Goal: Task Accomplishment & Management: Manage account settings

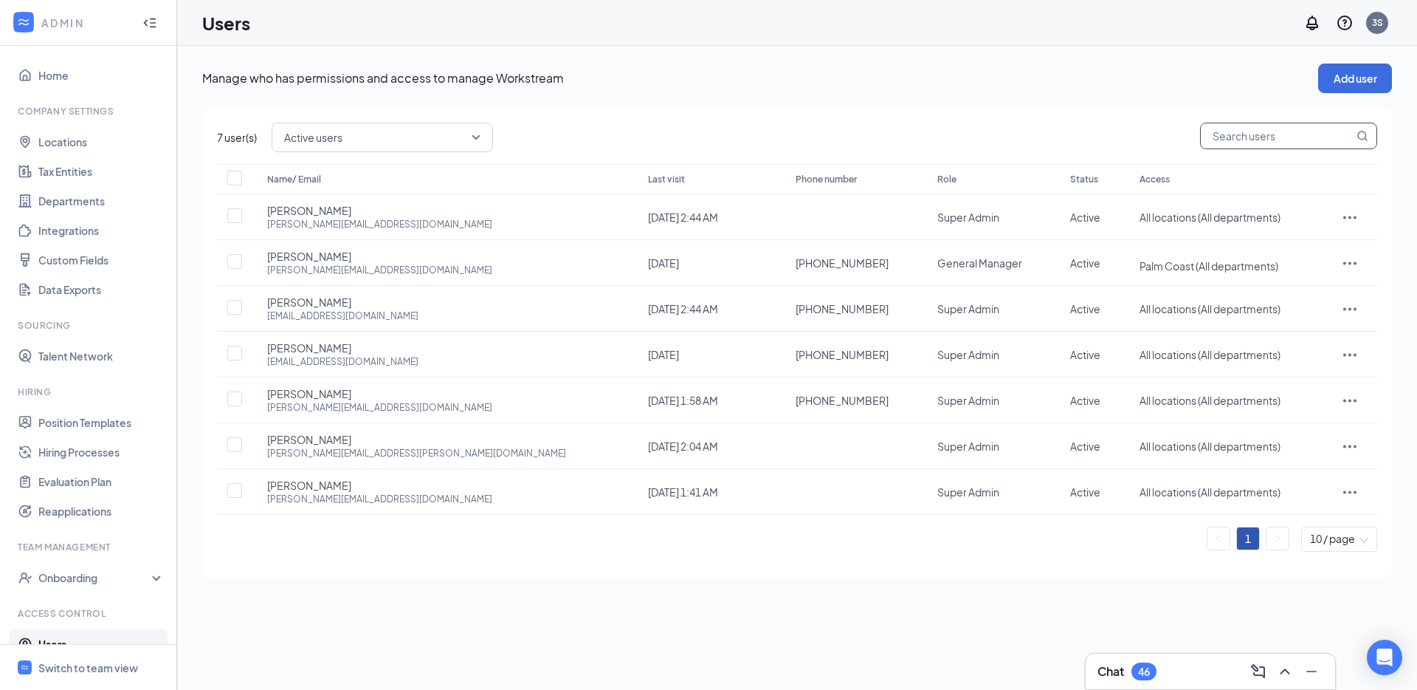
click at [1245, 135] on input "text" at bounding box center [1277, 135] width 153 height 25
paste input "lexy.cfapalmcoast@gmail.com"
type input "lexy.cfapalmcoast@gmail.com"
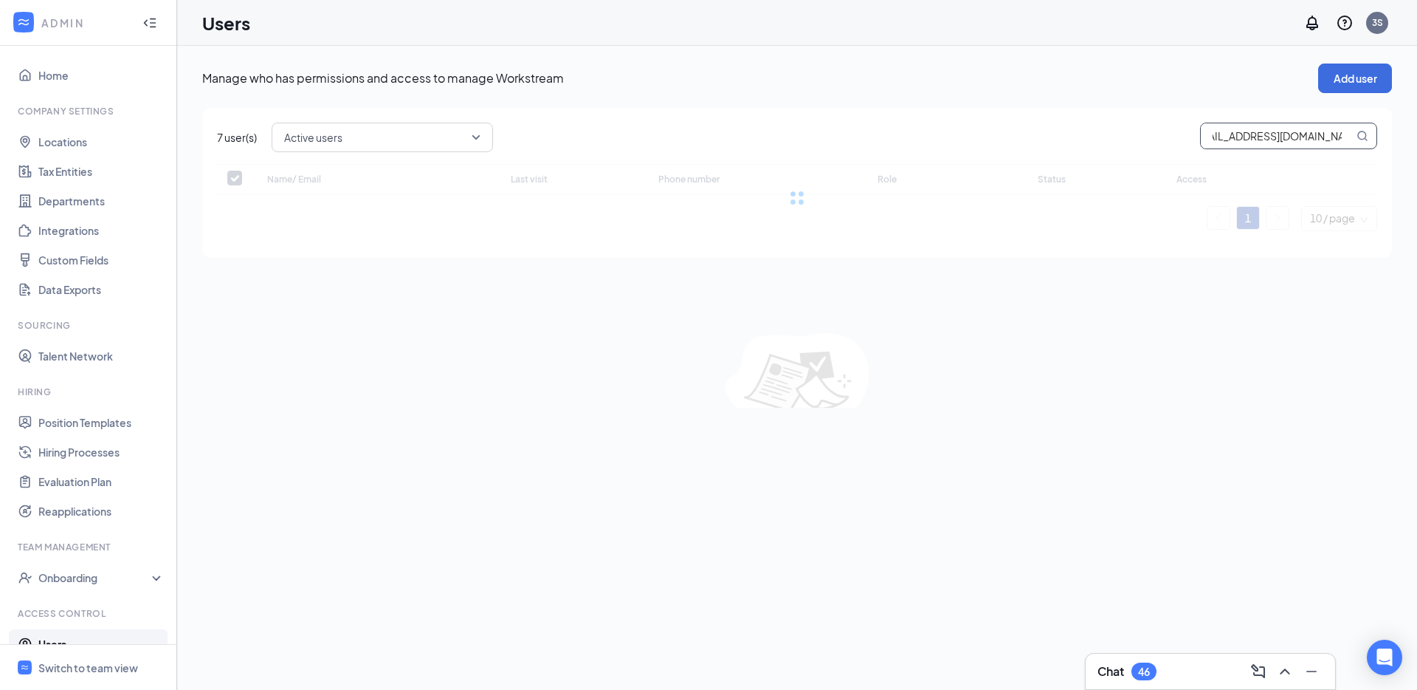
checkbox input "false"
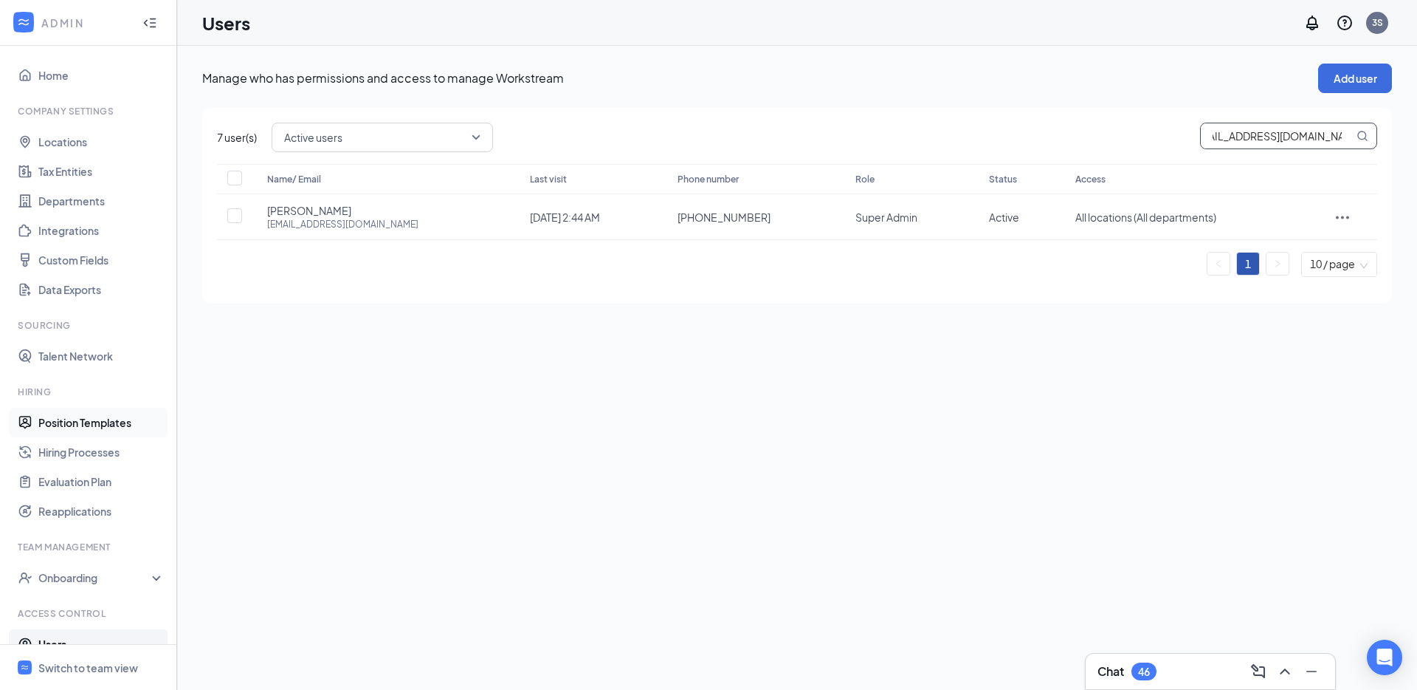
type input "lexy.cfapalmcoast@gmail.com"
click at [128, 458] on link "Hiring Processes" at bounding box center [101, 452] width 126 height 30
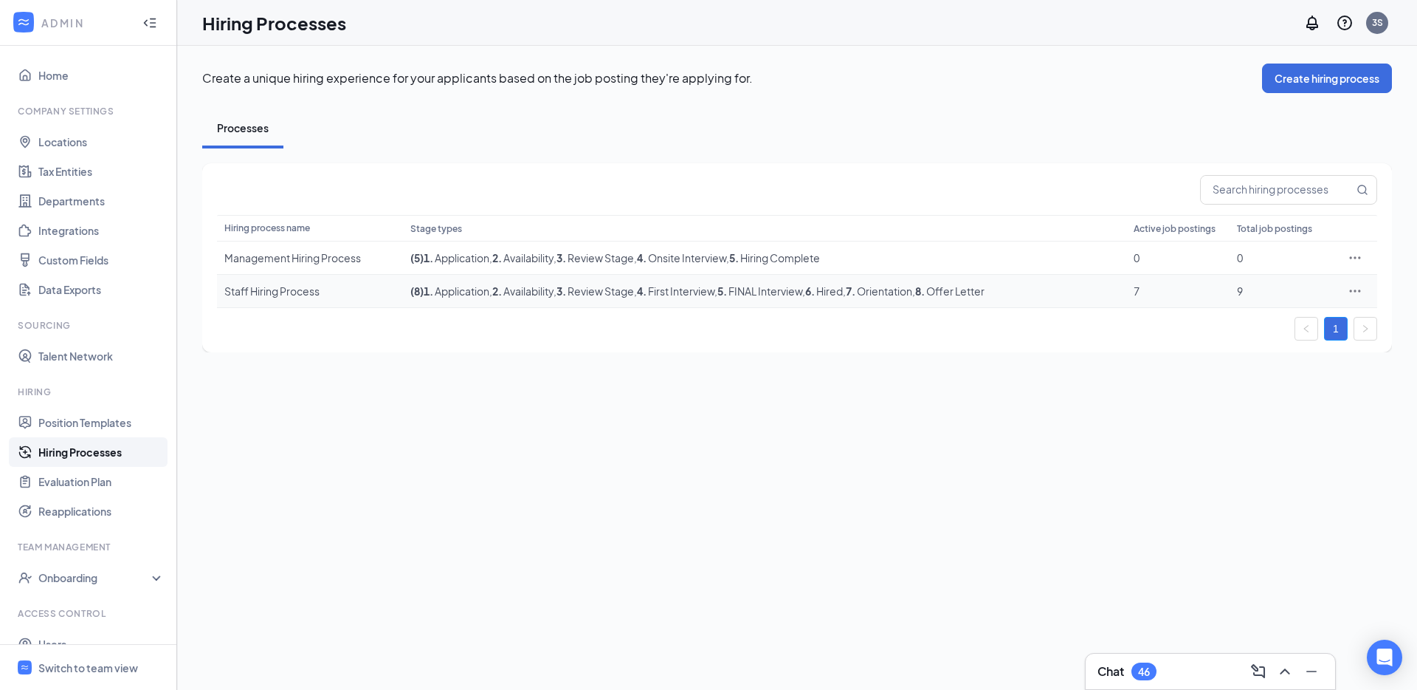
click at [322, 279] on td "Staff Hiring Process" at bounding box center [310, 291] width 186 height 33
click at [320, 292] on div "Staff Hiring Process" at bounding box center [309, 290] width 171 height 15
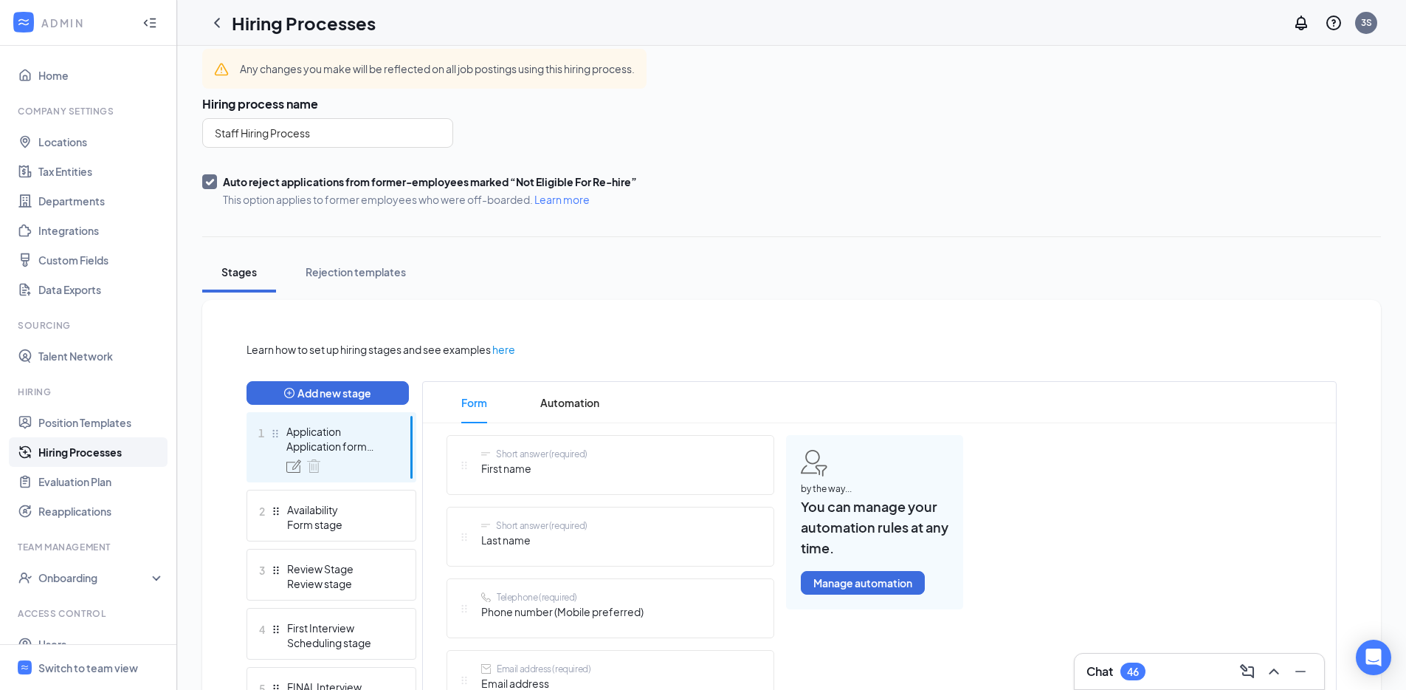
scroll to position [503, 0]
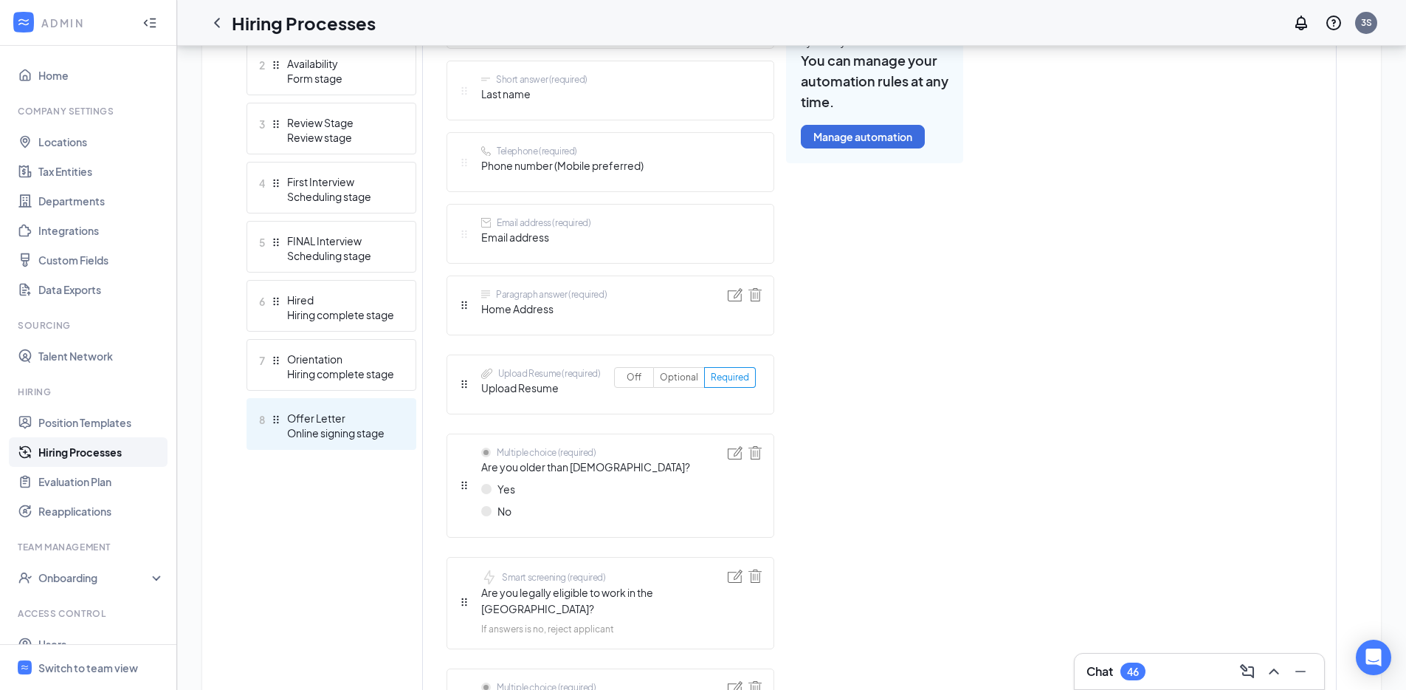
click at [346, 444] on div "8 Offer Letter Online signing stage" at bounding box center [332, 424] width 170 height 52
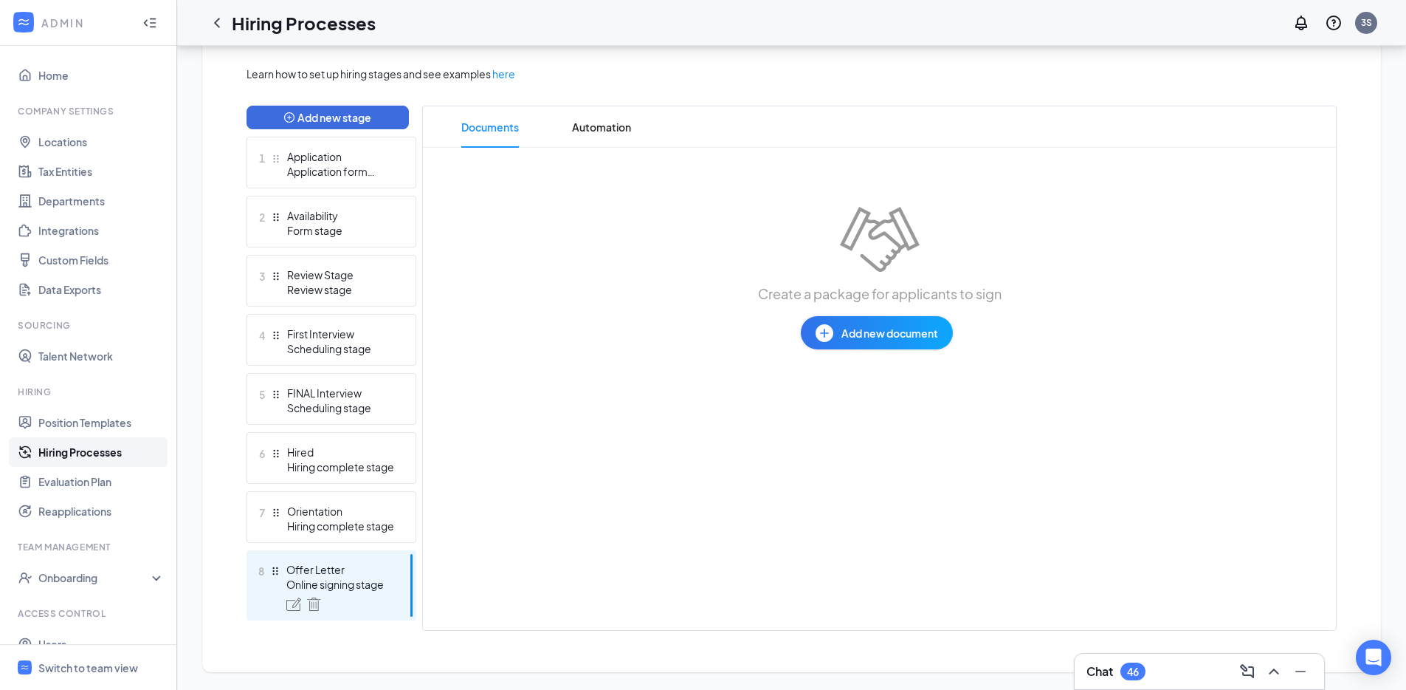
scroll to position [333, 0]
click at [220, 21] on icon "ChevronLeft" at bounding box center [217, 23] width 18 height 18
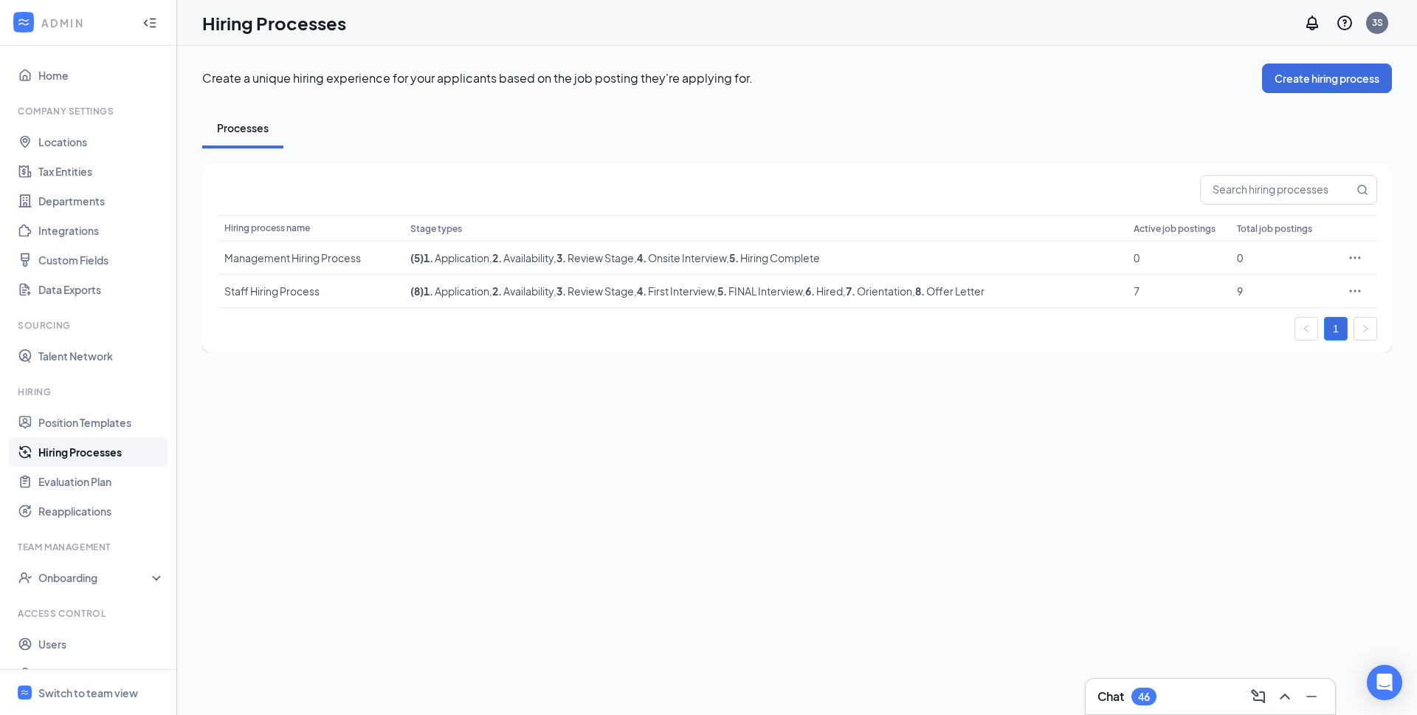
click at [800, 390] on div "Create a unique hiring experience for your applicants based on the job posting …" at bounding box center [797, 380] width 1240 height 669
click at [872, 305] on td "( 8 ) 1 . Application , 2 . Availability , 3 . Review Stage , 4 . First Intervi…" at bounding box center [764, 291] width 723 height 33
click at [802, 289] on span ", 5 . FINAL Interview" at bounding box center [759, 290] width 88 height 13
click at [351, 297] on div "Staff Hiring Process" at bounding box center [309, 290] width 171 height 15
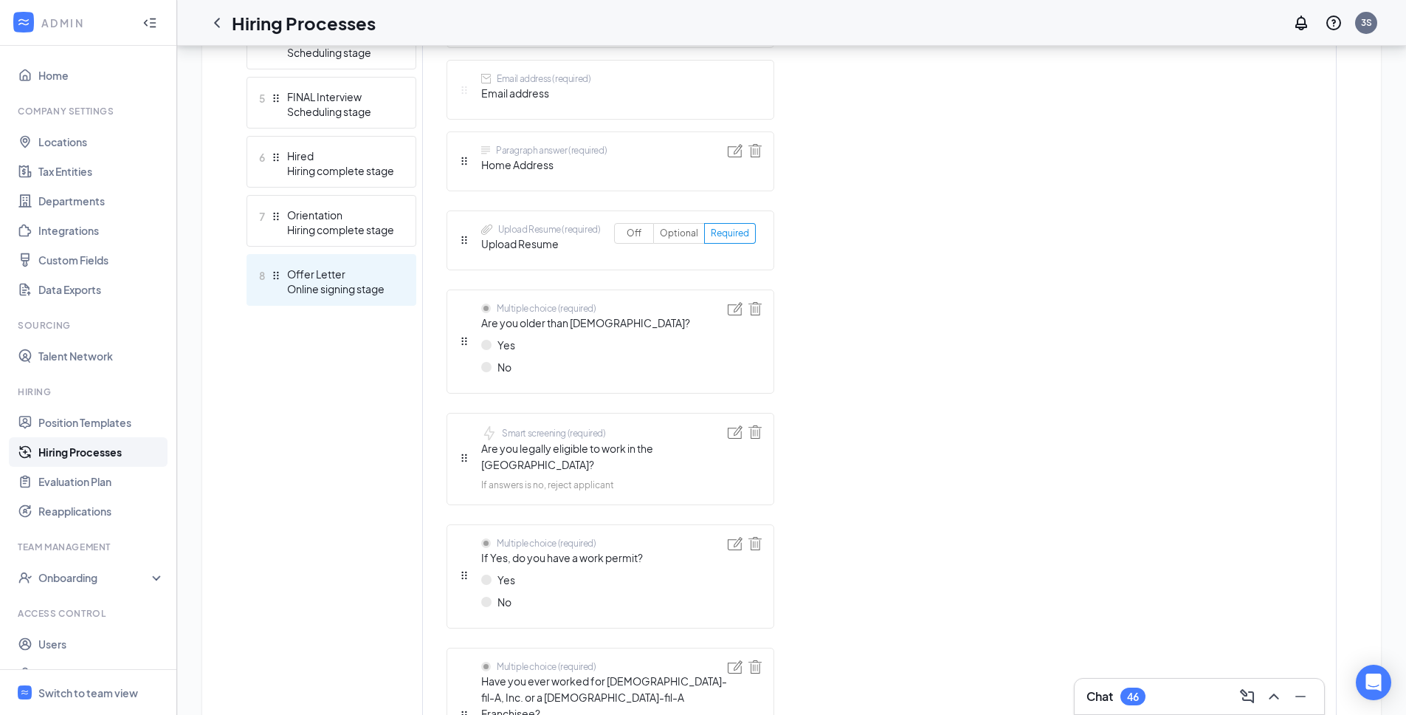
click at [352, 305] on div "8 Offer Letter Online signing stage" at bounding box center [332, 280] width 170 height 52
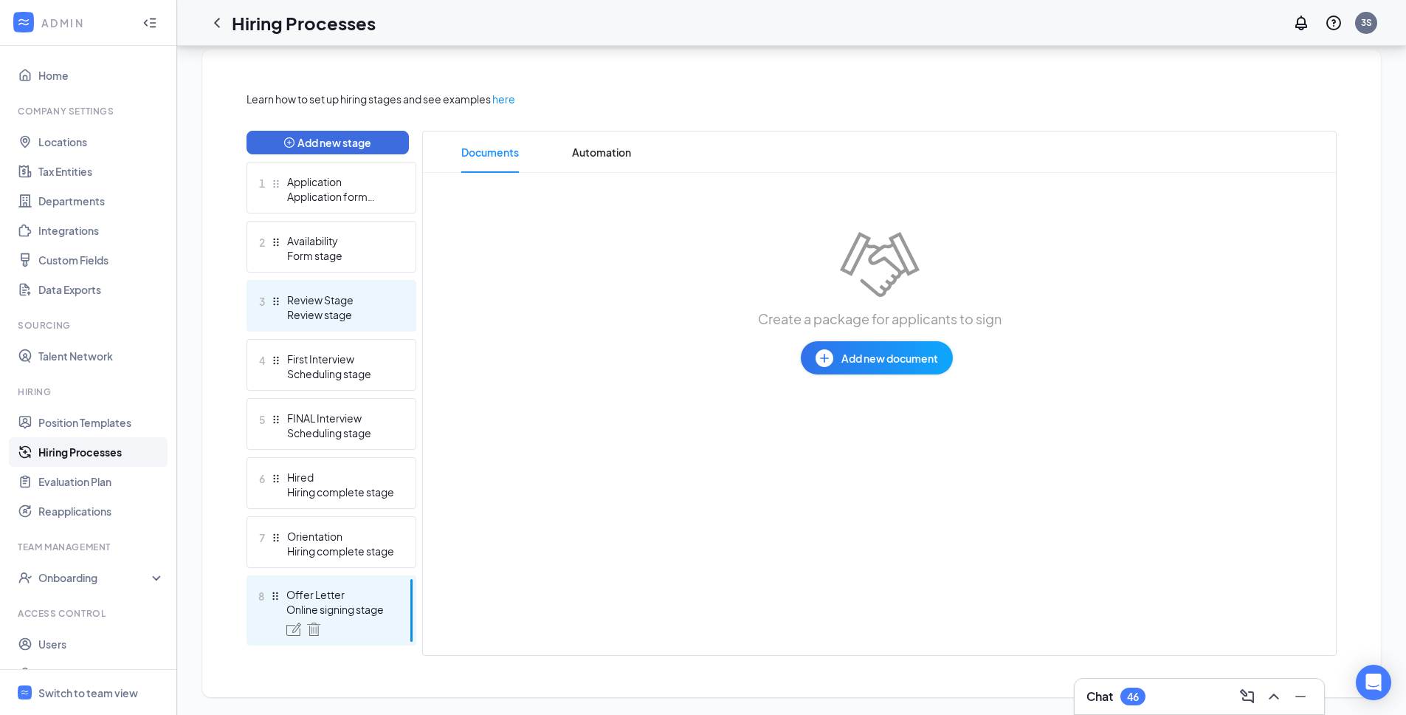
scroll to position [308, 0]
click at [619, 144] on span "Automation" at bounding box center [601, 151] width 59 height 41
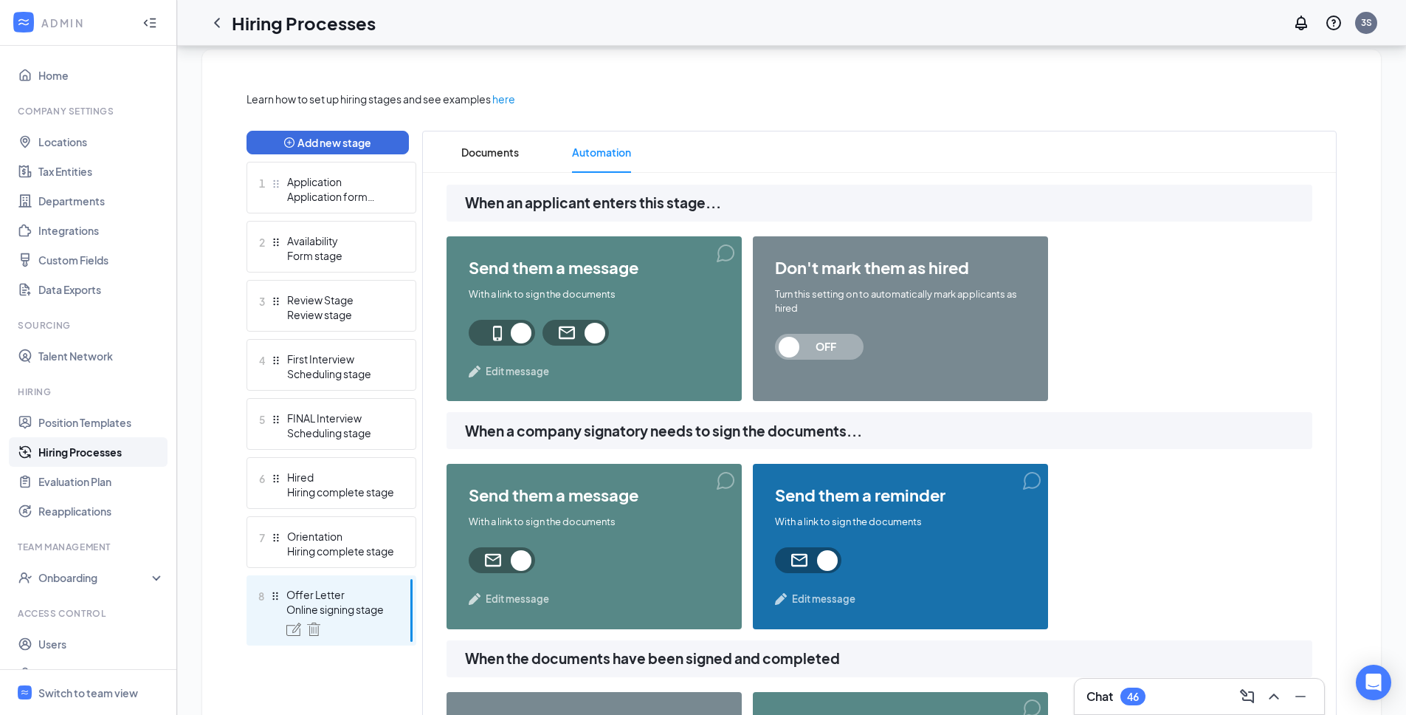
click at [537, 383] on div "send them a message With a link to sign the documents Edit message" at bounding box center [594, 318] width 295 height 165
click at [534, 375] on span "Edit message" at bounding box center [517, 371] width 63 height 15
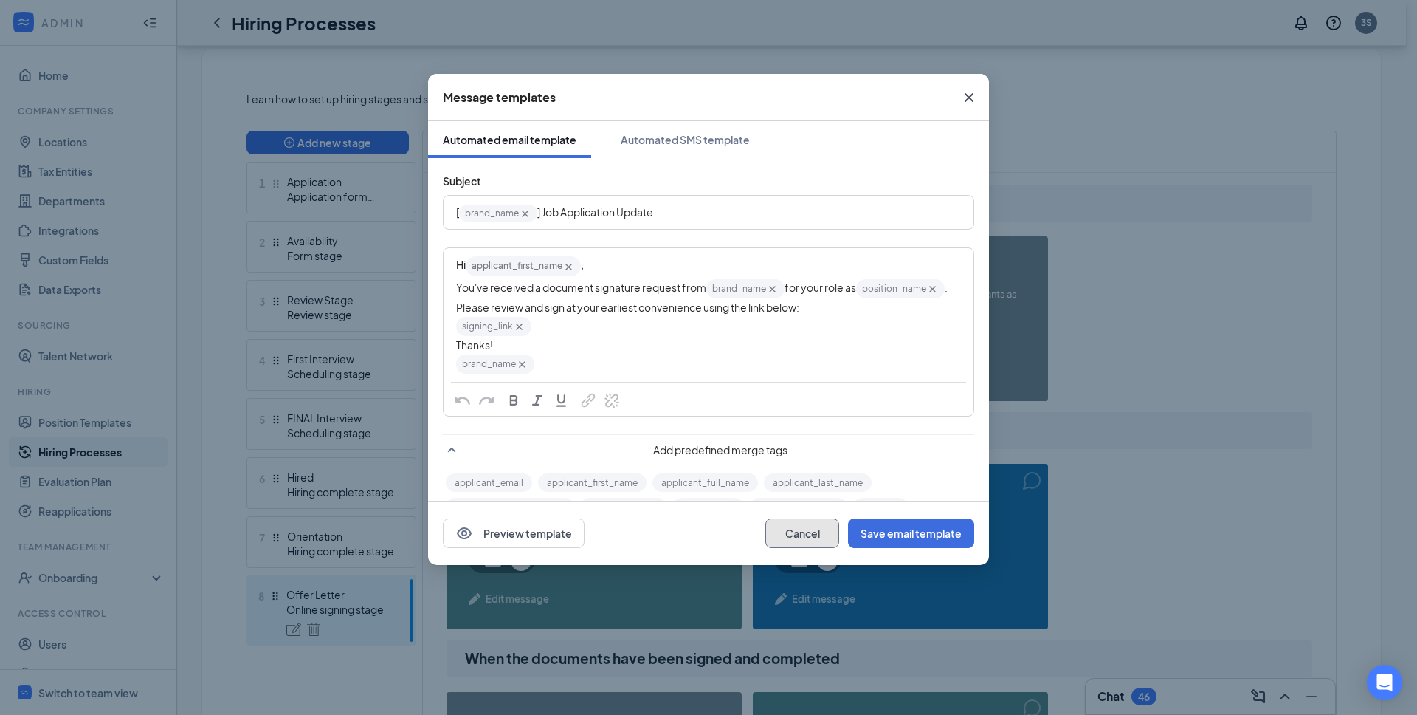
click at [797, 529] on button "Cancel" at bounding box center [803, 533] width 74 height 30
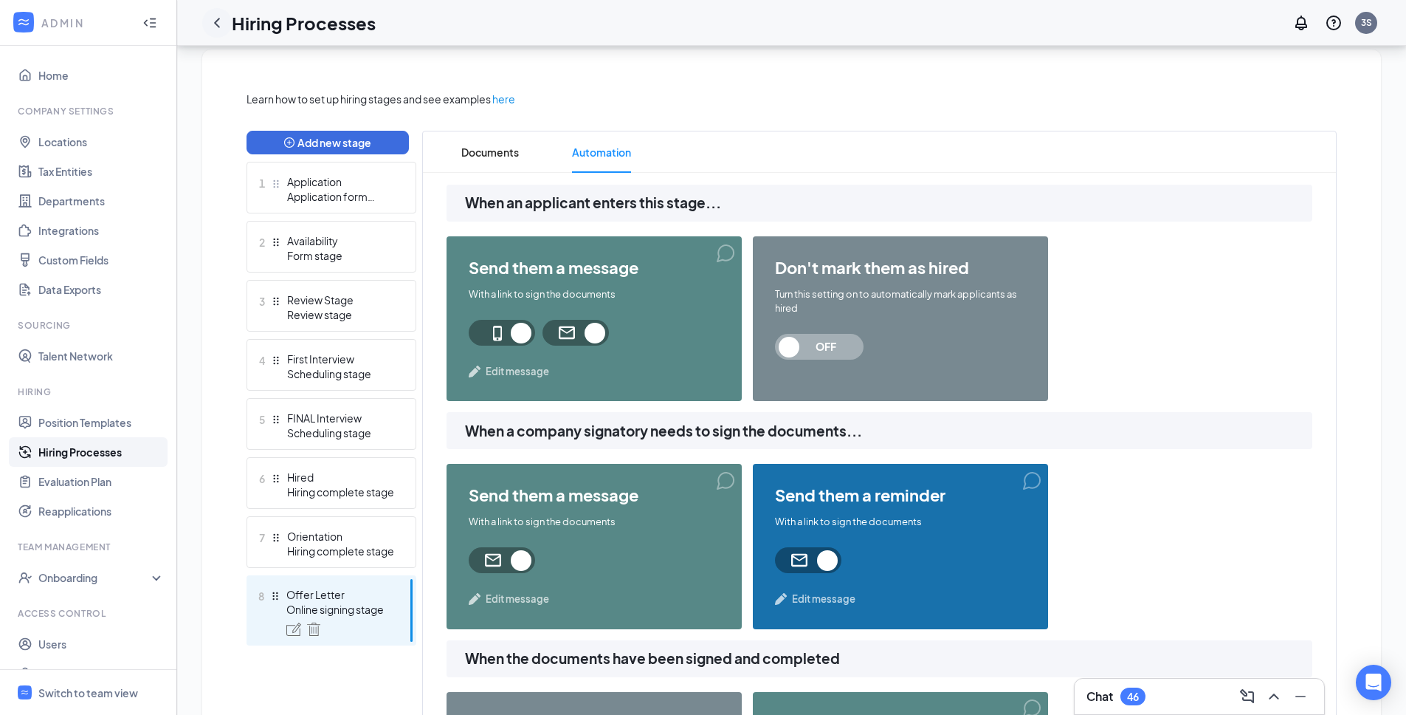
click at [222, 26] on icon "ChevronLeft" at bounding box center [217, 23] width 18 height 18
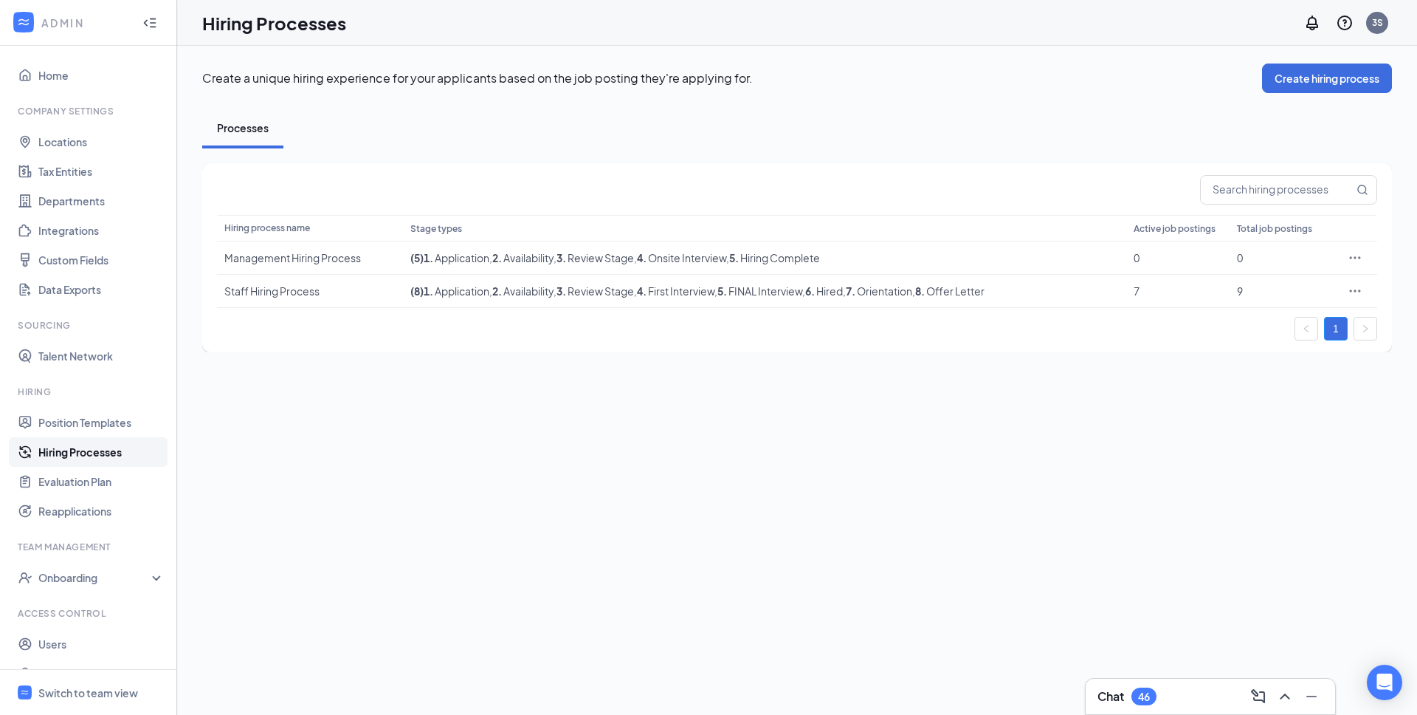
click at [467, 412] on div "Create a unique hiring experience for your applicants based on the job posting …" at bounding box center [797, 380] width 1240 height 669
click at [607, 378] on div "Create a unique hiring experience for your applicants based on the job posting …" at bounding box center [797, 380] width 1240 height 669
click at [763, 125] on div "Processes" at bounding box center [797, 128] width 1190 height 41
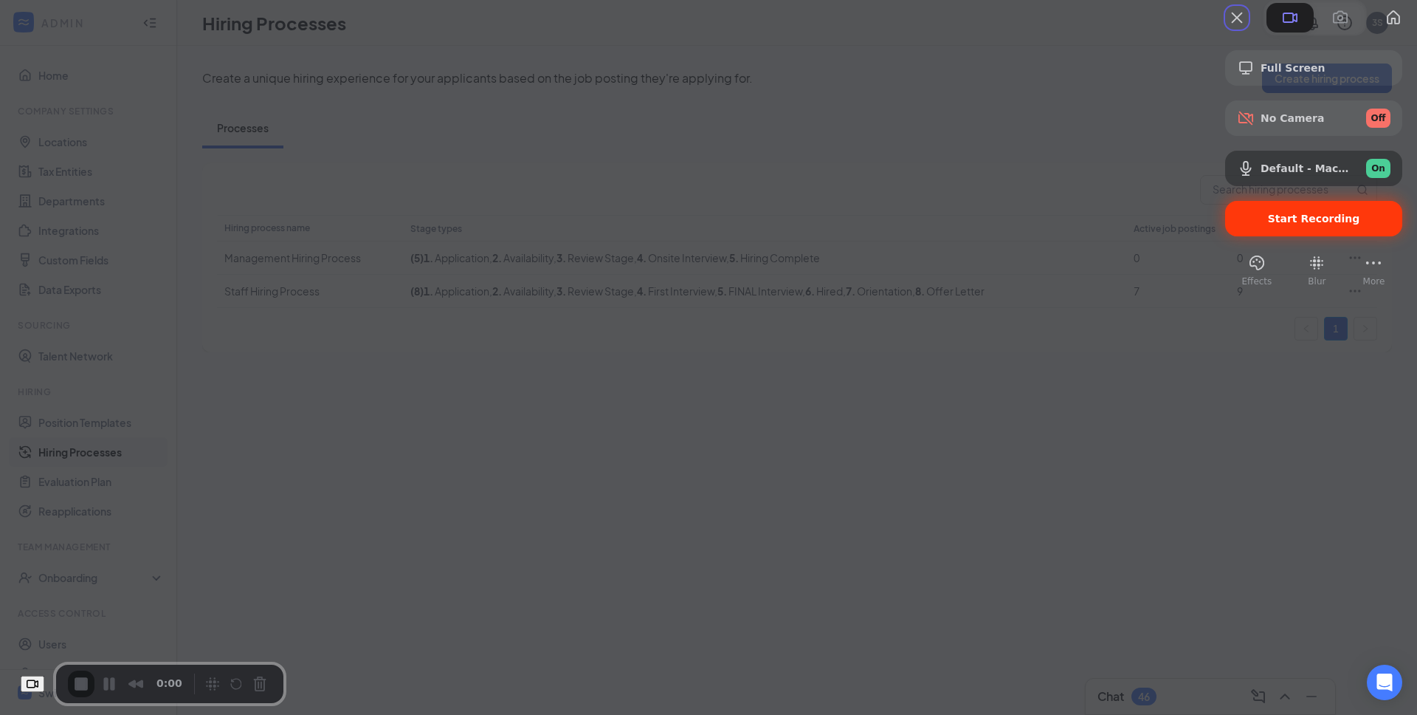
click at [1263, 236] on div "Start Recording" at bounding box center [1313, 218] width 177 height 35
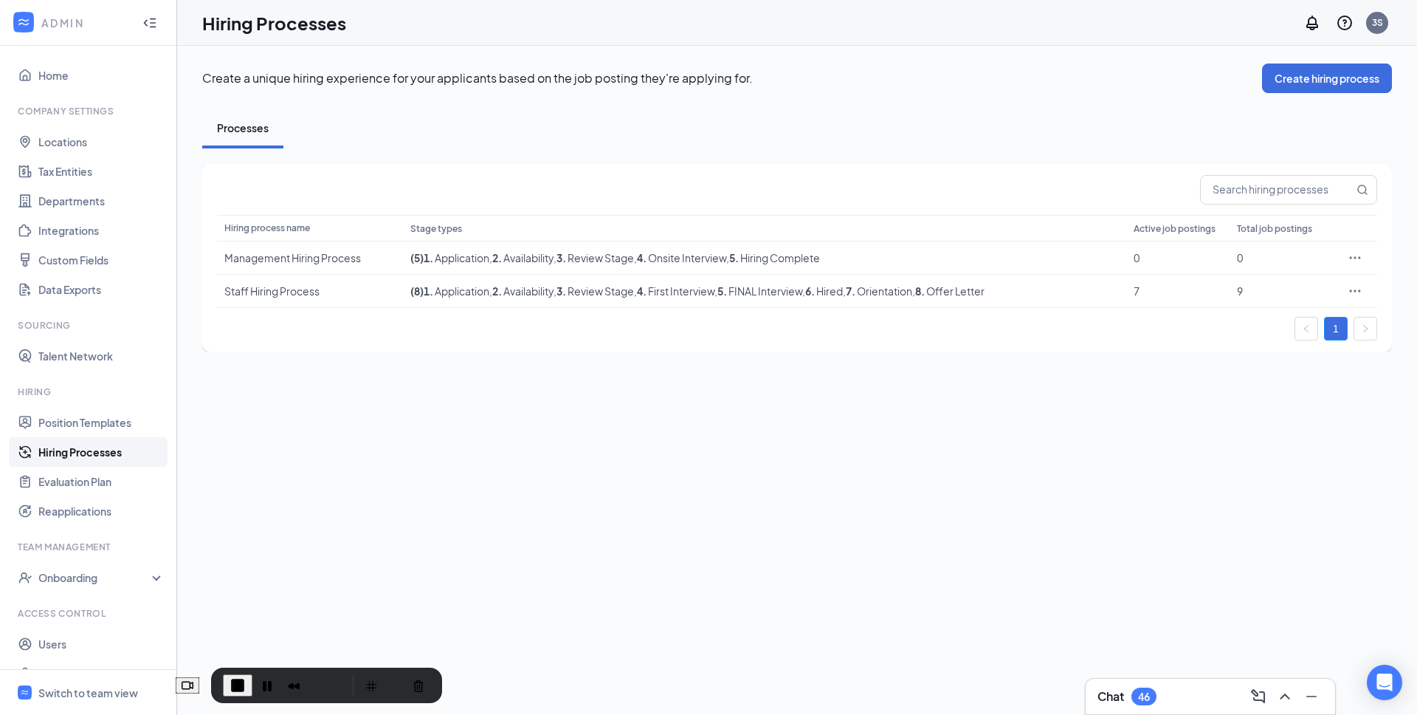
drag, startPoint x: 206, startPoint y: 670, endPoint x: 361, endPoint y: 675, distance: 155.1
click at [361, 675] on div "0:01" at bounding box center [326, 685] width 207 height 24
click at [252, 680] on button "End Recording" at bounding box center [238, 685] width 30 height 22
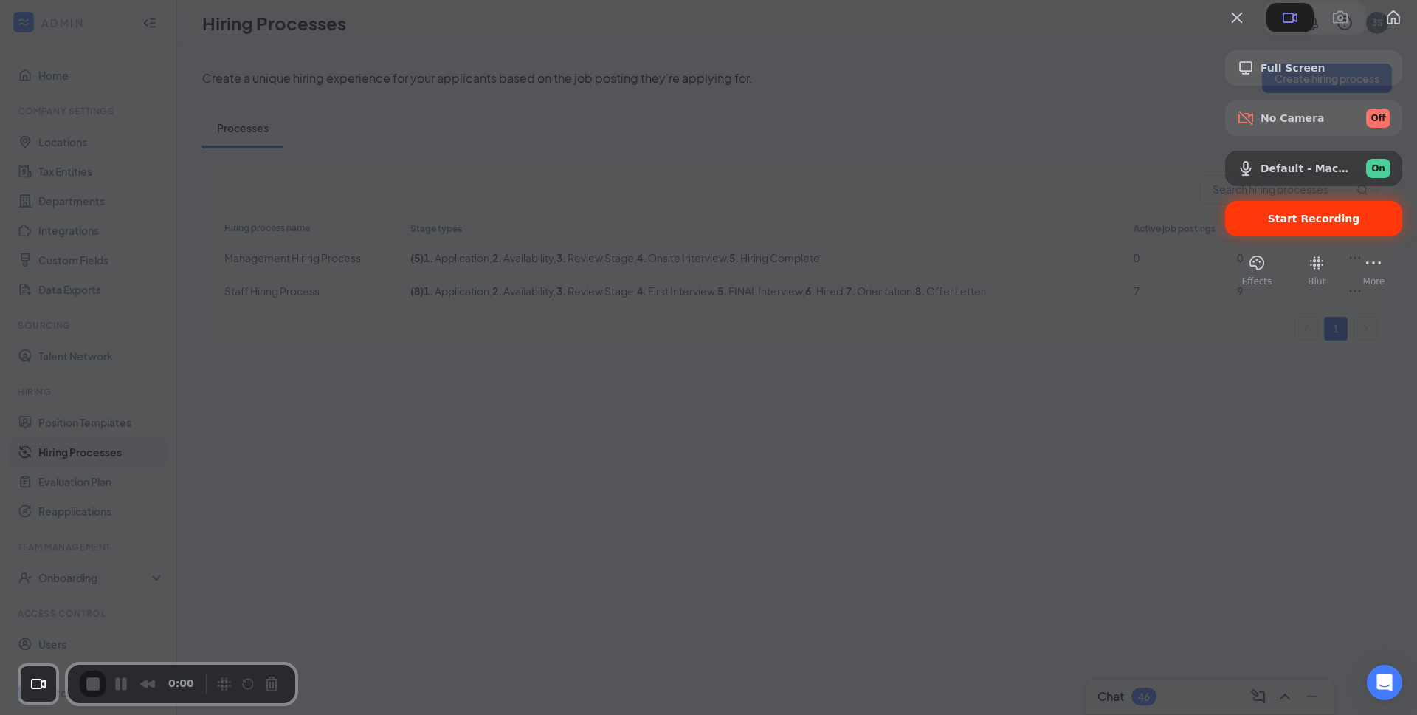
click at [1237, 224] on span "Start Recording" at bounding box center [1314, 219] width 154 height 12
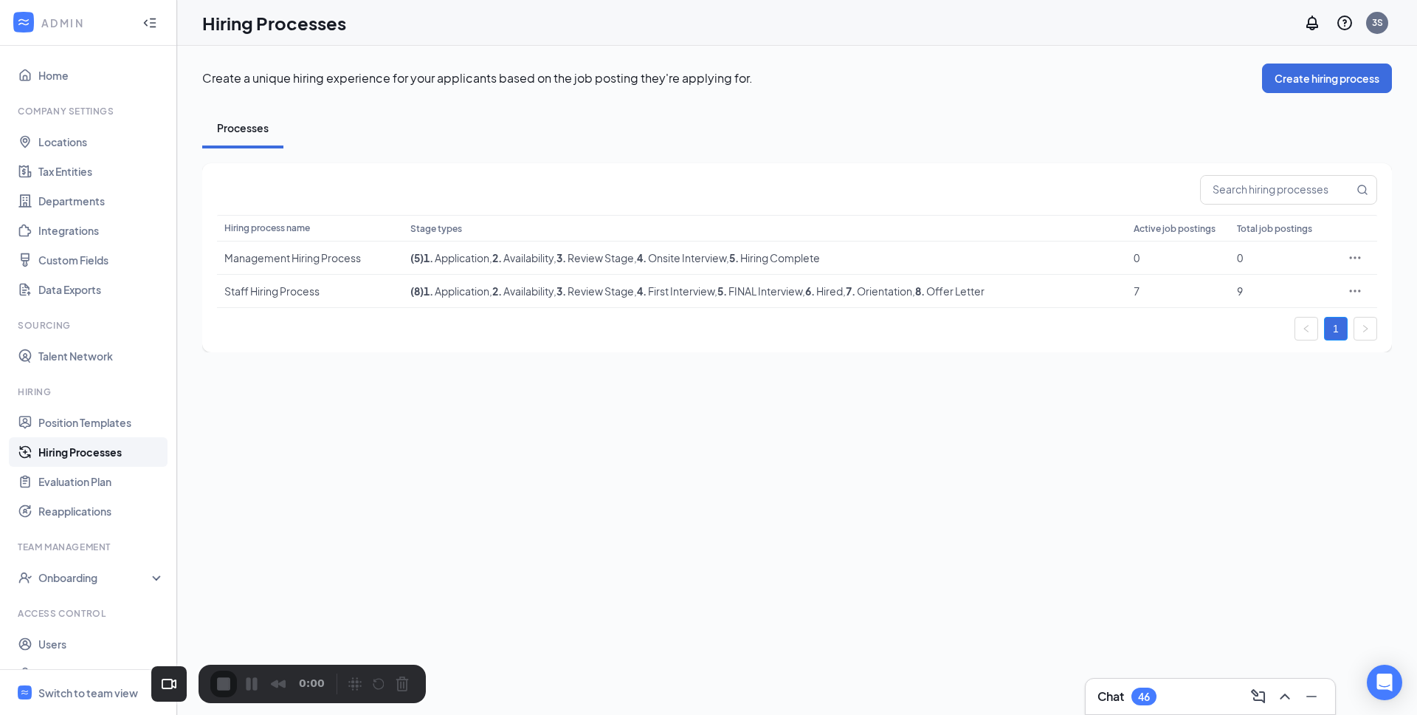
drag, startPoint x: 207, startPoint y: 670, endPoint x: 337, endPoint y: 684, distance: 131.5
click at [337, 684] on div "0:00" at bounding box center [312, 683] width 204 height 27
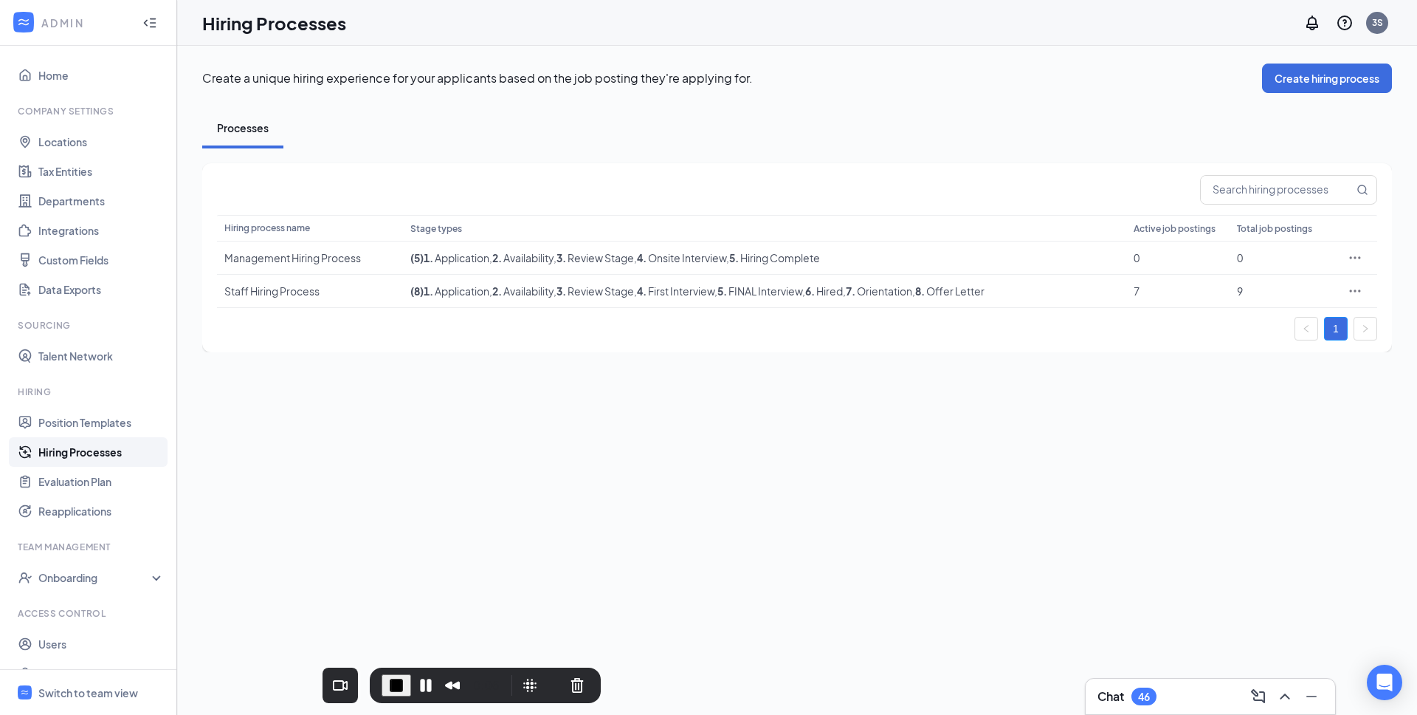
drag, startPoint x: 336, startPoint y: 667, endPoint x: 509, endPoint y: 690, distance: 174.2
click at [509, 689] on div "0:06" at bounding box center [485, 684] width 231 height 35
drag, startPoint x: 946, startPoint y: 292, endPoint x: 1012, endPoint y: 292, distance: 66.4
click at [1012, 292] on td "( 8 ) 1 . Application , 2 . Availability , 3 . Review Stage , 4 . First Intervi…" at bounding box center [764, 291] width 723 height 33
click at [960, 340] on div "1" at bounding box center [797, 329] width 1161 height 24
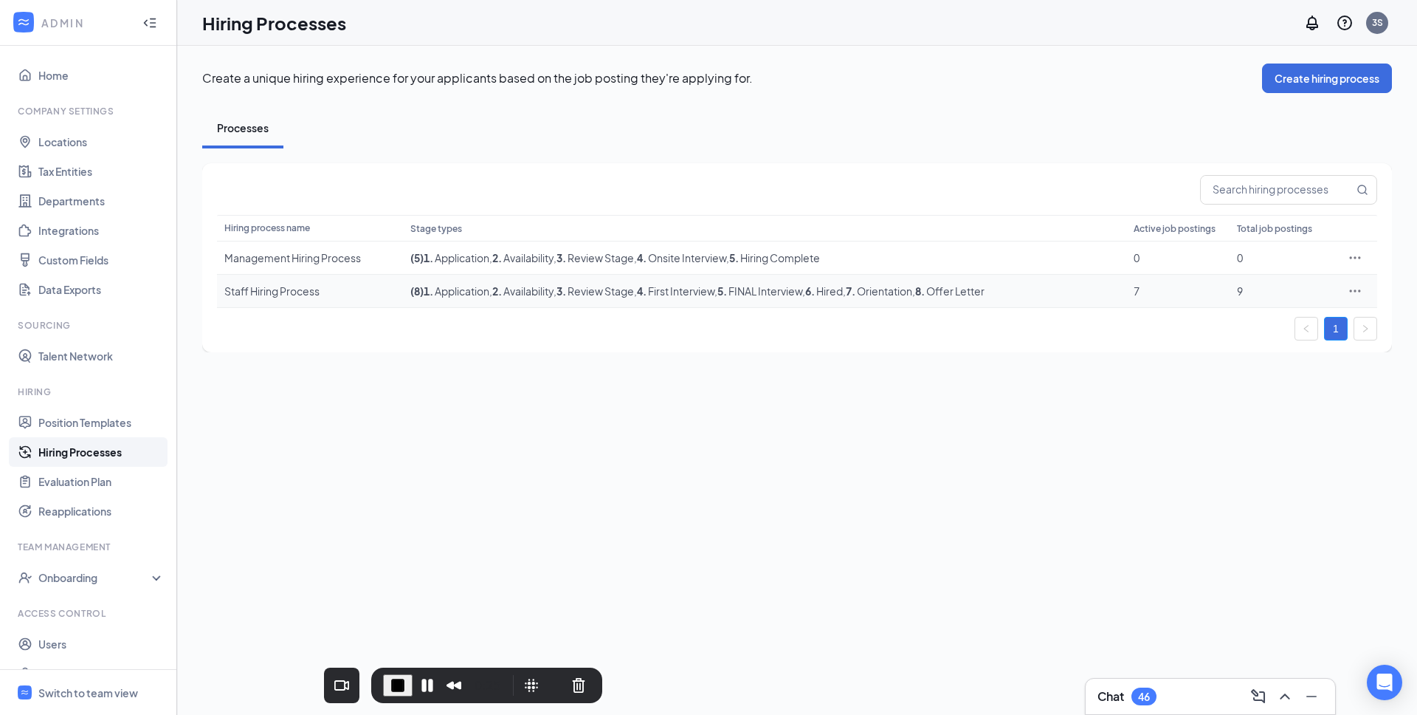
click at [280, 292] on div "Staff Hiring Process" at bounding box center [309, 290] width 171 height 15
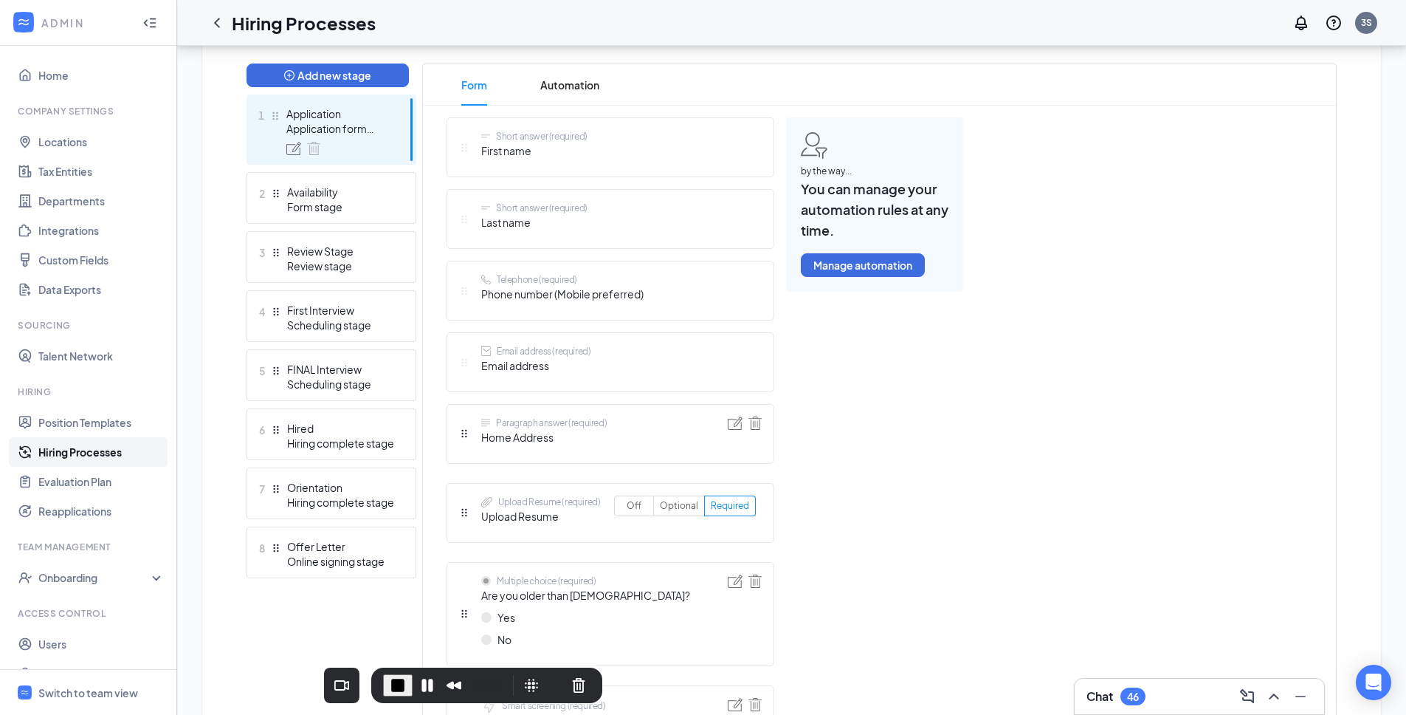
scroll to position [376, 0]
click at [348, 557] on div "Online signing stage" at bounding box center [341, 560] width 108 height 15
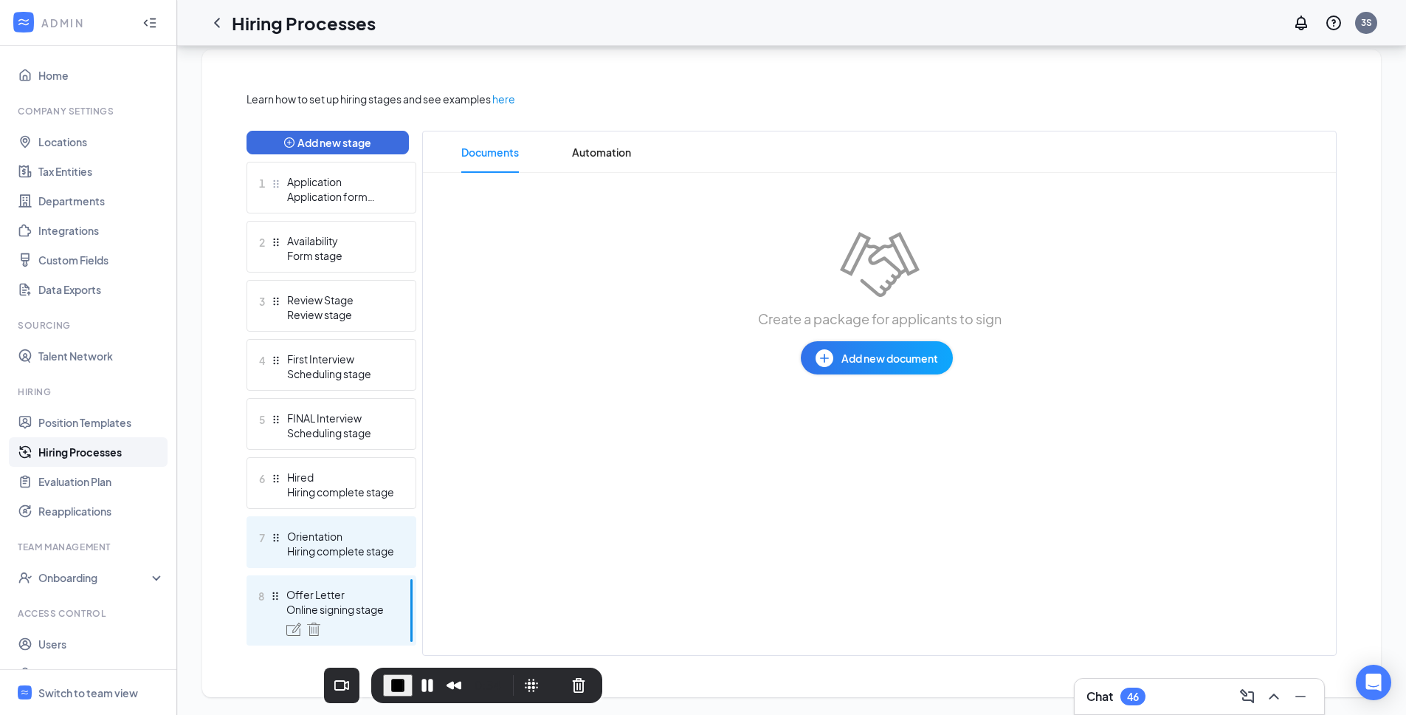
scroll to position [308, 0]
click at [905, 357] on span "Add new document" at bounding box center [890, 358] width 97 height 16
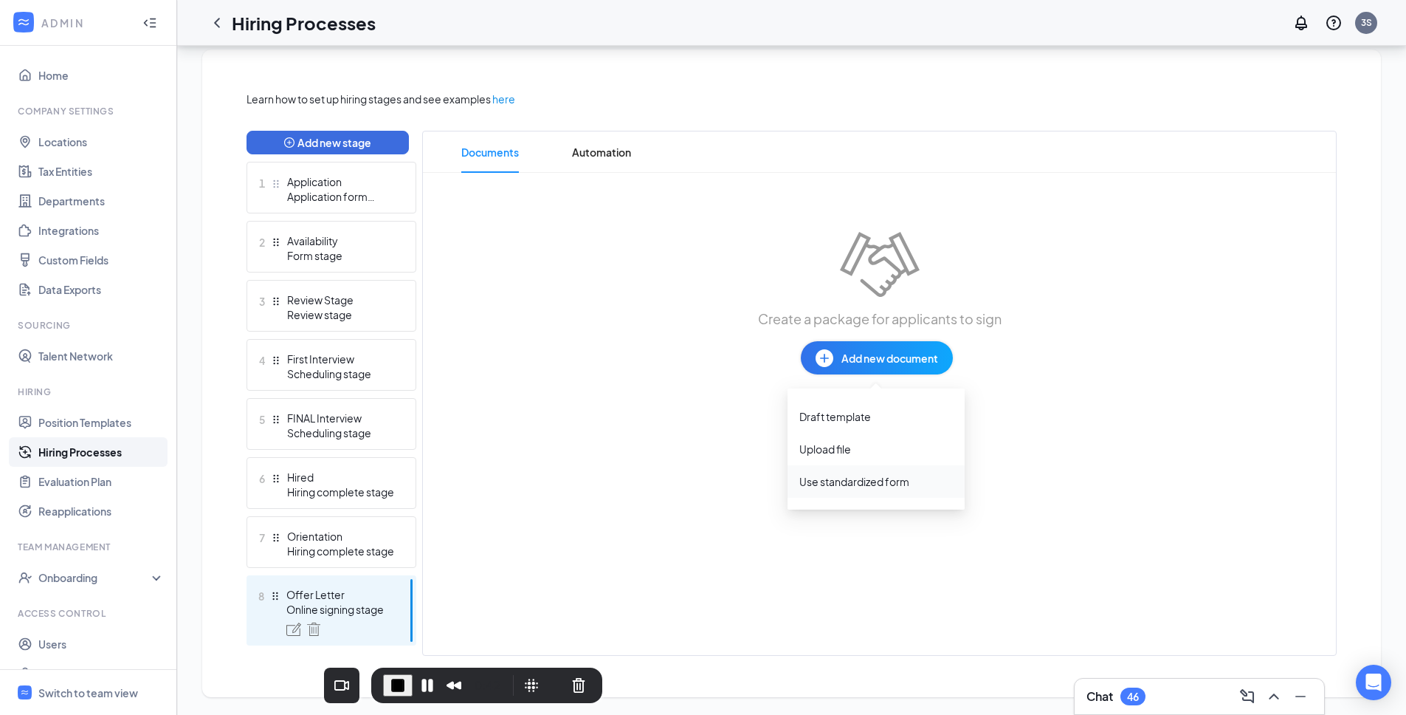
click at [893, 482] on div "Use standardized form" at bounding box center [855, 481] width 110 height 15
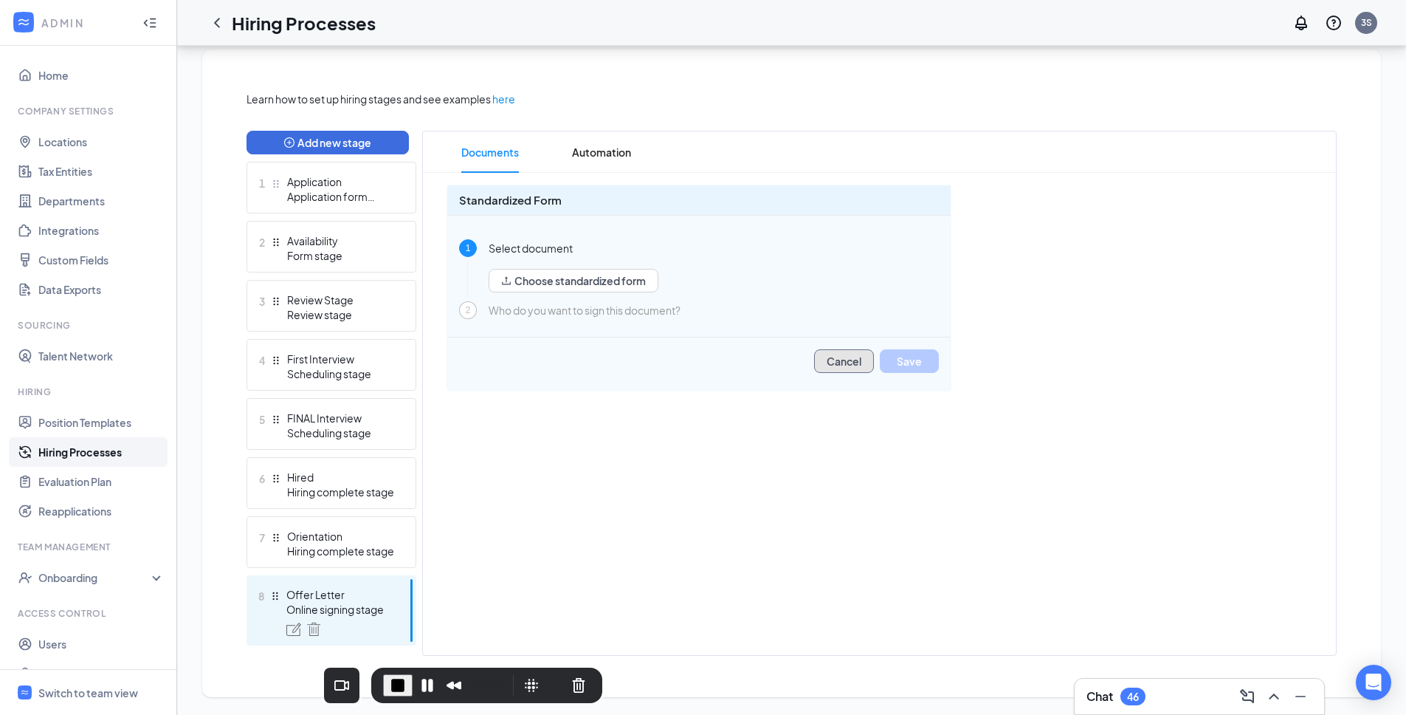
click at [831, 357] on button "Cancel" at bounding box center [844, 361] width 60 height 24
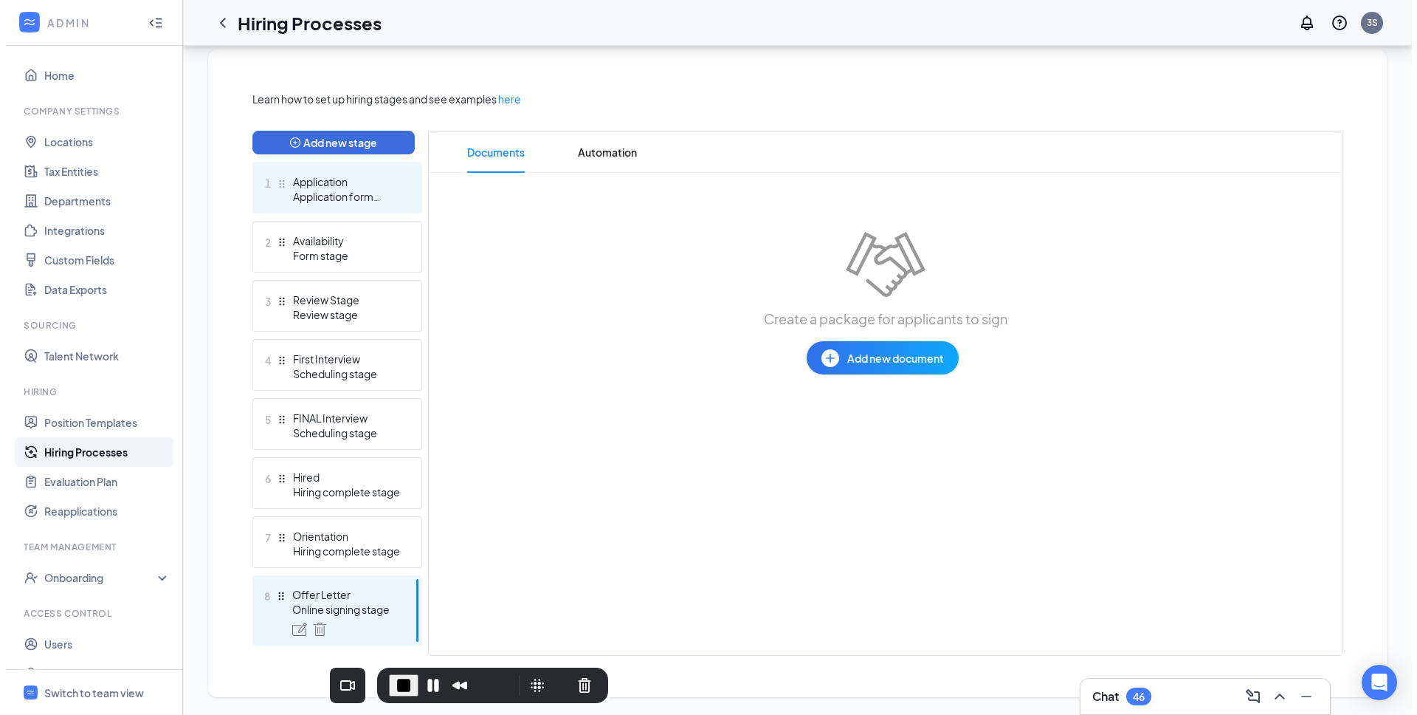
scroll to position [0, 0]
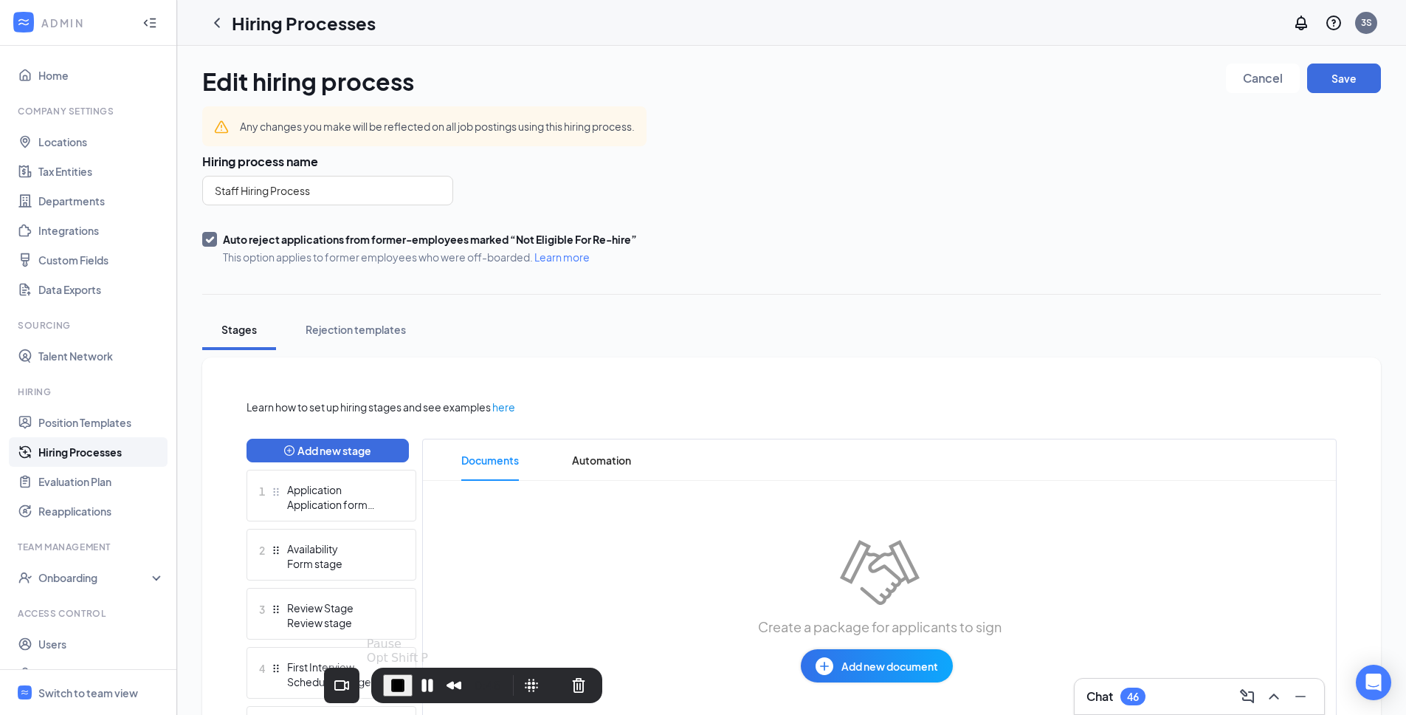
click at [411, 684] on div "0:46" at bounding box center [445, 685] width 124 height 24
click at [407, 683] on button "End Recording" at bounding box center [398, 685] width 30 height 22
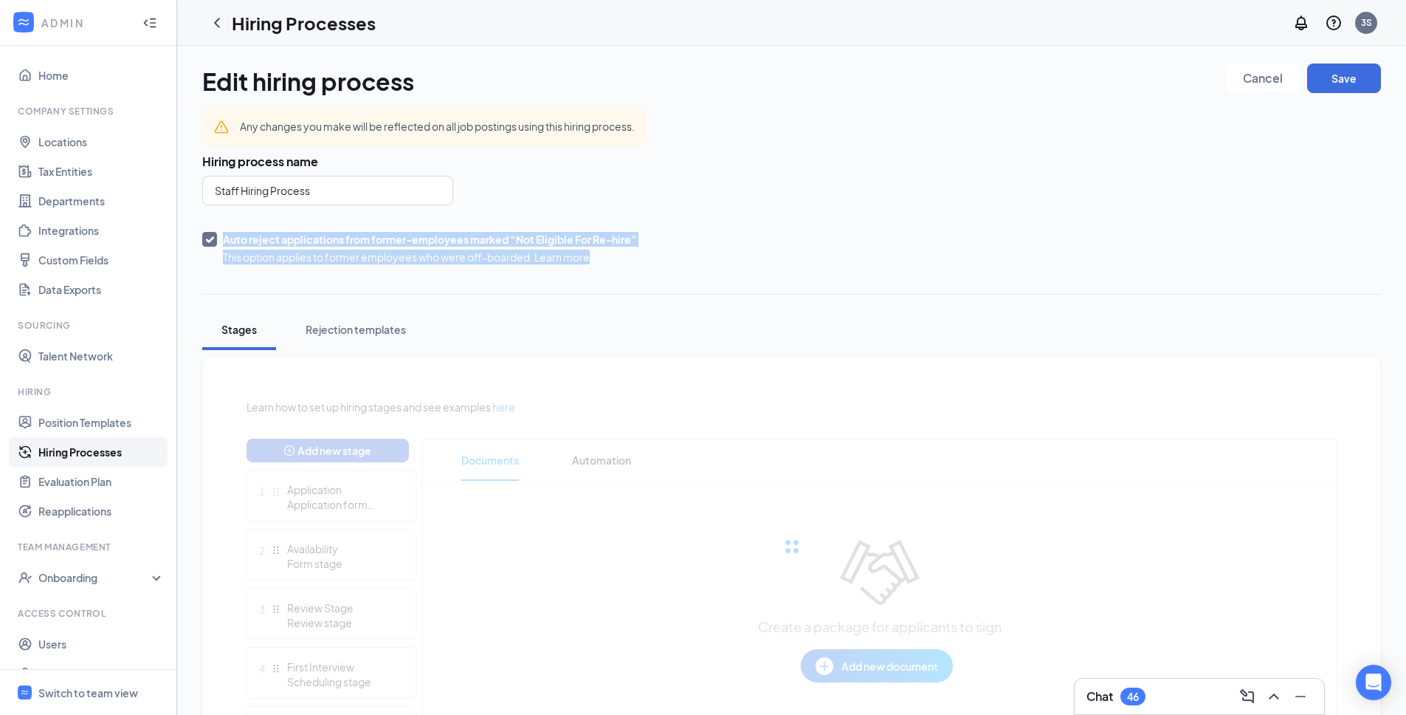
click at [670, 278] on div "Edit hiring process Cancel Save Any changes you make will be reflected on all j…" at bounding box center [791, 533] width 1179 height 941
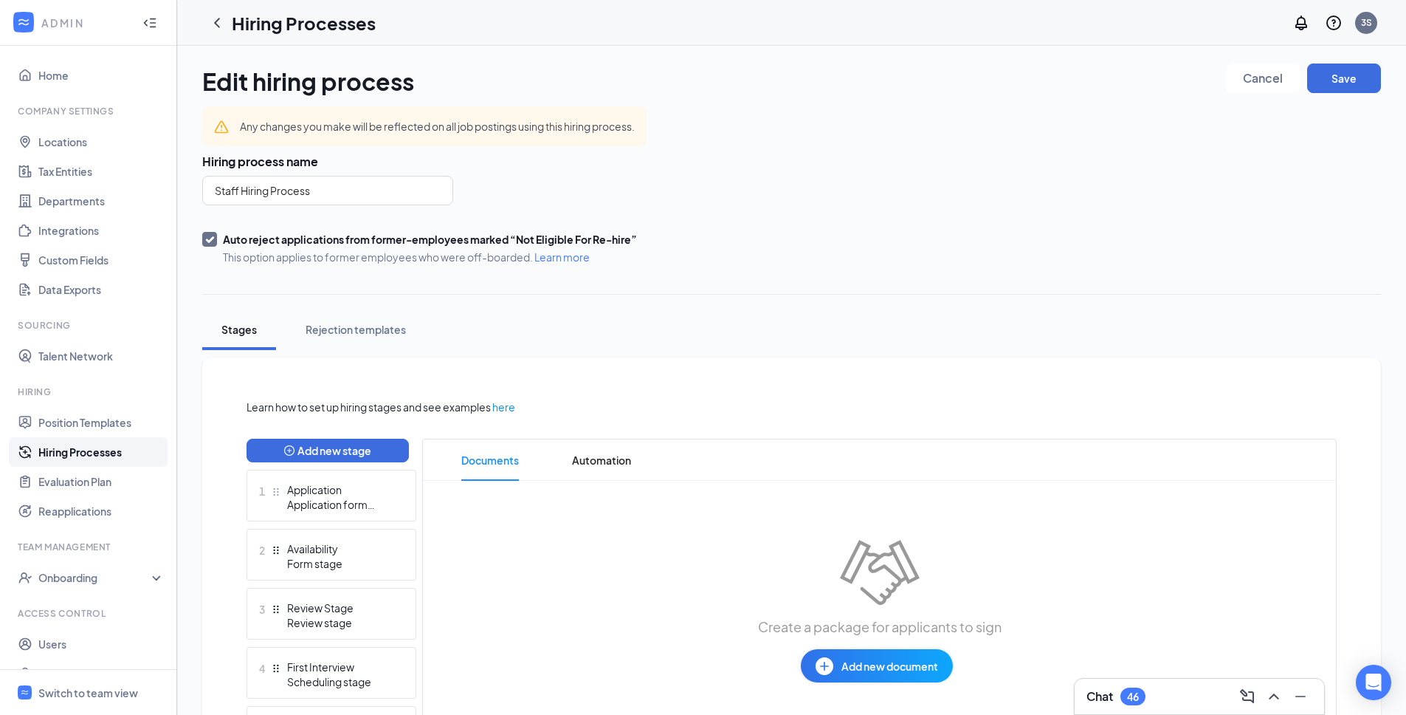
click at [721, 230] on div "Hiring process name Staff Hiring Process Auto reject applications from former-e…" at bounding box center [791, 209] width 1179 height 111
click at [214, 21] on icon "ChevronLeft" at bounding box center [217, 23] width 18 height 18
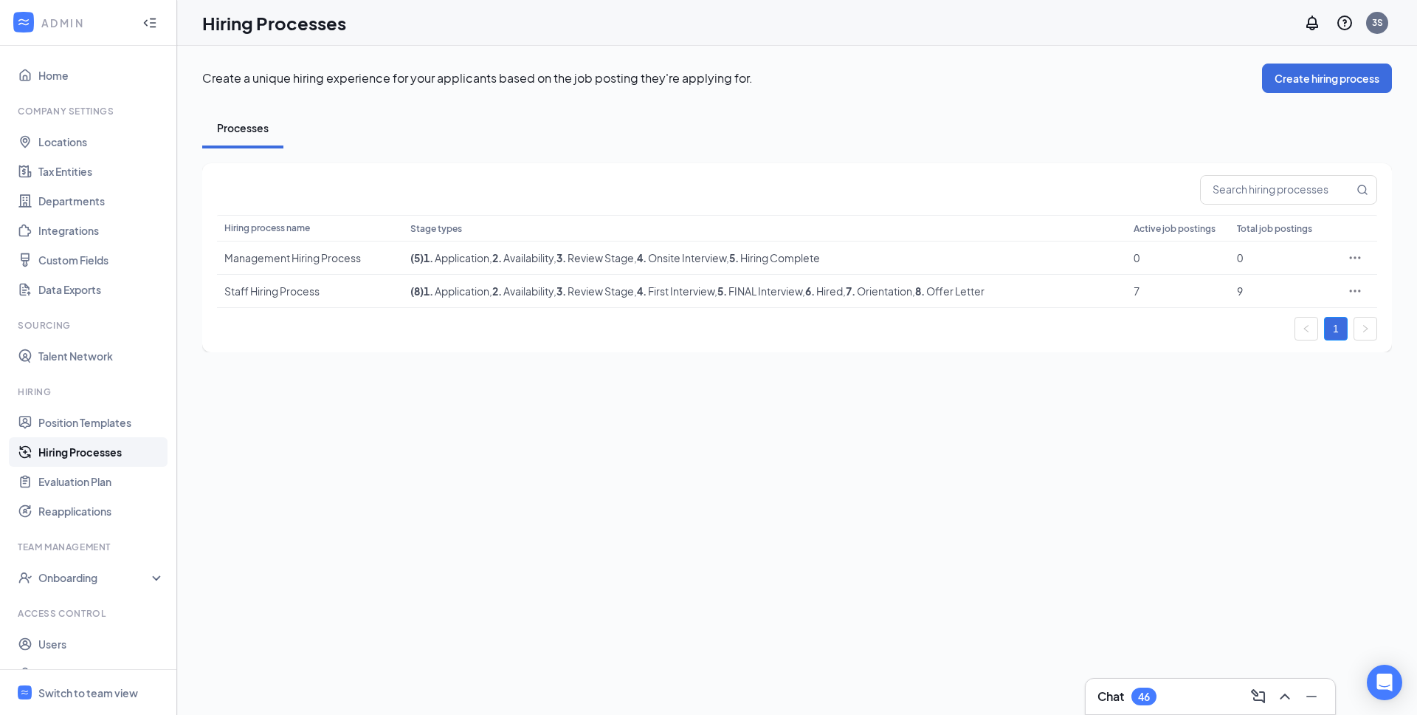
click at [491, 374] on div "Create a unique hiring experience for your applicants based on the job posting …" at bounding box center [797, 380] width 1240 height 669
click at [485, 405] on div "Create a unique hiring experience for your applicants based on the job posting …" at bounding box center [797, 380] width 1240 height 669
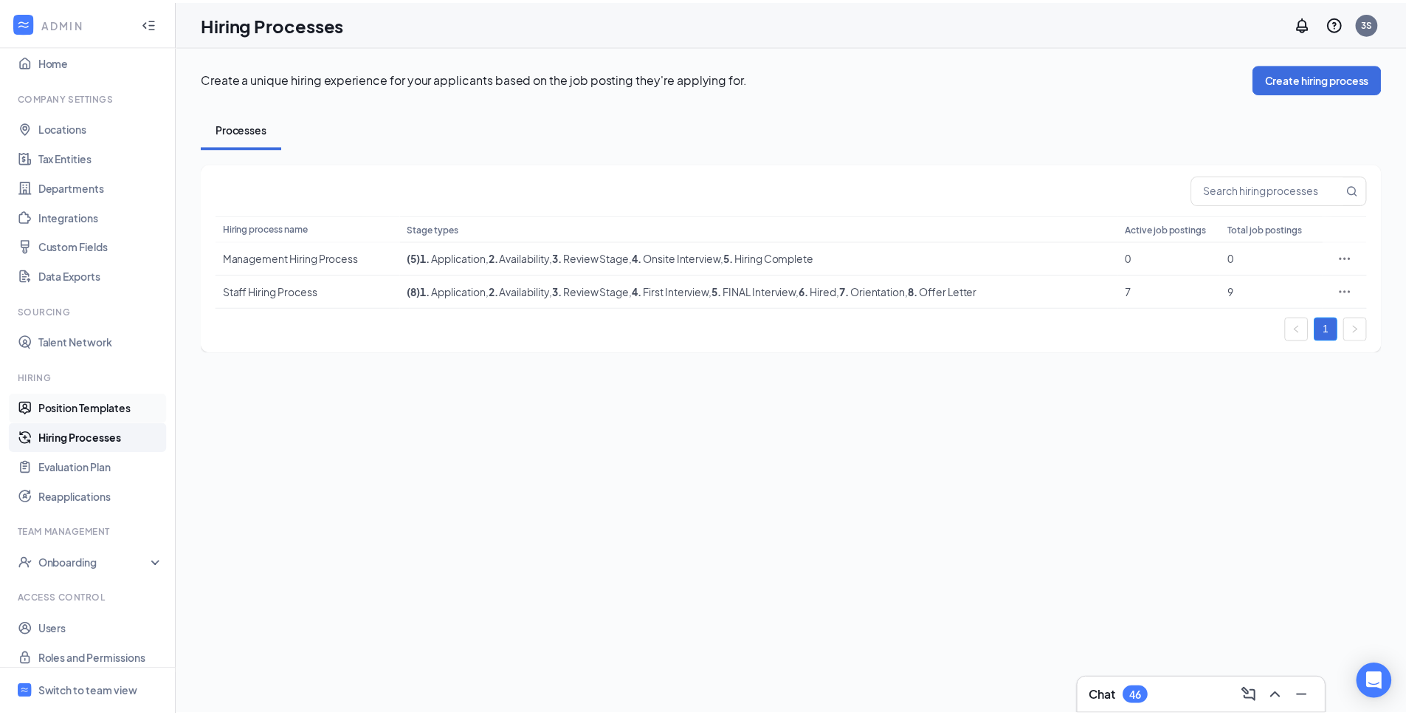
scroll to position [25, 0]
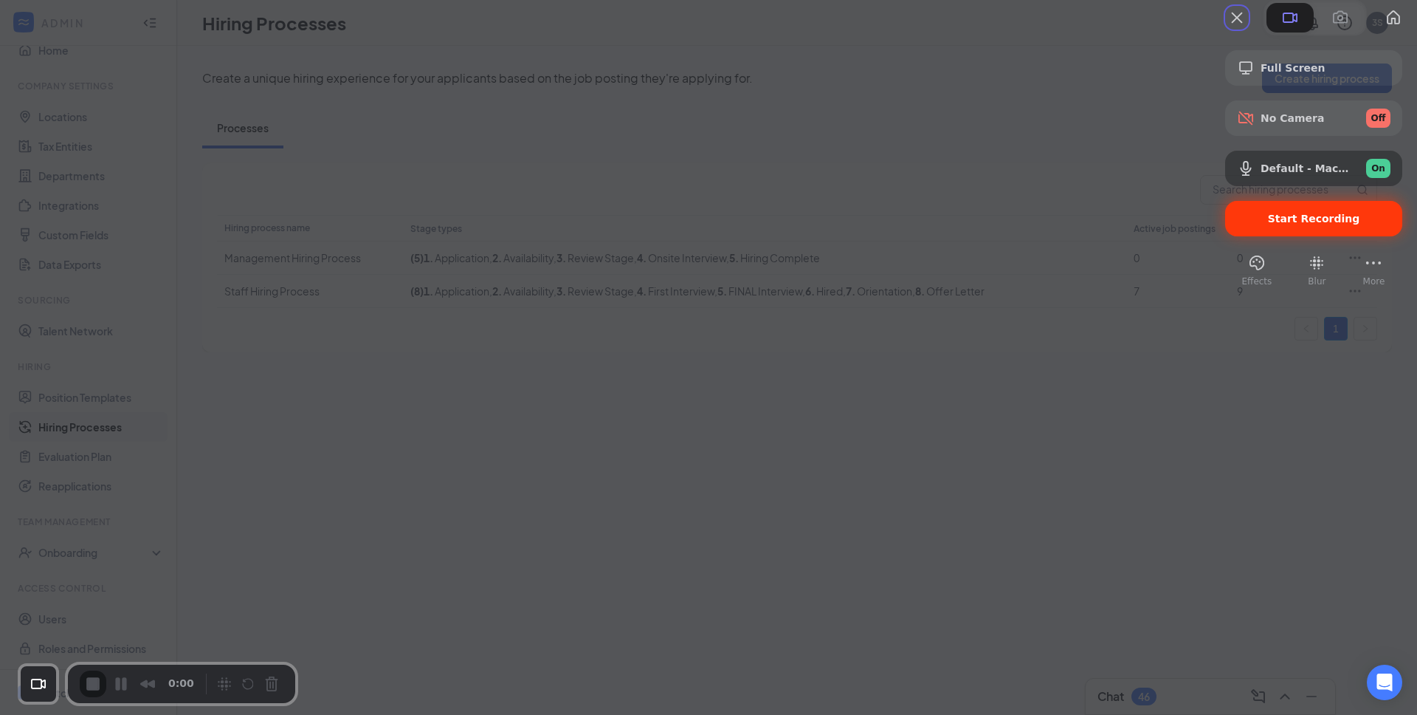
click at [1246, 224] on span "Start Recording" at bounding box center [1314, 219] width 154 height 12
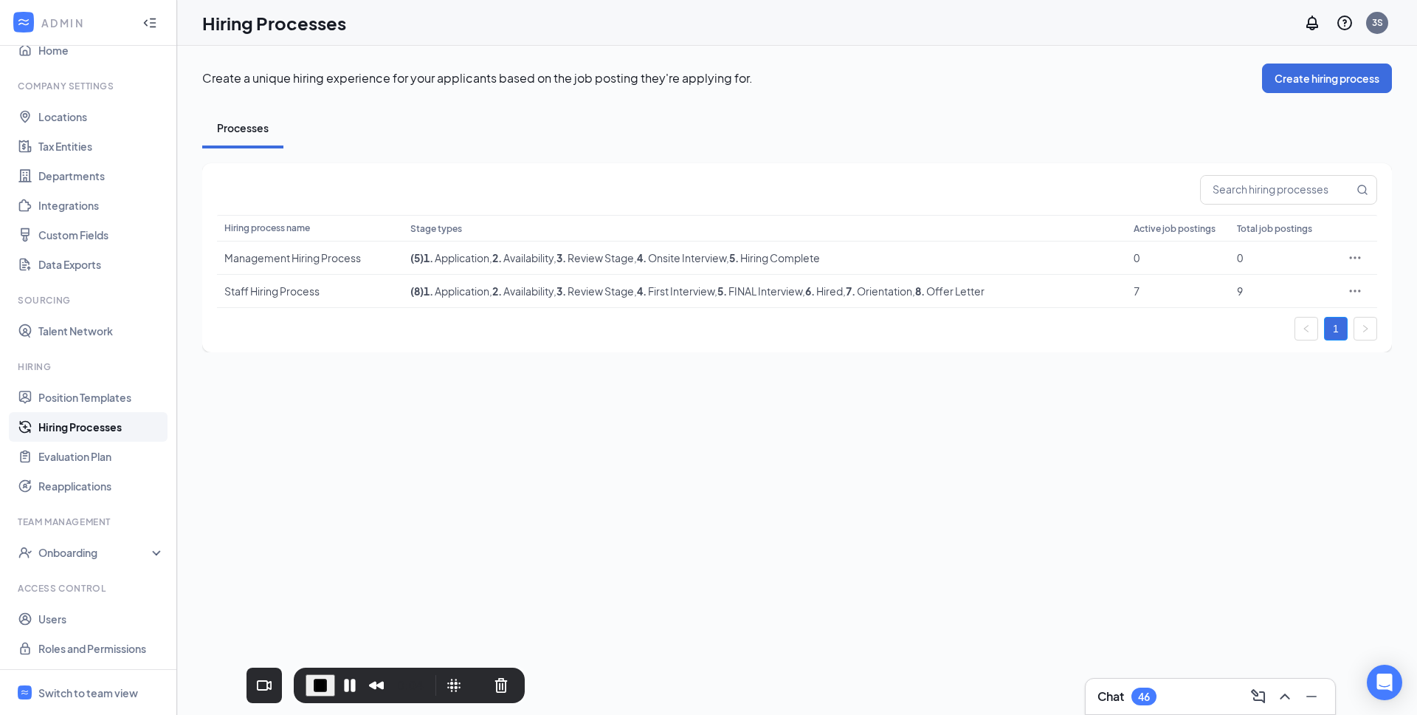
drag, startPoint x: 200, startPoint y: 669, endPoint x: 426, endPoint y: 701, distance: 228.2
click at [426, 689] on div "0:04" at bounding box center [409, 684] width 231 height 35
click at [110, 419] on link "Hiring Processes" at bounding box center [101, 427] width 126 height 30
drag, startPoint x: 1020, startPoint y: 289, endPoint x: 942, endPoint y: 288, distance: 77.5
click at [942, 288] on td "( 8 ) 1 . Application , 2 . Availability , 3 . Review Stage , 4 . First Intervi…" at bounding box center [764, 291] width 723 height 33
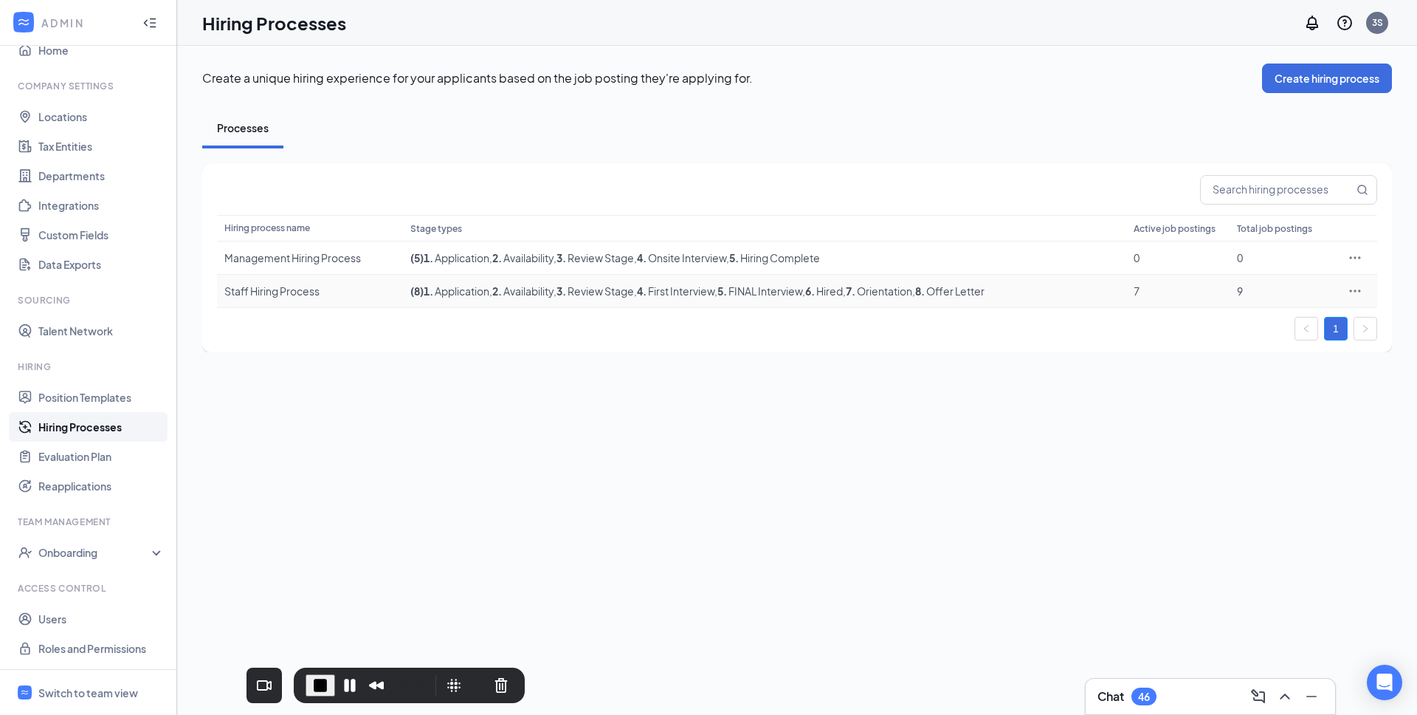
click at [948, 329] on div "1" at bounding box center [797, 329] width 1161 height 24
click at [272, 297] on div "Staff Hiring Process" at bounding box center [309, 290] width 171 height 15
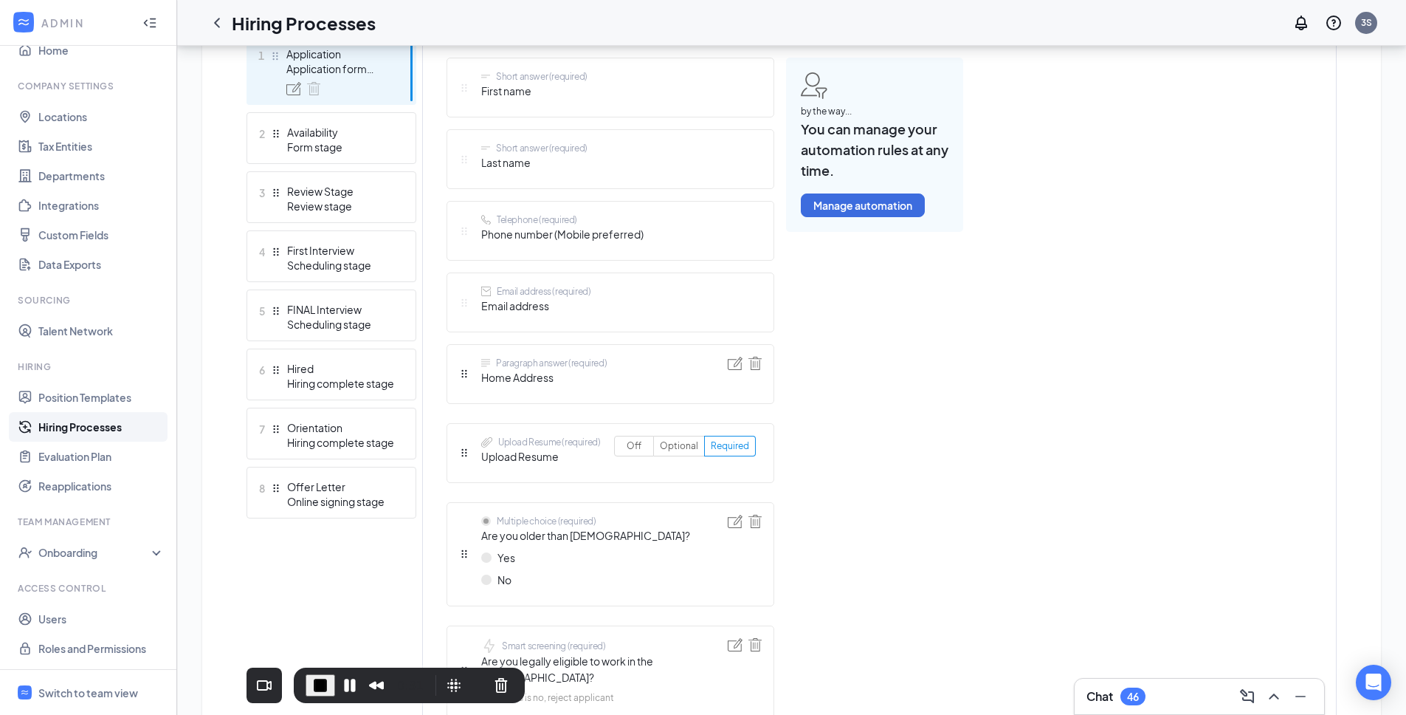
scroll to position [411, 0]
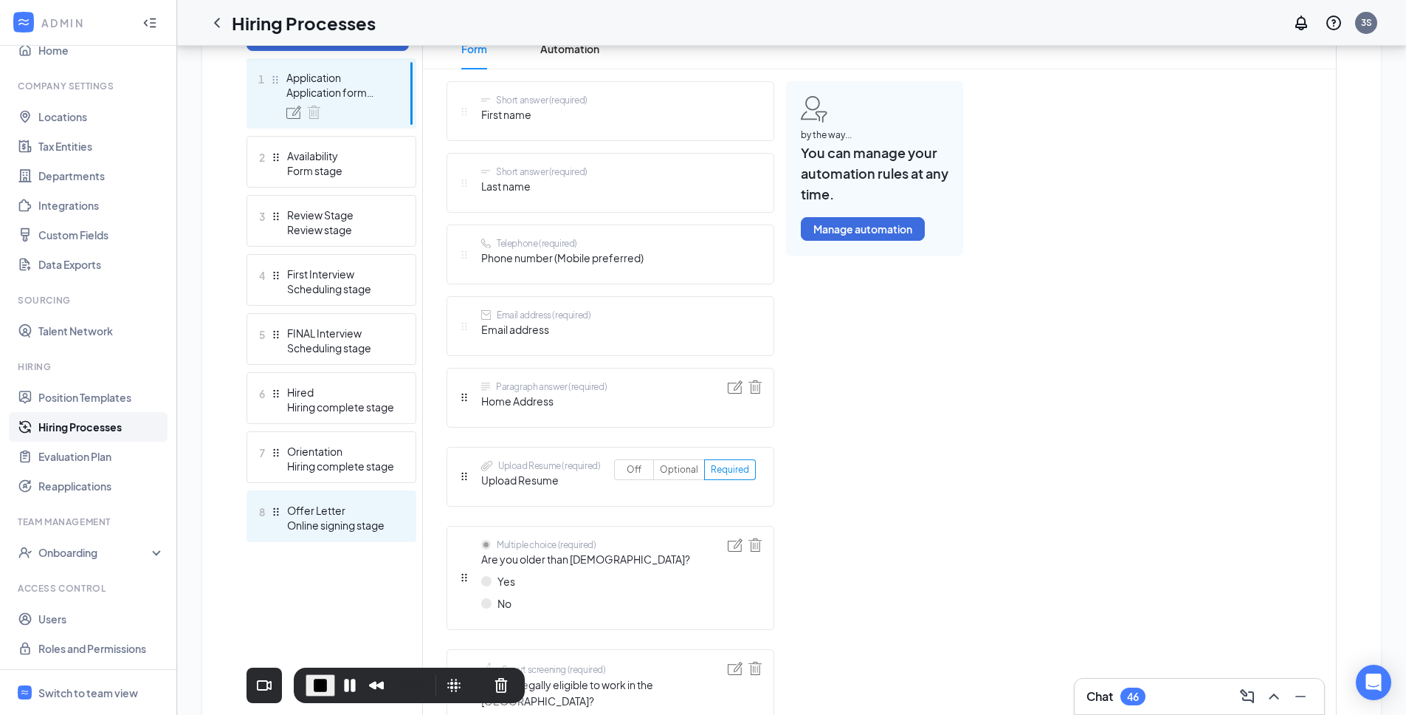
click at [357, 520] on div "Online signing stage" at bounding box center [341, 525] width 108 height 15
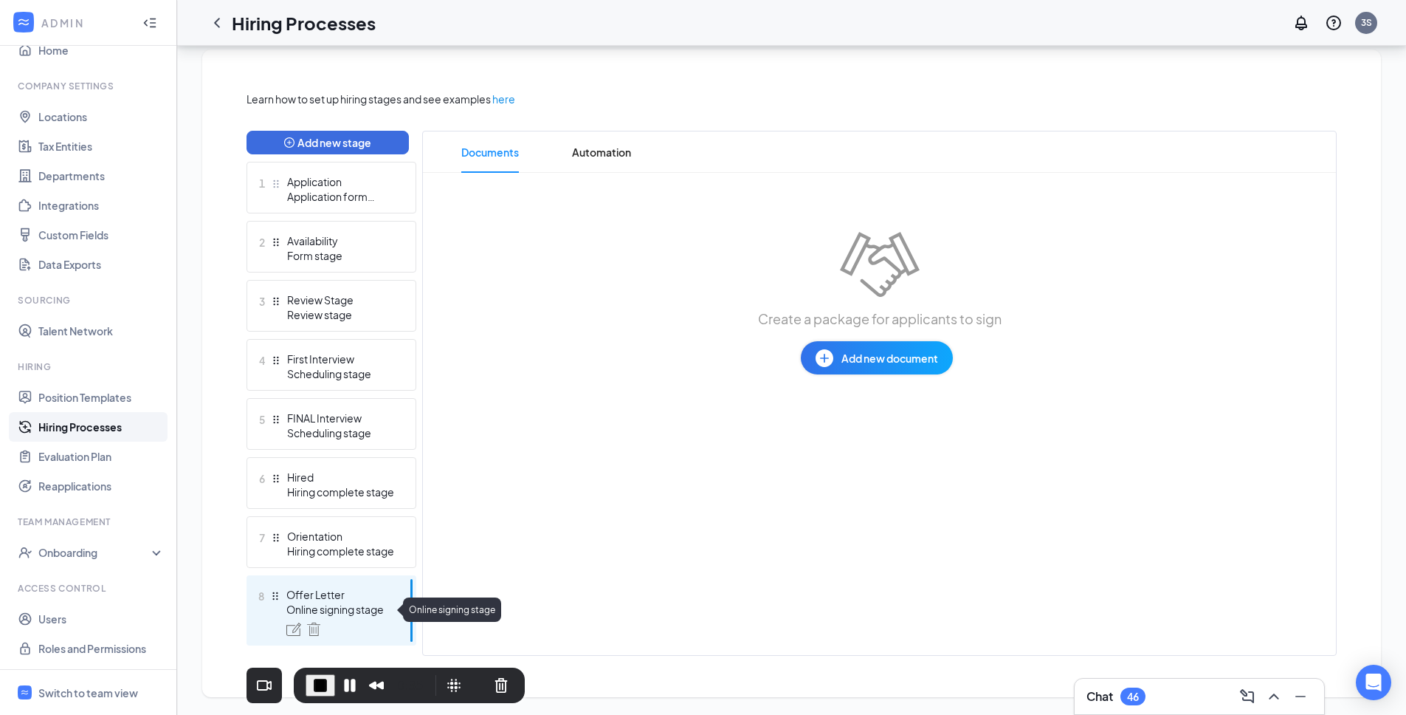
scroll to position [308, 0]
click at [914, 360] on span "Add new document" at bounding box center [890, 358] width 97 height 16
click at [678, 428] on div "Documents Automation Create a package for applicants to sign Add new document" at bounding box center [879, 393] width 915 height 525
click at [320, 676] on span "End Recording" at bounding box center [321, 685] width 18 height 18
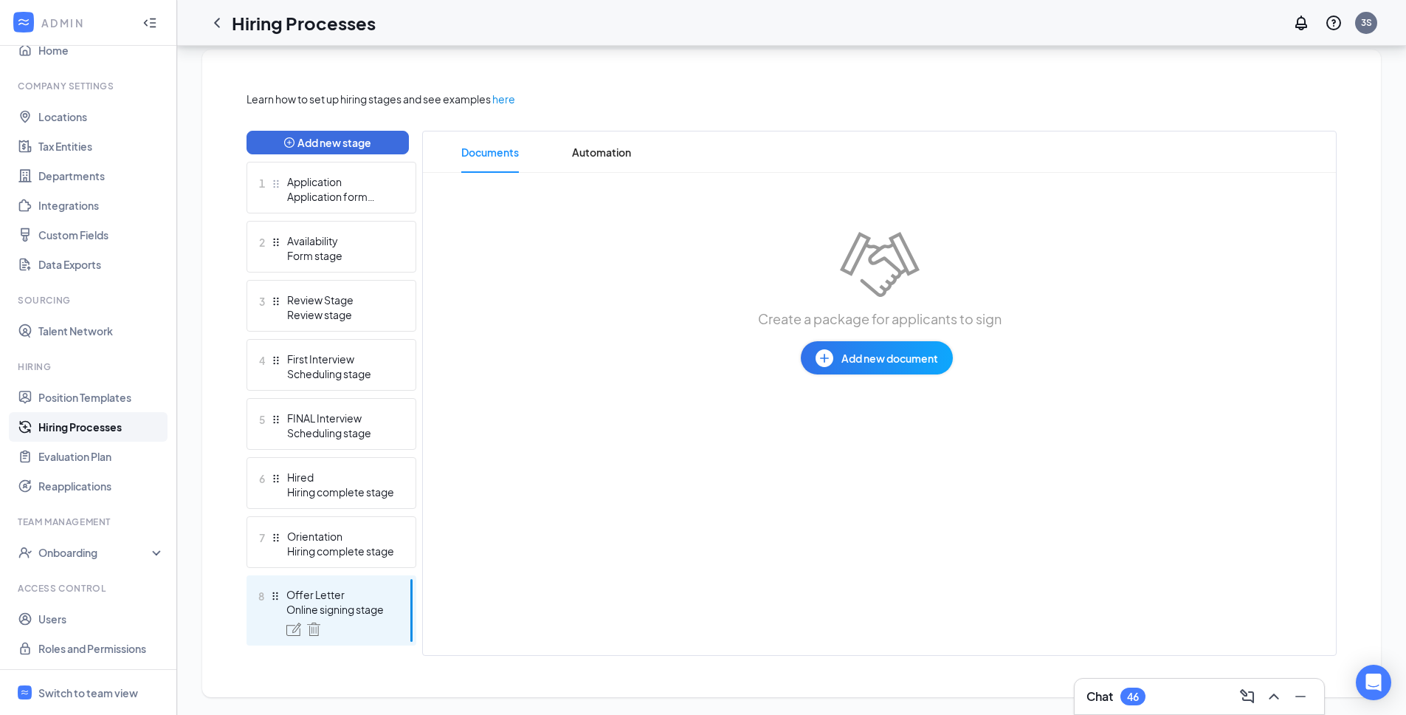
click at [117, 428] on link "Hiring Processes" at bounding box center [101, 427] width 126 height 30
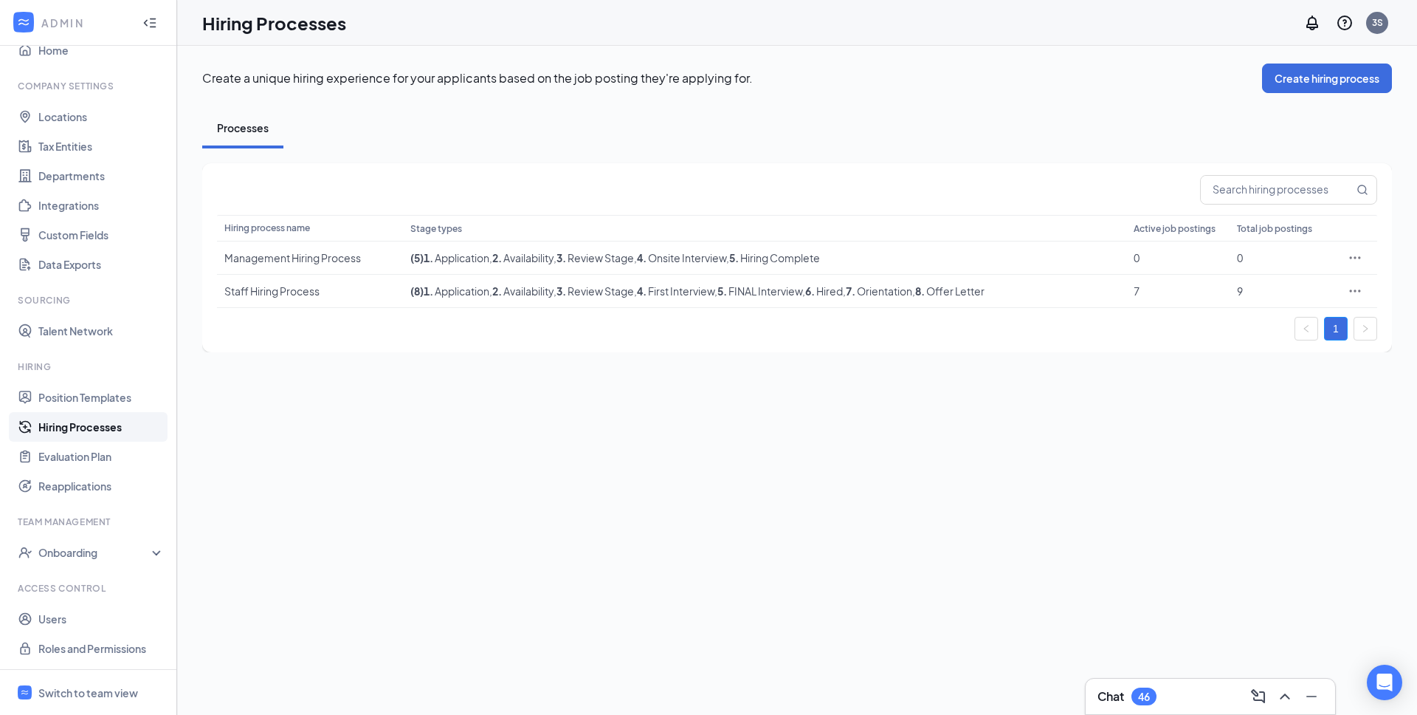
click at [106, 424] on link "Hiring Processes" at bounding box center [101, 427] width 126 height 30
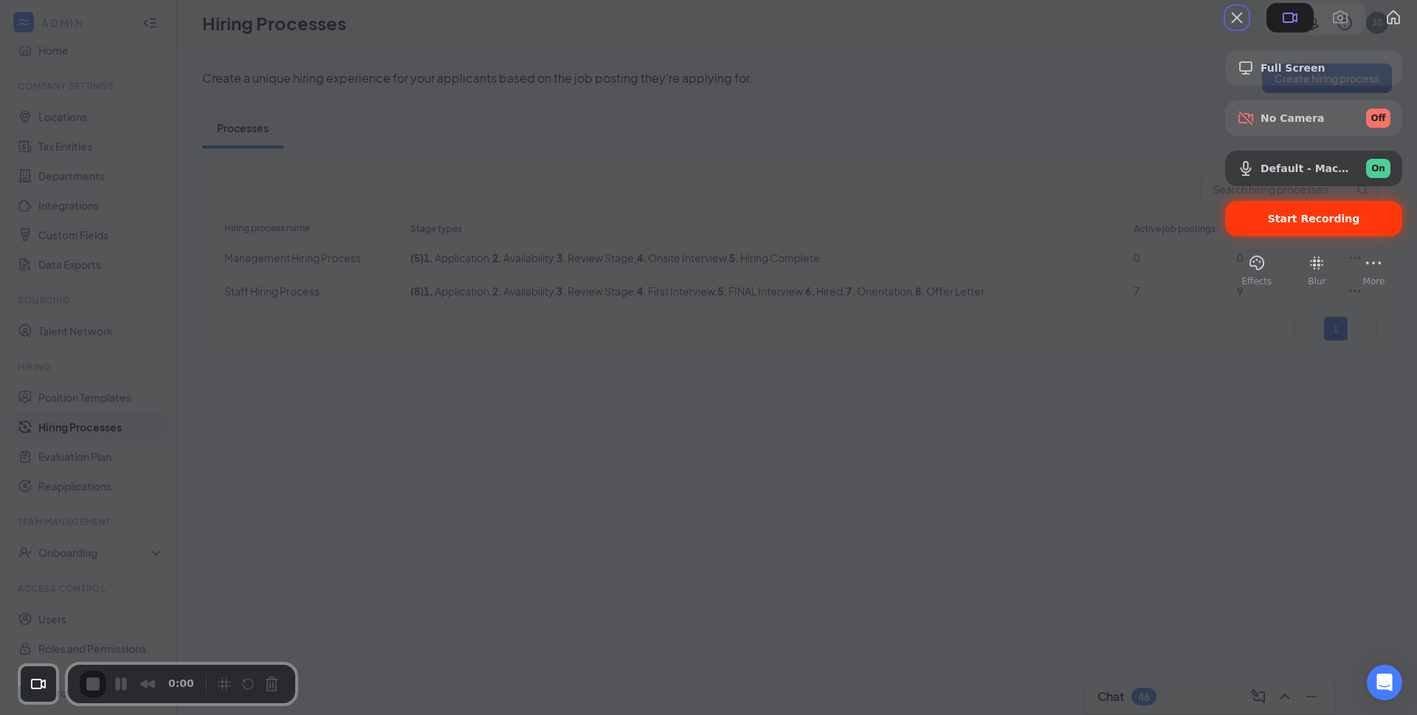
click at [1287, 224] on span "Start Recording" at bounding box center [1314, 219] width 92 height 12
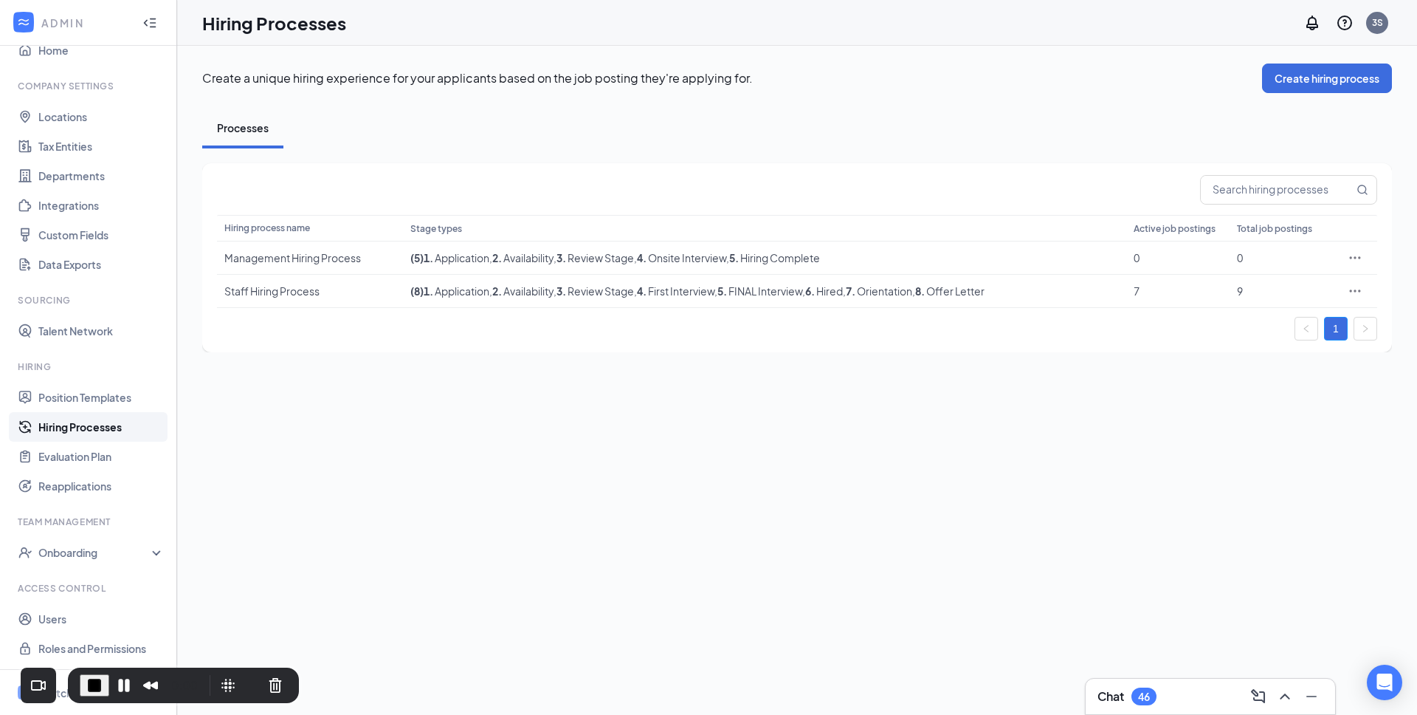
click at [656, 461] on div "Create a unique hiring experience for your applicants based on the job posting …" at bounding box center [797, 380] width 1240 height 669
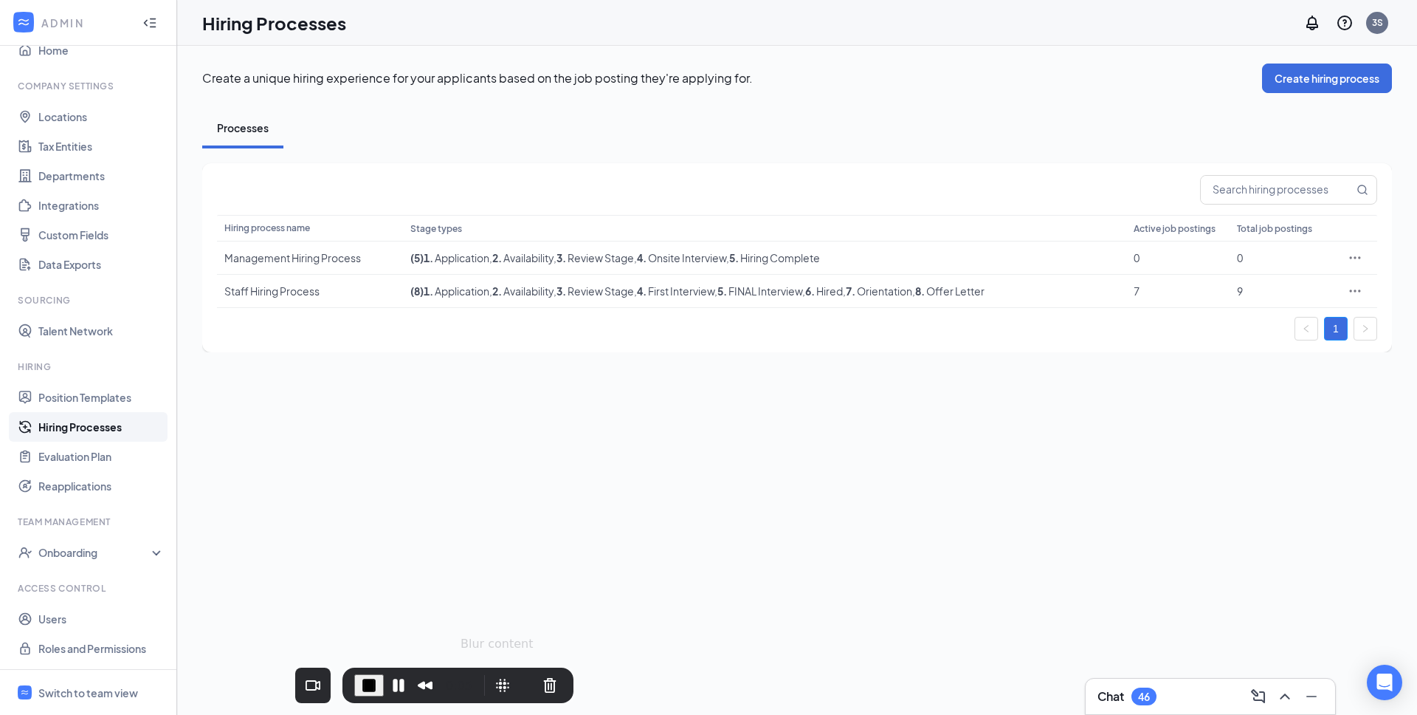
drag, startPoint x: 210, startPoint y: 669, endPoint x: 484, endPoint y: 673, distance: 274.7
click at [484, 673] on div "0:05" at bounding box center [458, 684] width 231 height 35
click at [446, 421] on div "Create a unique hiring experience for your applicants based on the job posting …" at bounding box center [797, 380] width 1240 height 669
click at [362, 679] on span "End Recording" at bounding box center [369, 685] width 18 height 18
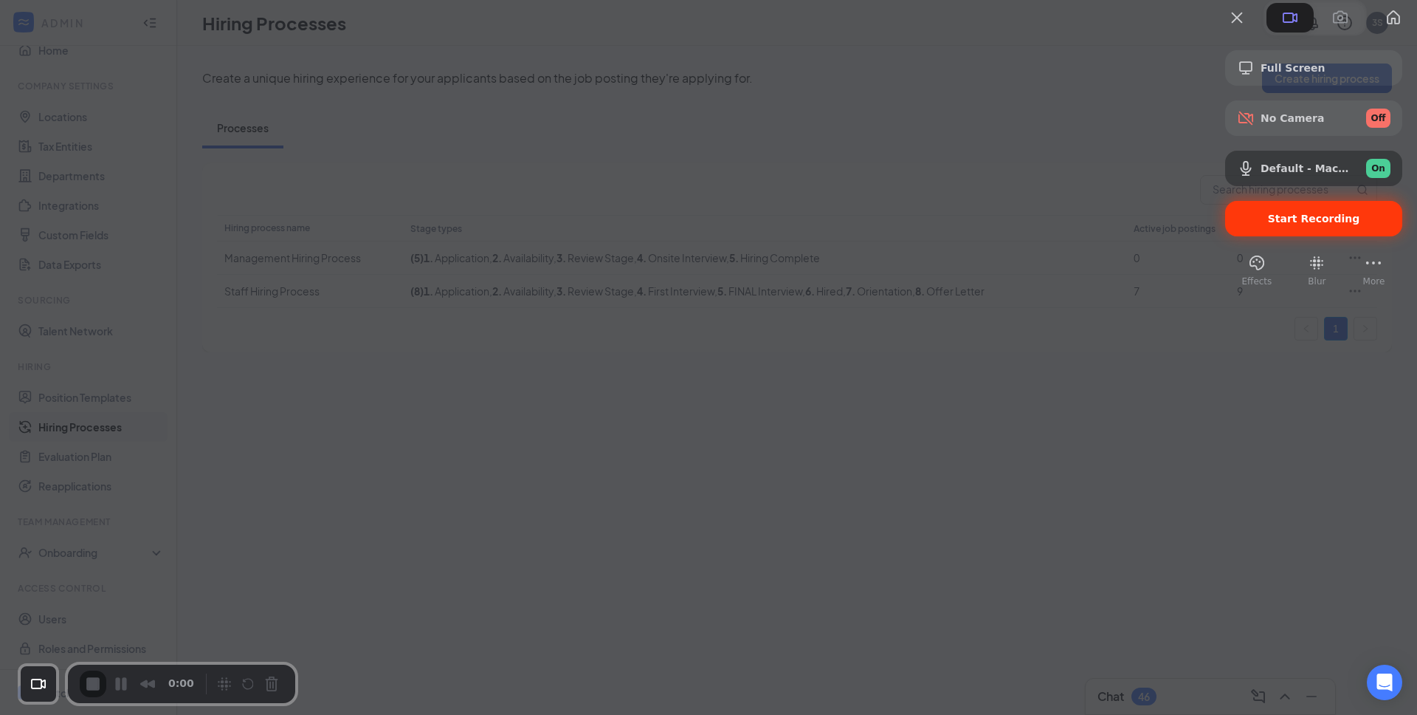
click at [1242, 236] on div "Start Recording" at bounding box center [1313, 218] width 177 height 35
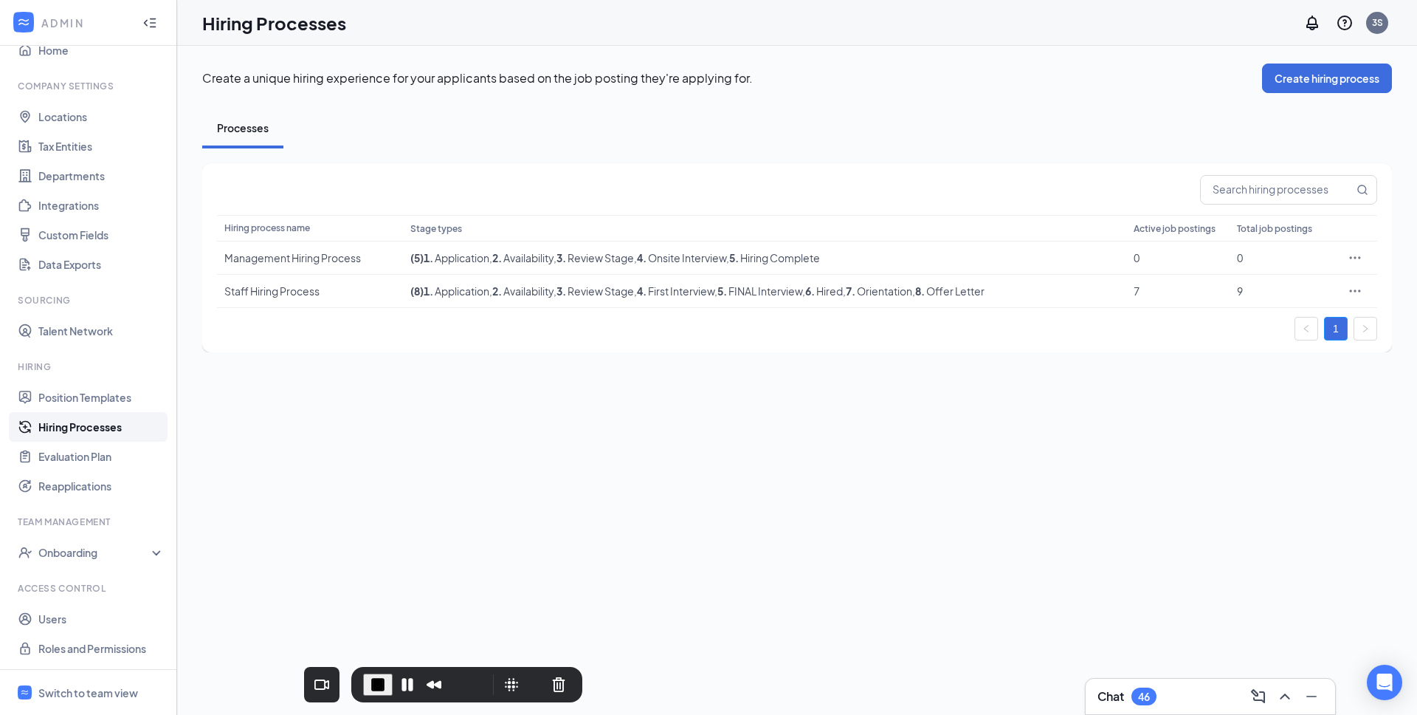
drag, startPoint x: 194, startPoint y: 664, endPoint x: 478, endPoint y: 663, distance: 283.5
click at [478, 667] on div "0:07" at bounding box center [466, 684] width 231 height 35
click at [107, 431] on link "Hiring Processes" at bounding box center [101, 427] width 126 height 30
drag, startPoint x: 1028, startPoint y: 289, endPoint x: 946, endPoint y: 297, distance: 82.3
click at [946, 297] on td "( 8 ) 1 . Application , 2 . Availability , 3 . Review Stage , 4 . First Intervi…" at bounding box center [764, 291] width 723 height 33
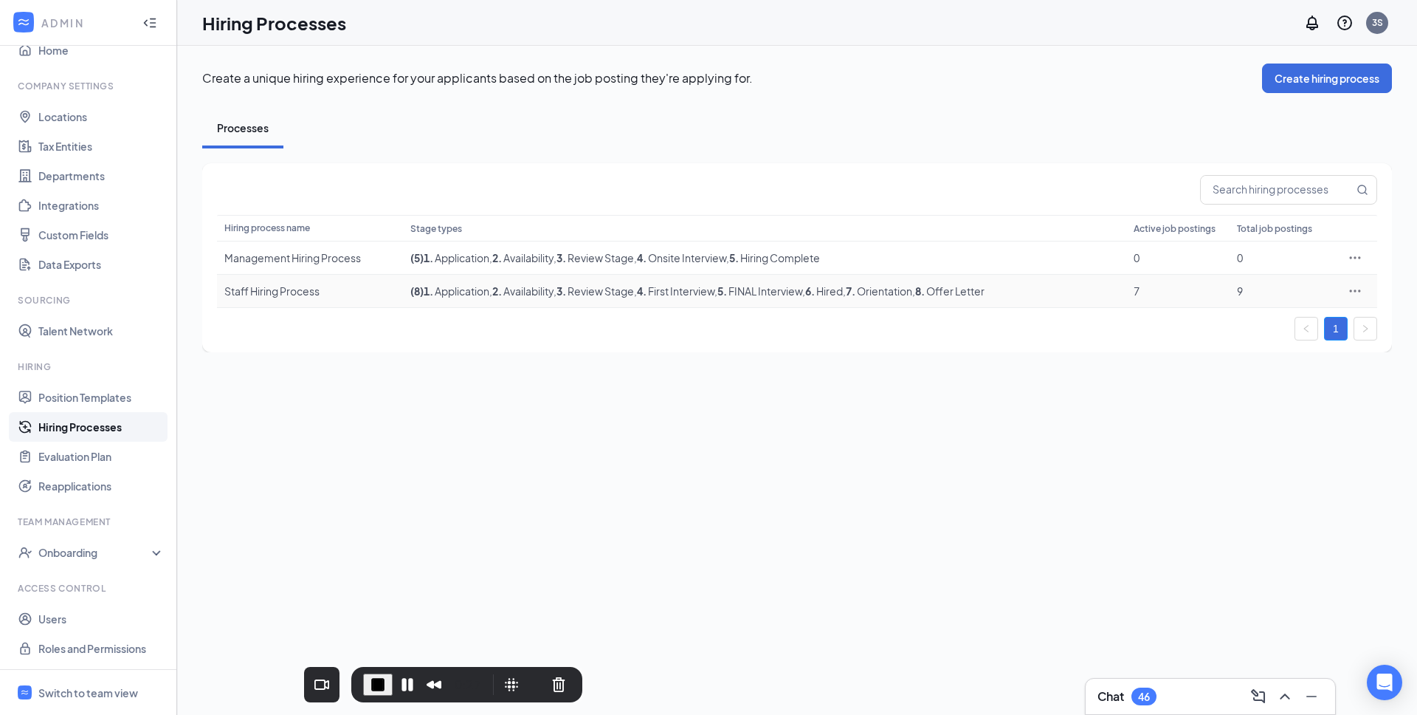
click at [951, 327] on div "1" at bounding box center [797, 329] width 1161 height 24
click at [290, 260] on div "Management Hiring Process" at bounding box center [309, 257] width 171 height 15
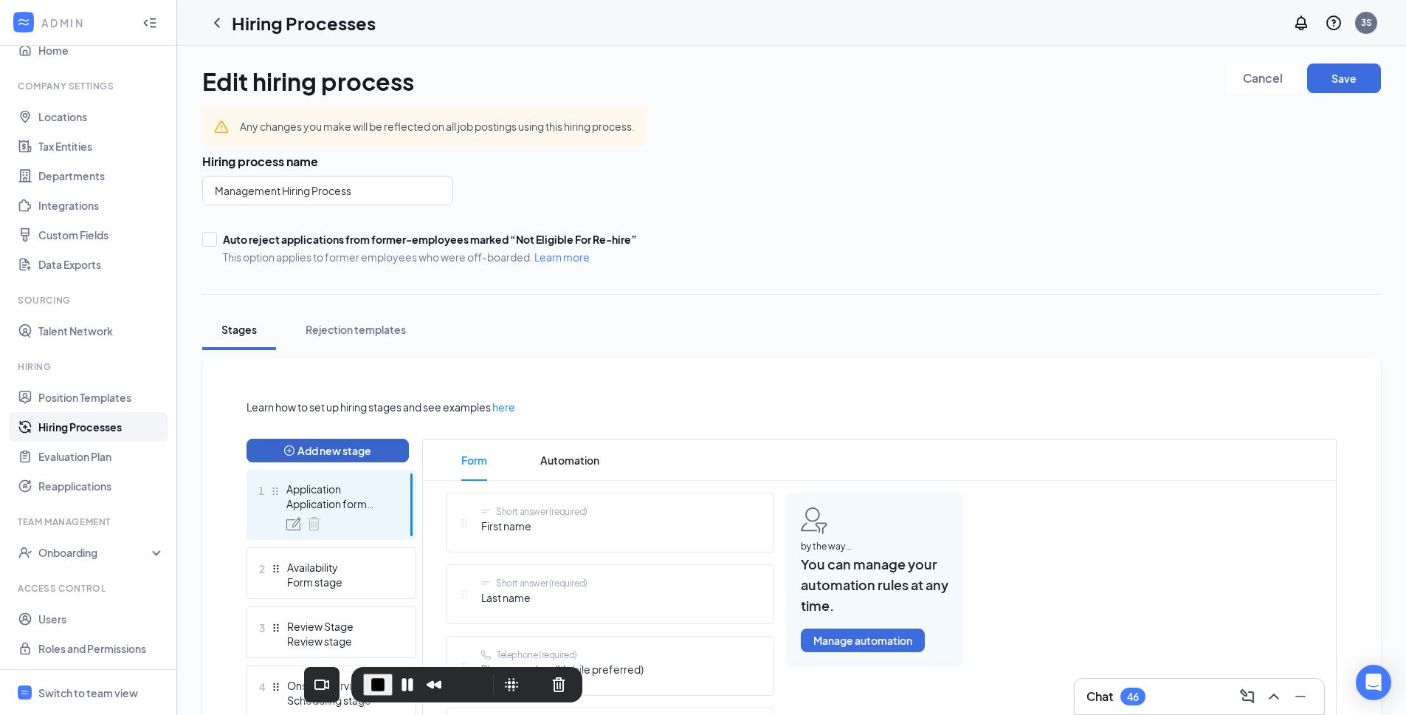
click at [334, 440] on button "Add new stage" at bounding box center [328, 451] width 162 height 24
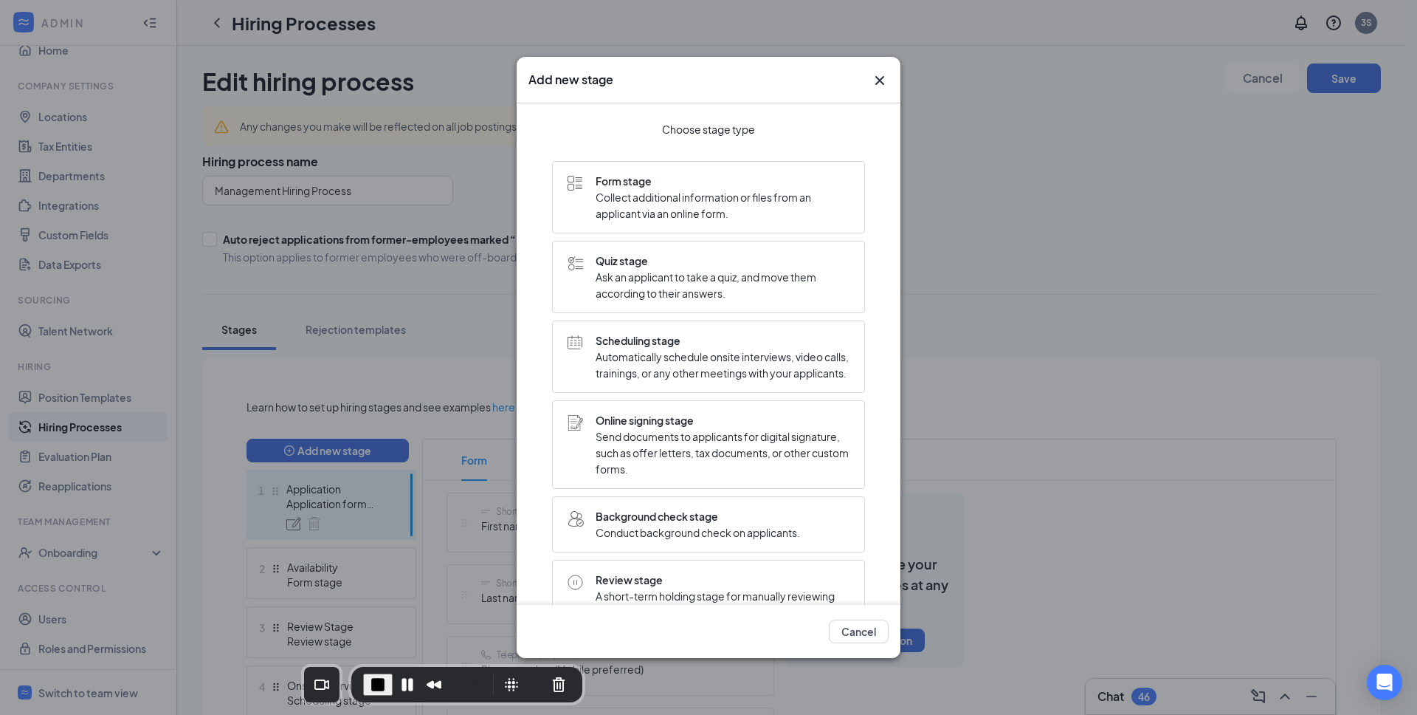
click at [1036, 341] on div "Add new stage Choose stage type Form stage Collect additional information or fi…" at bounding box center [708, 357] width 1417 height 715
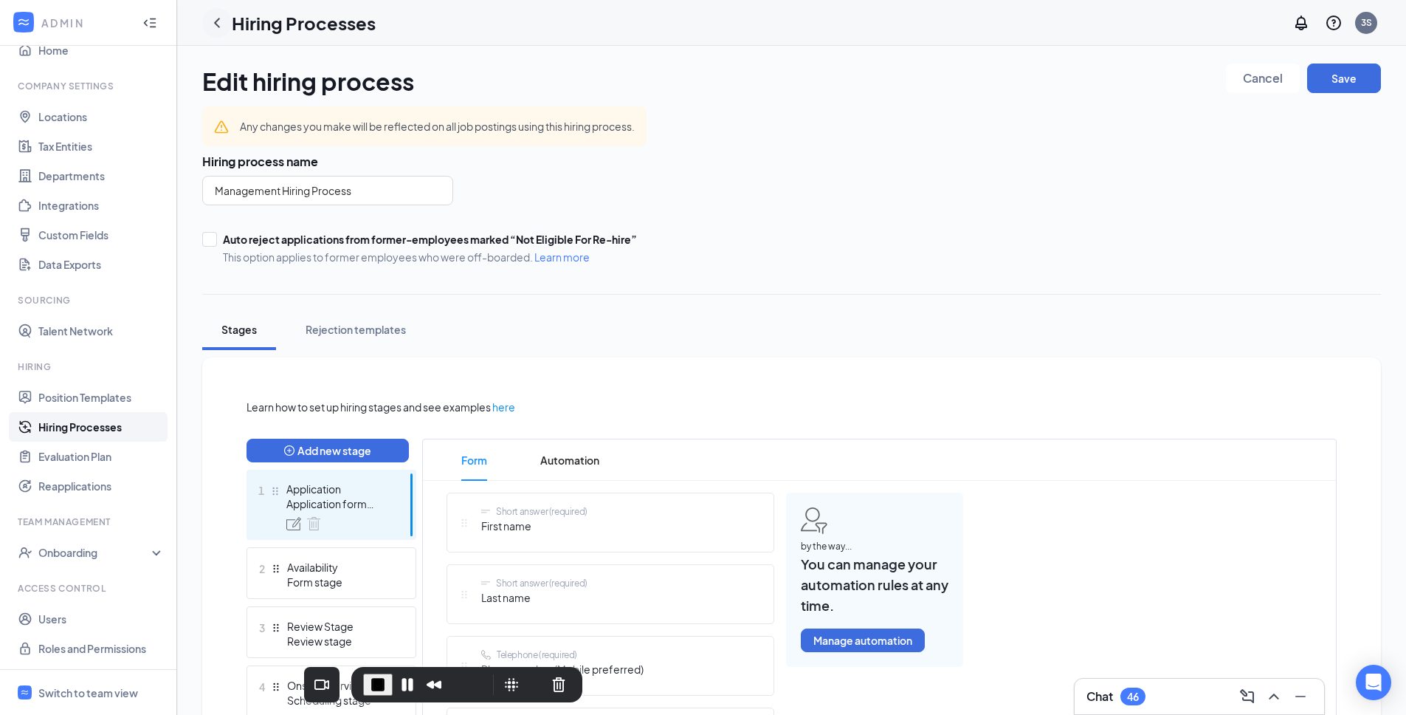
click at [221, 24] on icon "ChevronLeft" at bounding box center [217, 23] width 18 height 18
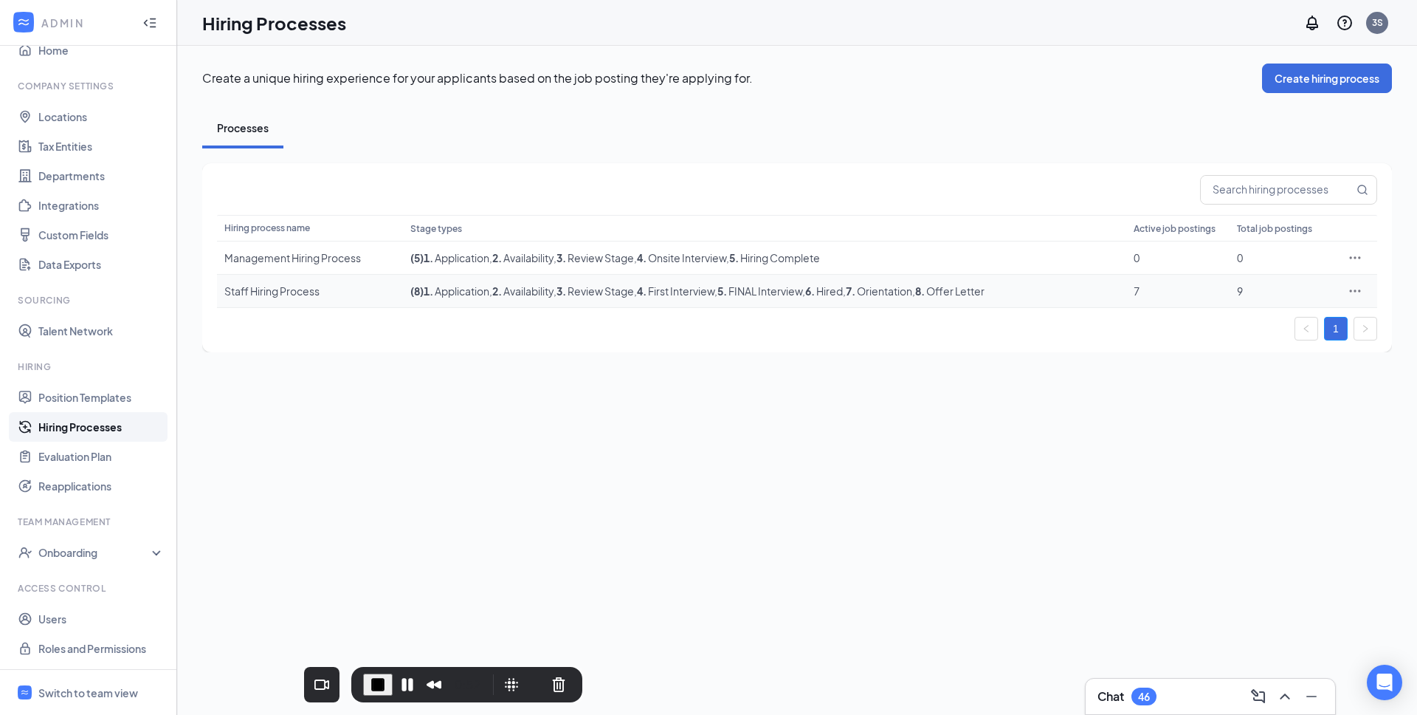
click at [295, 292] on div "Staff Hiring Process" at bounding box center [309, 290] width 171 height 15
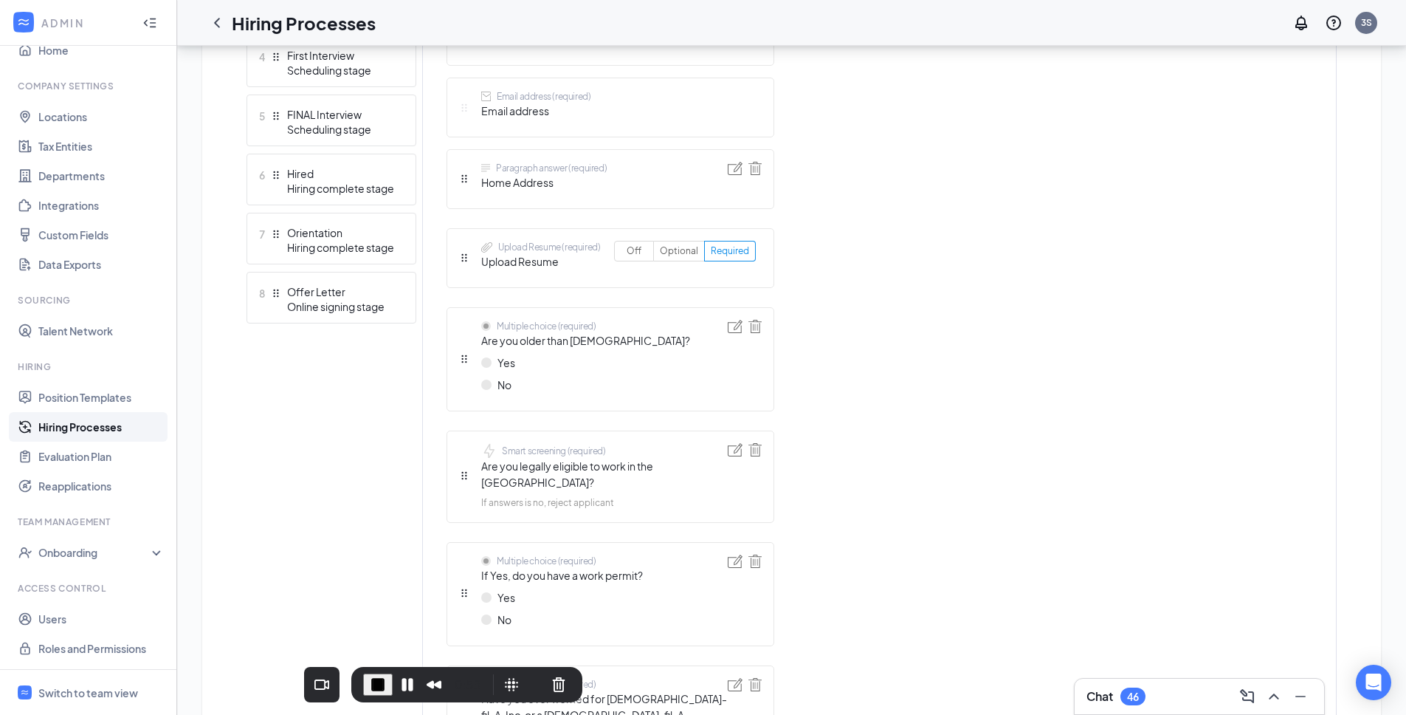
scroll to position [1208, 0]
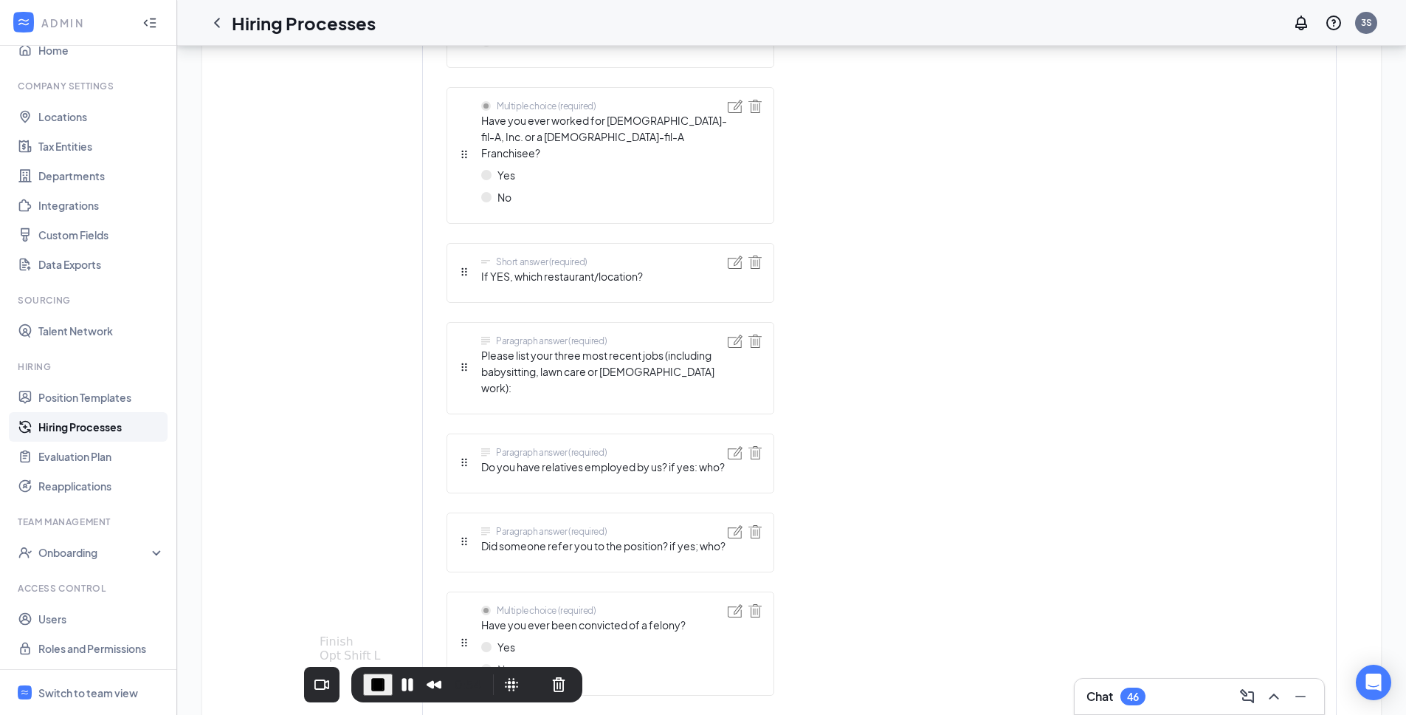
click at [372, 678] on span "End Recording" at bounding box center [378, 684] width 18 height 18
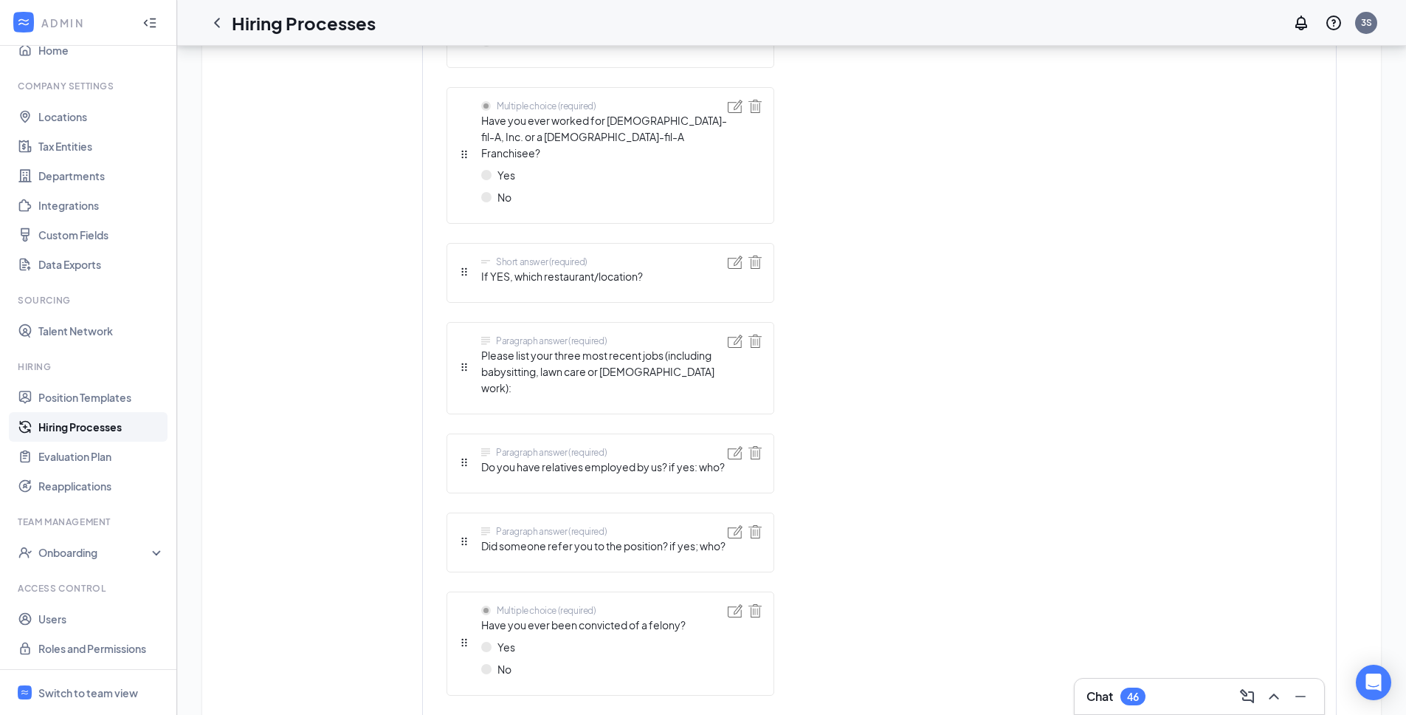
click at [114, 419] on link "Hiring Processes" at bounding box center [101, 427] width 126 height 30
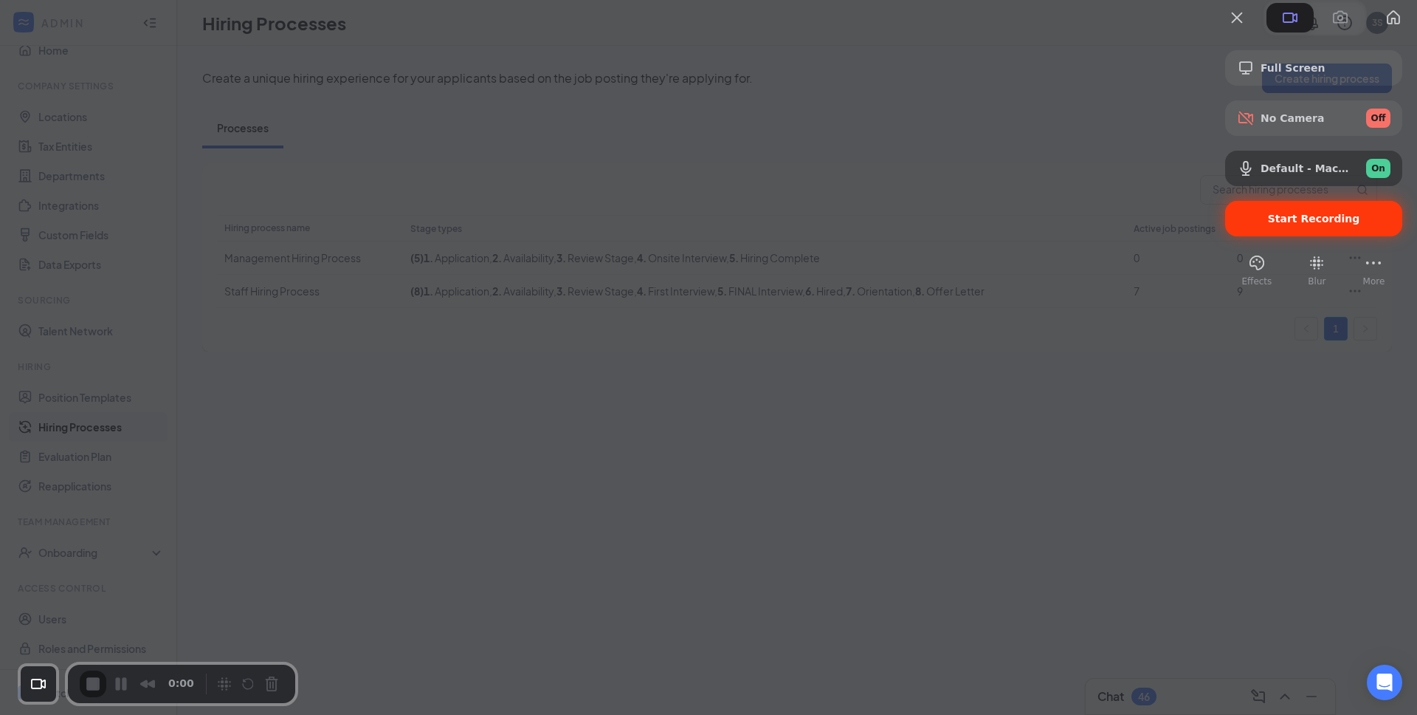
click at [1244, 236] on div "Start Recording" at bounding box center [1313, 218] width 177 height 35
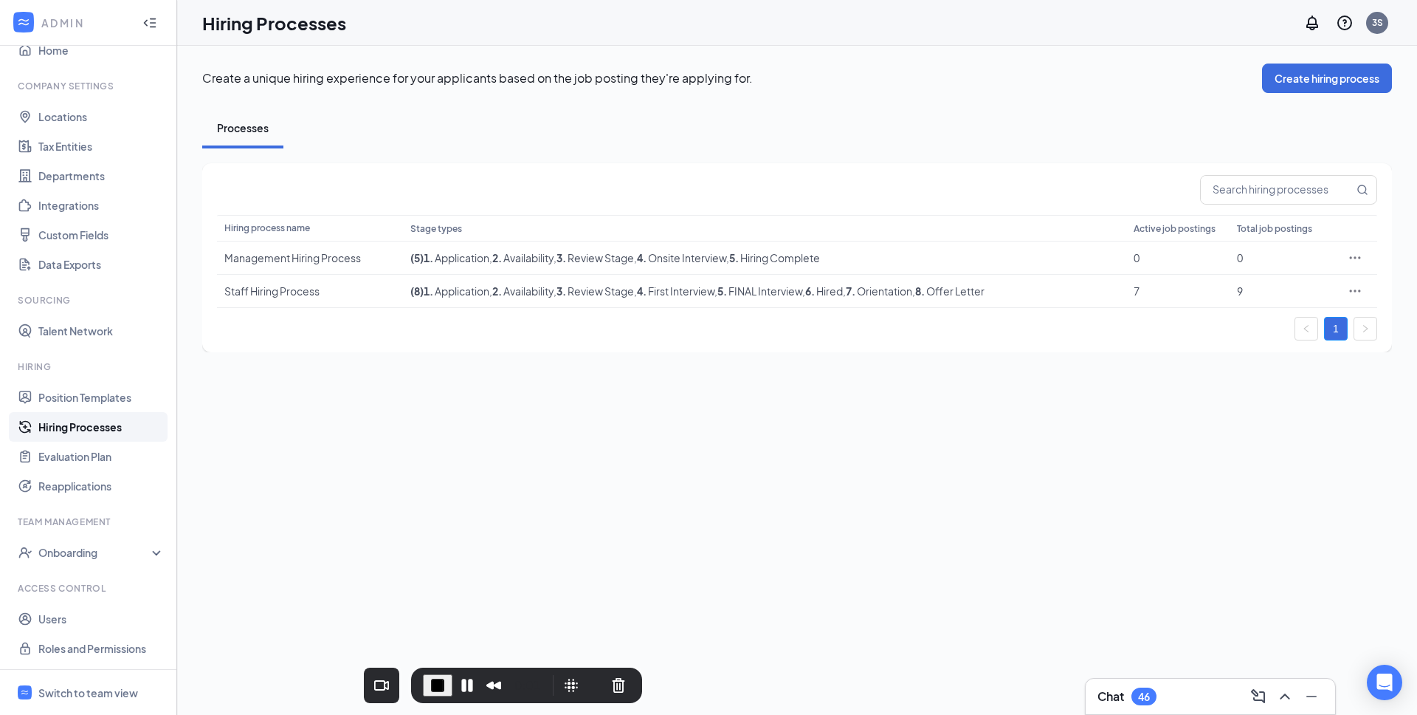
drag, startPoint x: 199, startPoint y: 676, endPoint x: 543, endPoint y: 714, distance: 345.3
click at [543, 689] on body "ADMIN Home Company Settings Locations Tax Entities Departments Integrations Cus…" at bounding box center [708, 357] width 1417 height 715
click at [436, 677] on span "End Recording" at bounding box center [438, 685] width 18 height 18
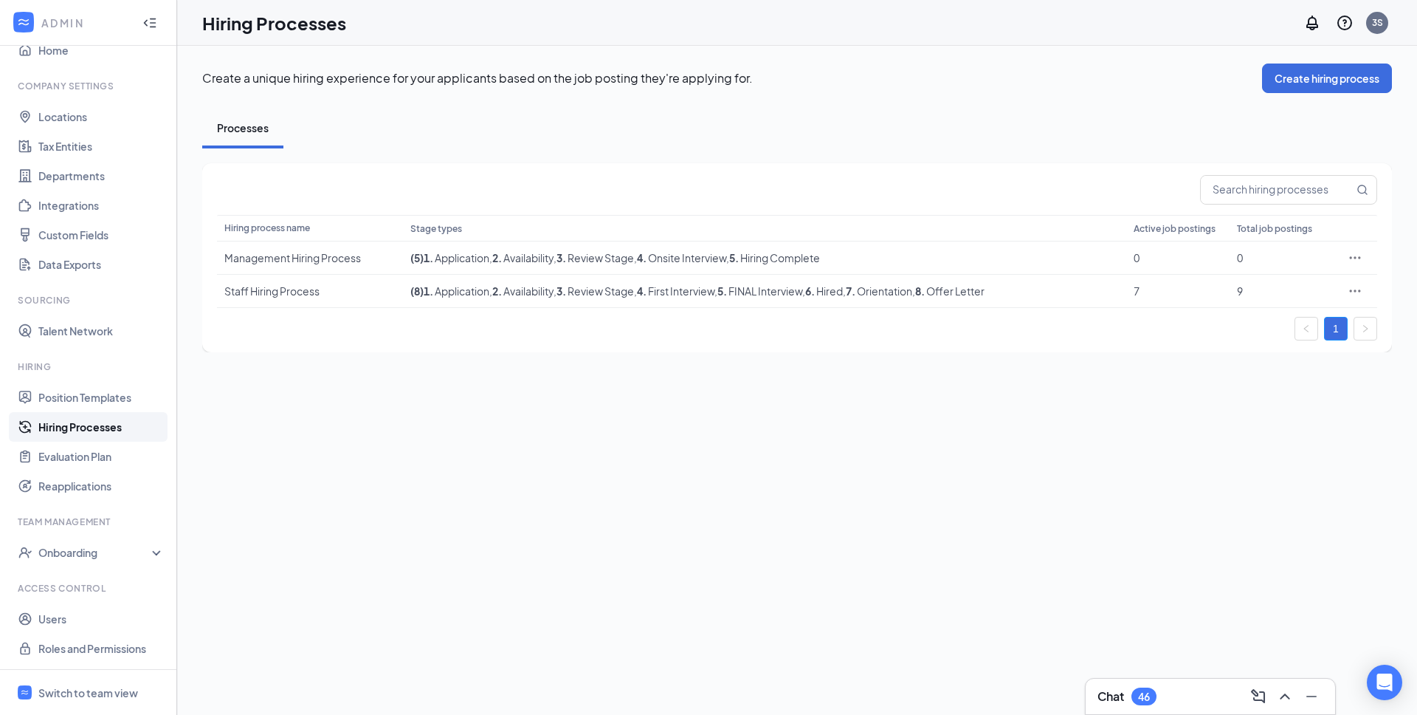
click at [612, 467] on div "Create a unique hiring experience for your applicants based on the job posting …" at bounding box center [797, 380] width 1240 height 669
click at [505, 371] on div "Create a unique hiring experience for your applicants based on the job posting …" at bounding box center [797, 380] width 1240 height 669
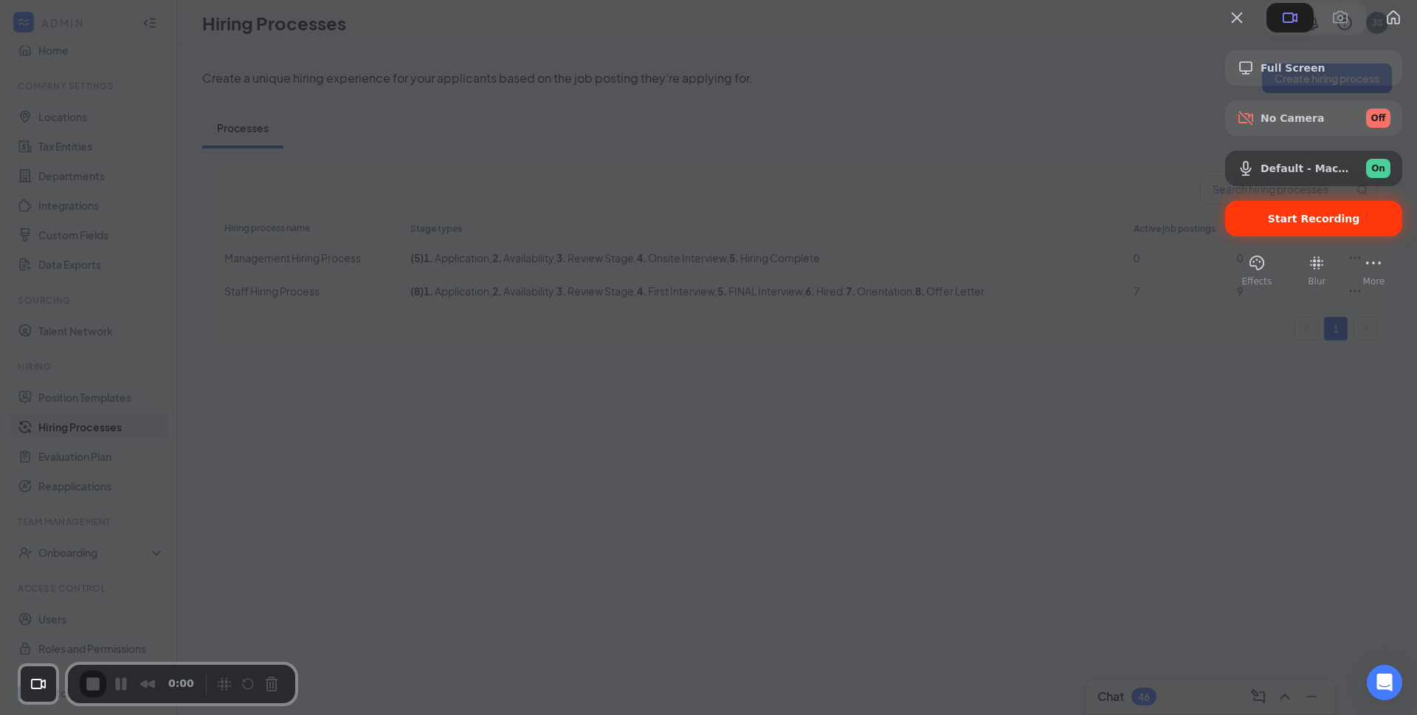
click at [1252, 236] on div "Start Recording" at bounding box center [1313, 218] width 177 height 35
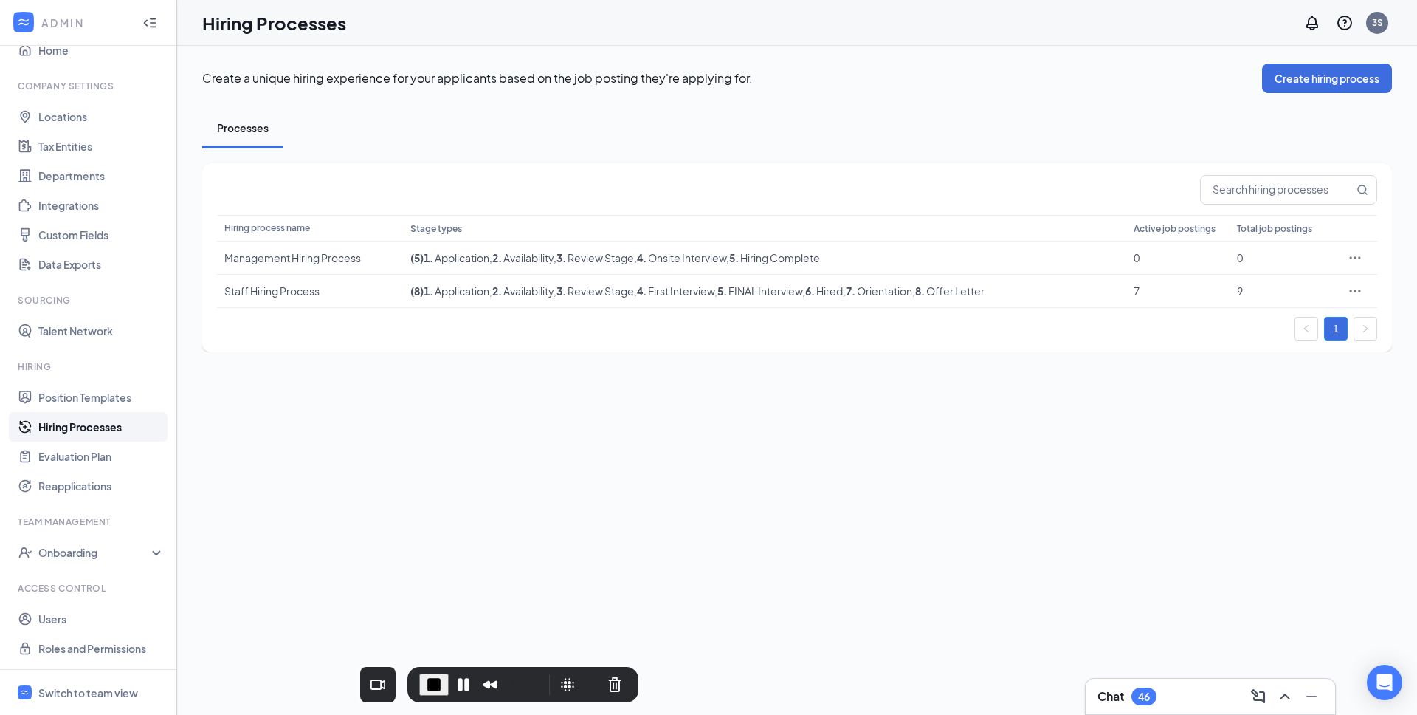
drag, startPoint x: 199, startPoint y: 667, endPoint x: 539, endPoint y: 667, distance: 339.6
click at [539, 667] on div "0:01" at bounding box center [523, 684] width 231 height 35
drag, startPoint x: 1008, startPoint y: 293, endPoint x: 946, endPoint y: 291, distance: 62.1
click at [946, 291] on td "( 8 ) 1 . Application , 2 . Availability , 3 . Review Stage , 4 . First Intervi…" at bounding box center [764, 291] width 723 height 33
click at [445, 385] on div "Create a unique hiring experience for your applicants based on the job posting …" at bounding box center [797, 380] width 1240 height 669
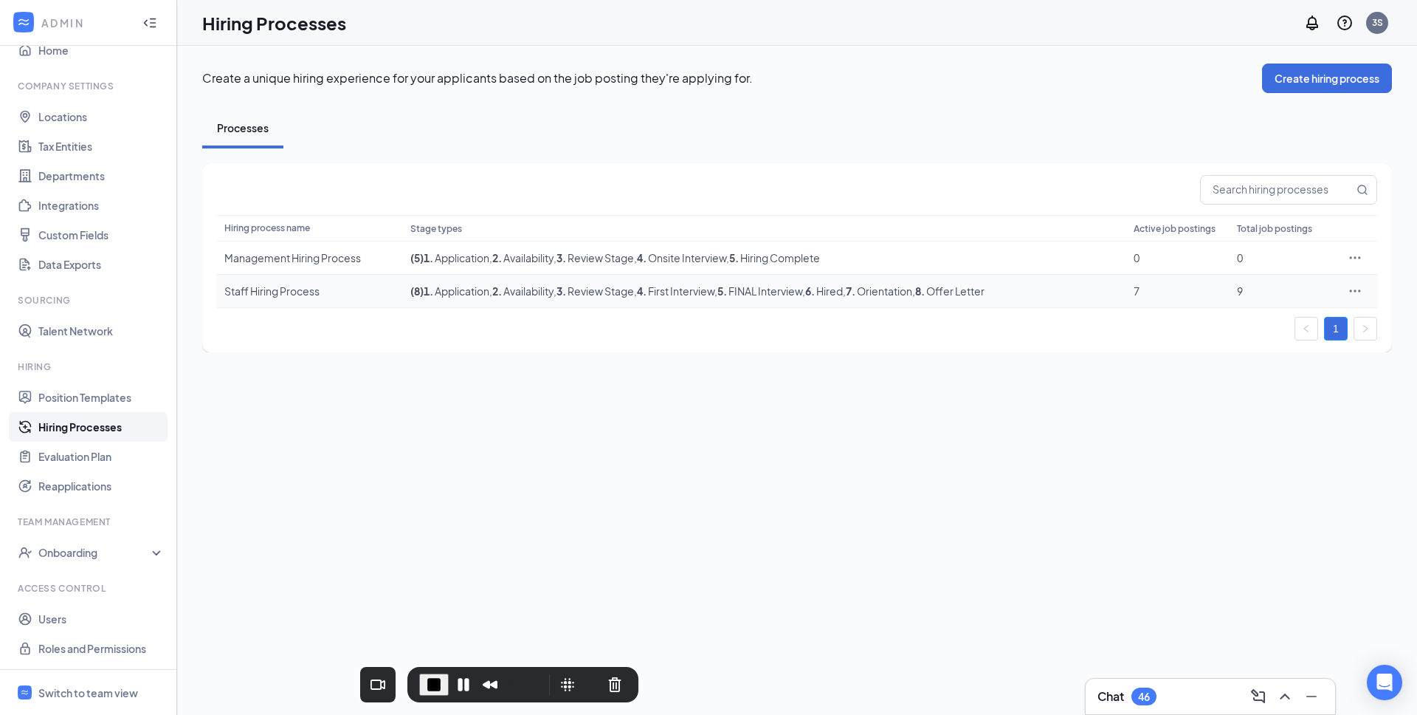
click at [288, 291] on div "Staff Hiring Process" at bounding box center [309, 290] width 171 height 15
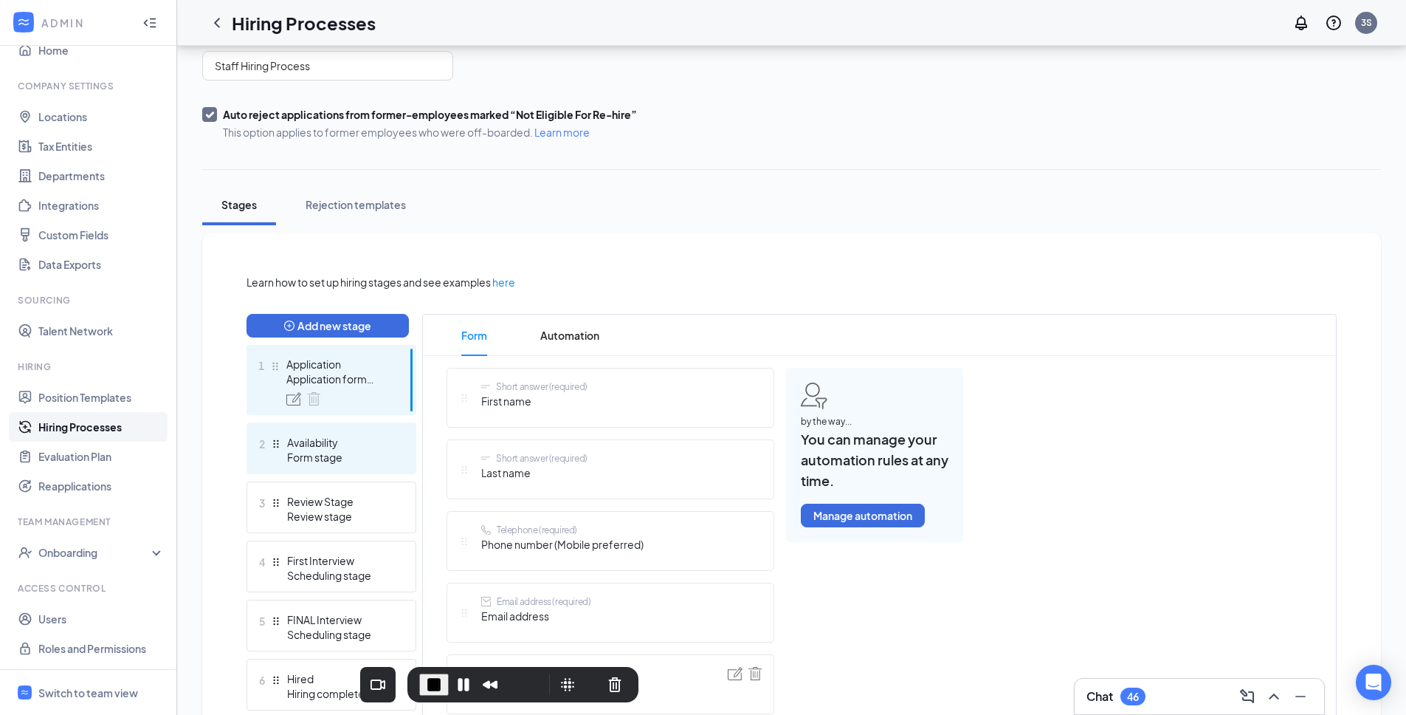
scroll to position [127, 0]
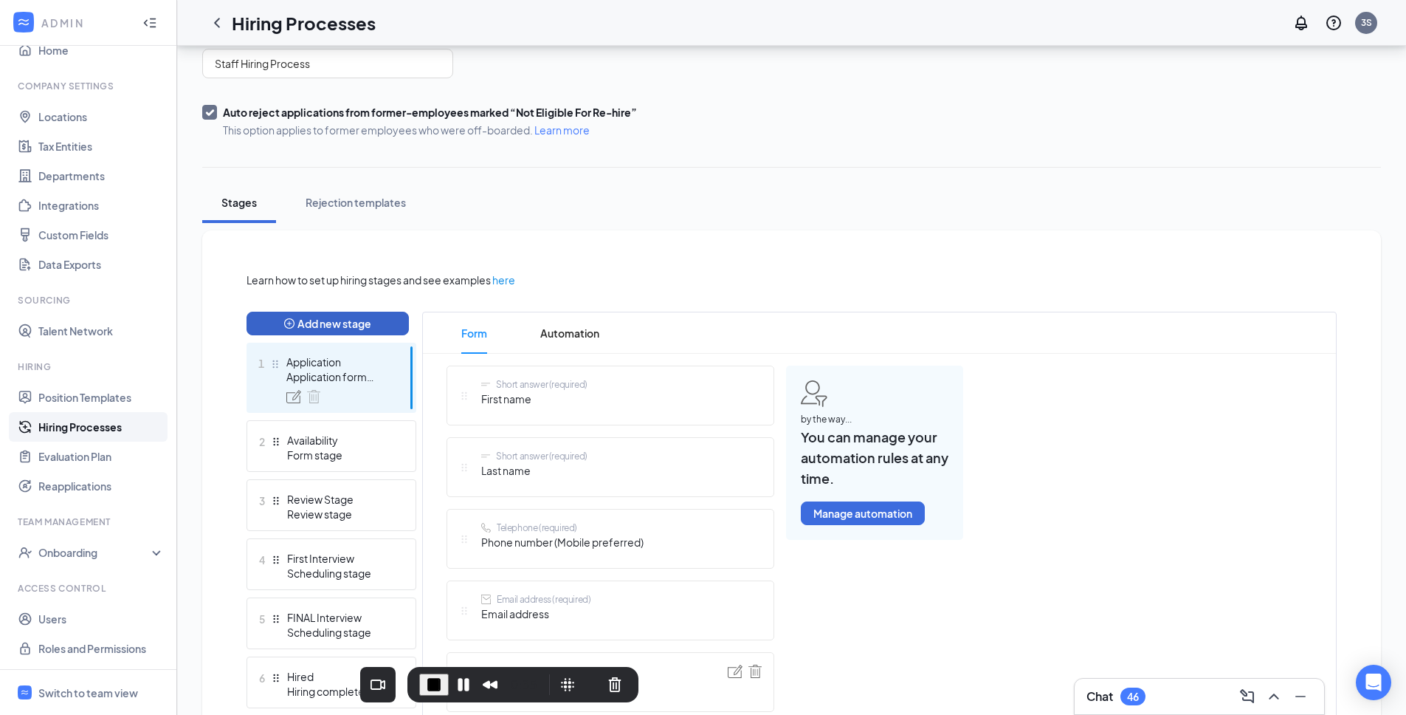
click at [320, 321] on button "Add new stage" at bounding box center [328, 324] width 162 height 24
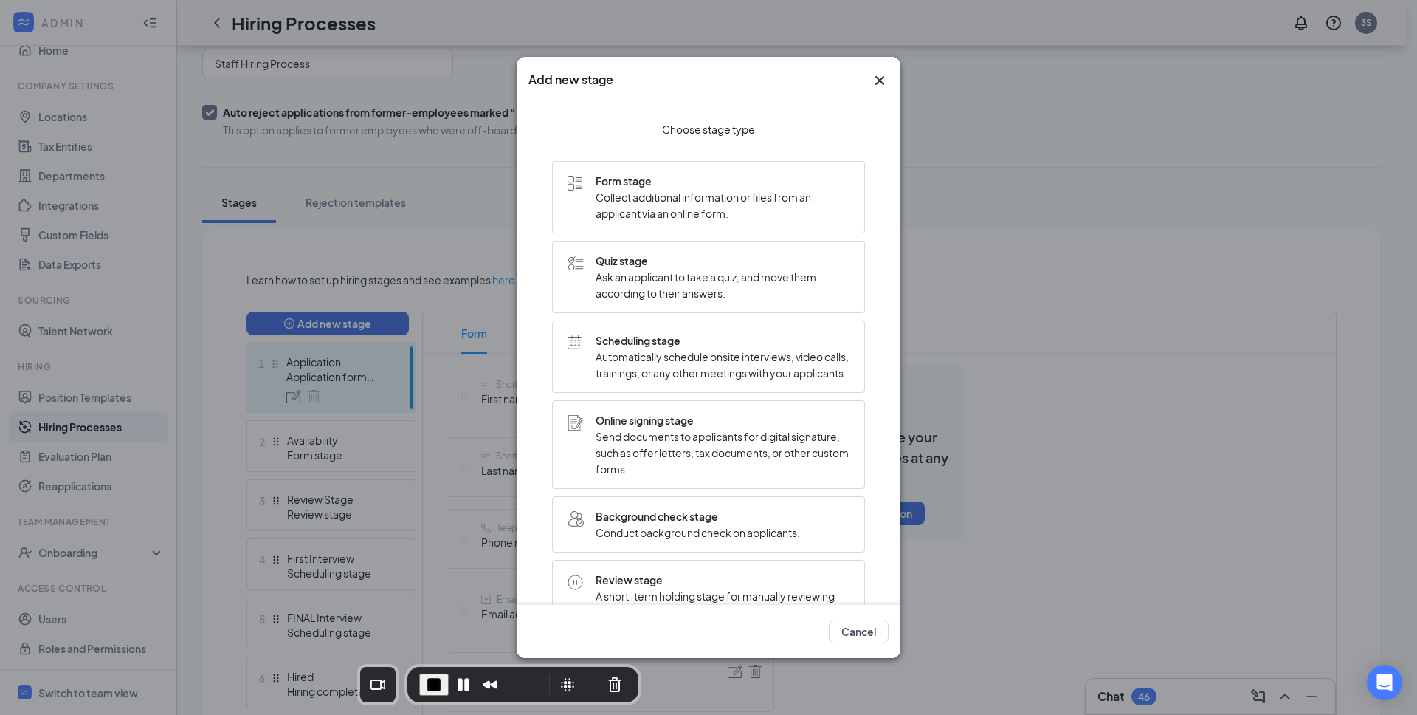
click at [885, 79] on icon "Cross" at bounding box center [880, 81] width 18 height 18
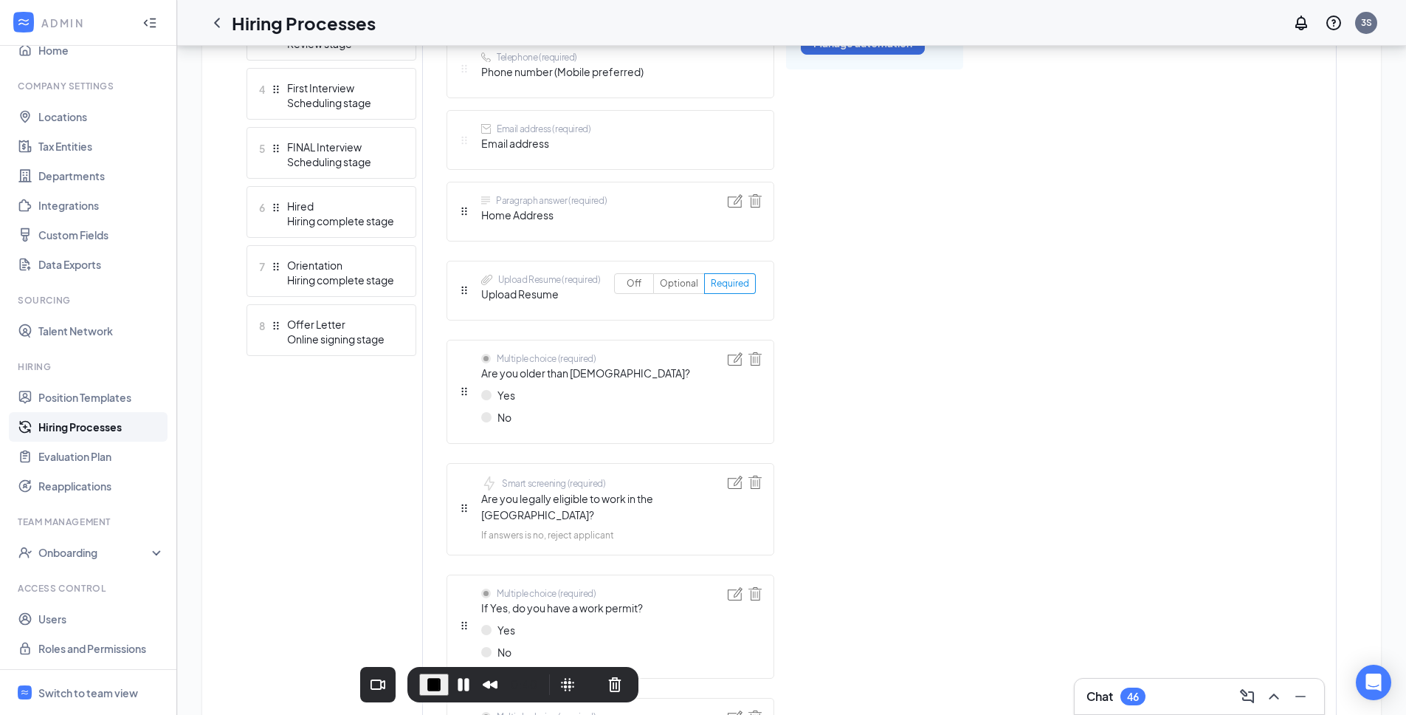
scroll to position [593, 0]
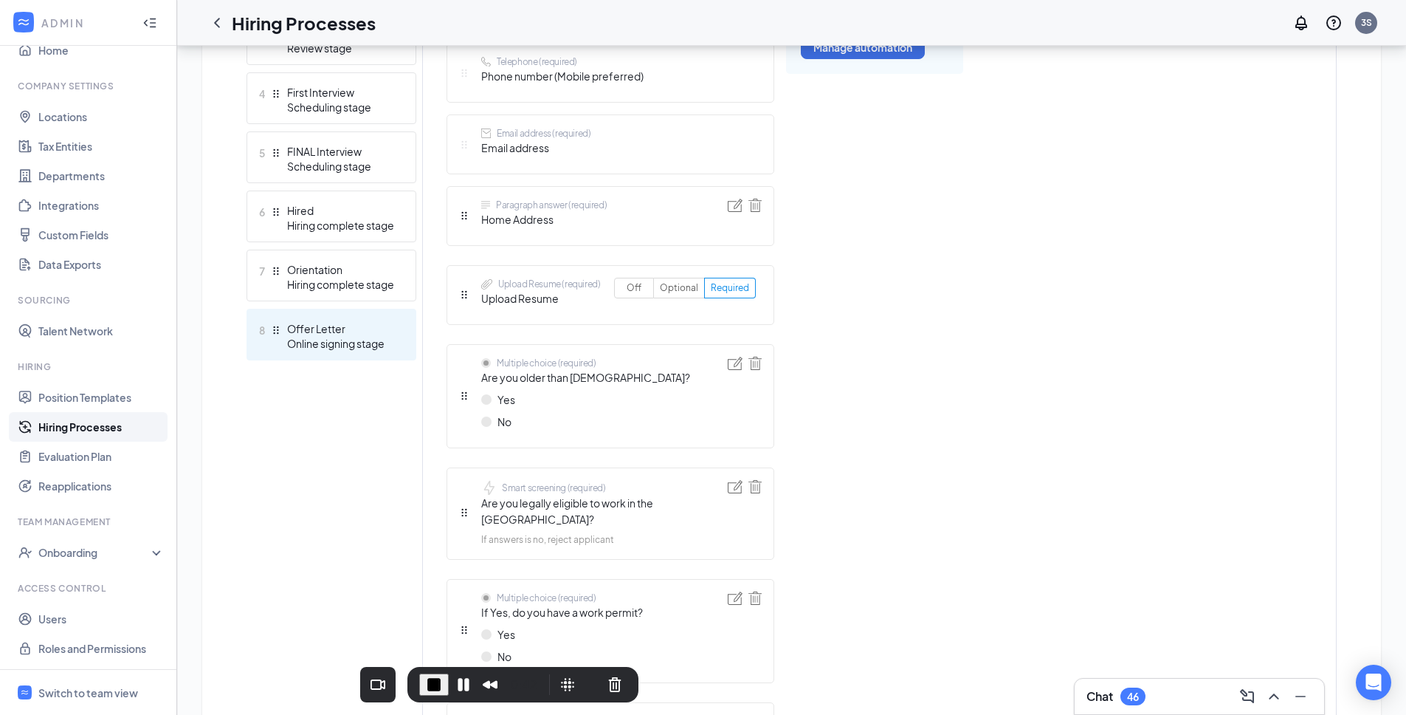
click at [338, 343] on div "Online signing stage" at bounding box center [341, 343] width 108 height 15
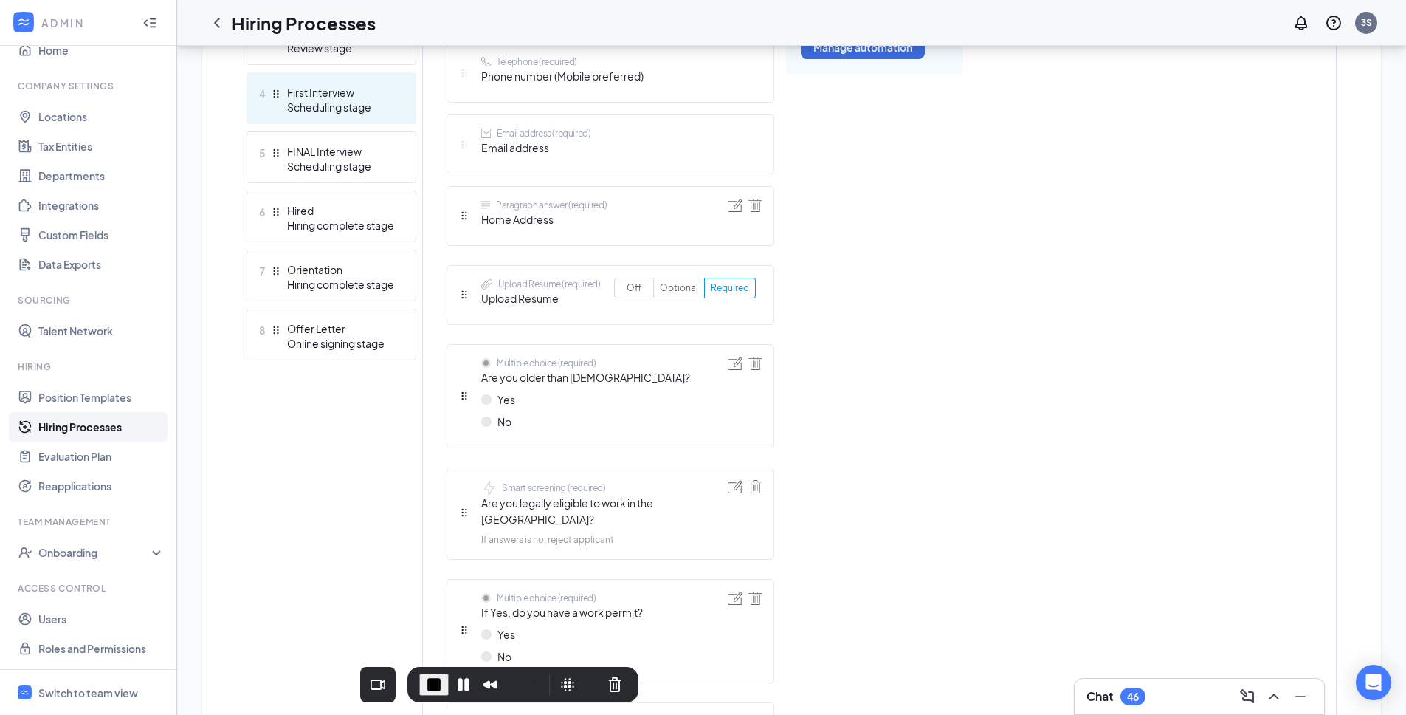
scroll to position [308, 0]
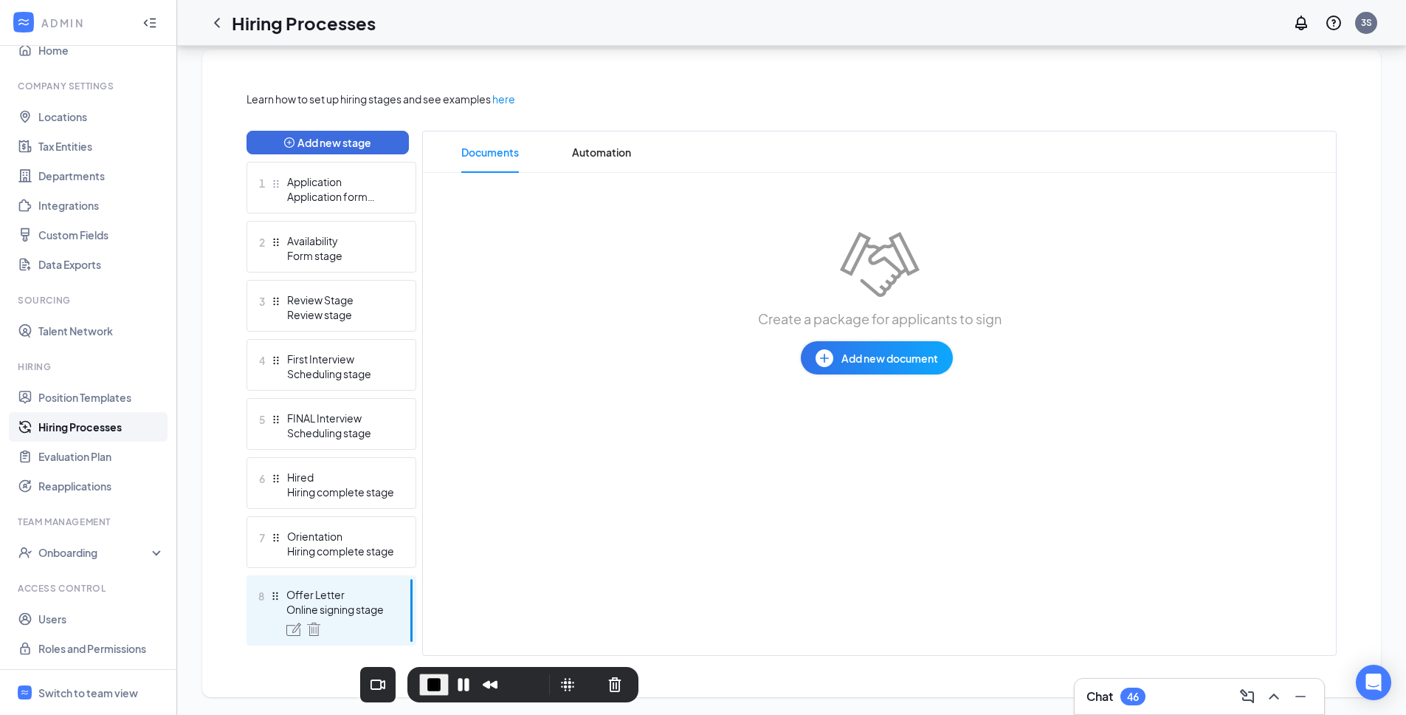
click at [839, 360] on button "Add new document" at bounding box center [877, 357] width 152 height 33
click at [698, 451] on div "Documents Automation Create a package for applicants to sign Add new document" at bounding box center [879, 393] width 915 height 525
click at [612, 148] on span "Automation" at bounding box center [601, 151] width 59 height 41
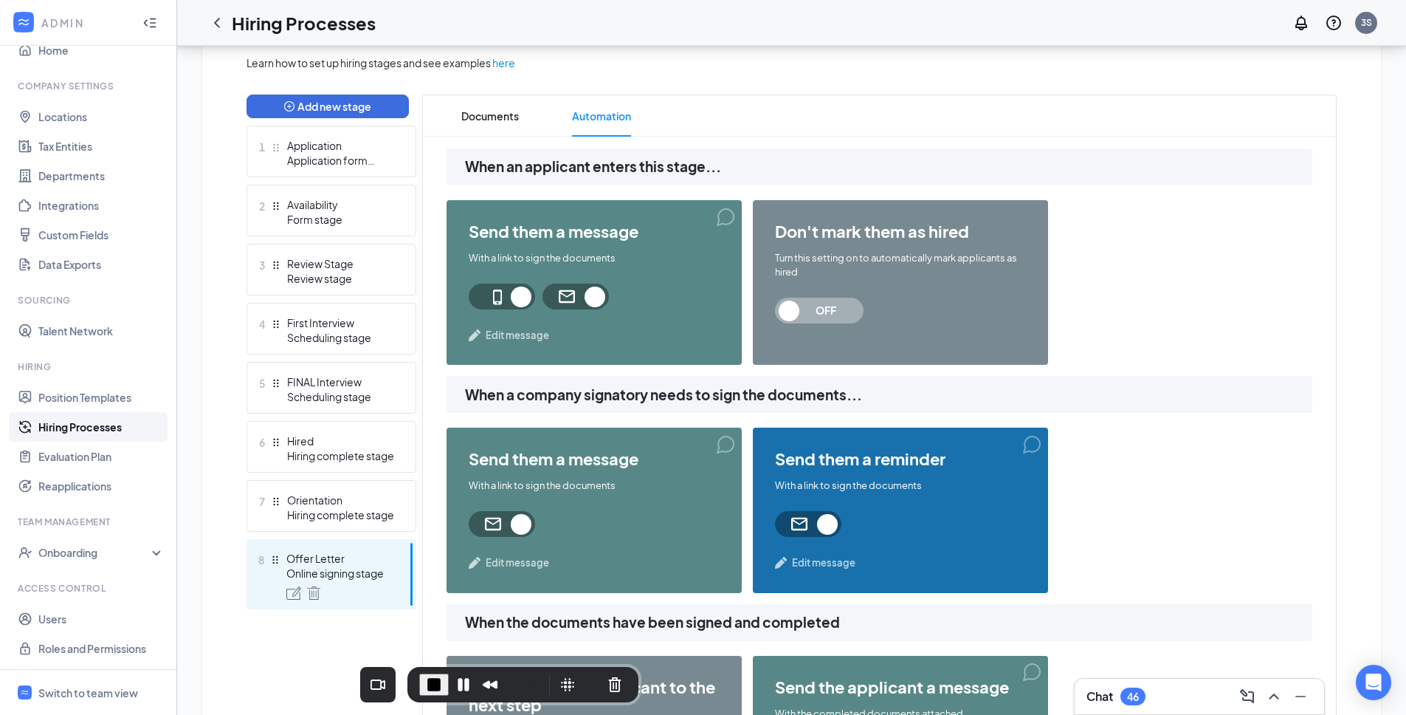
scroll to position [337, 0]
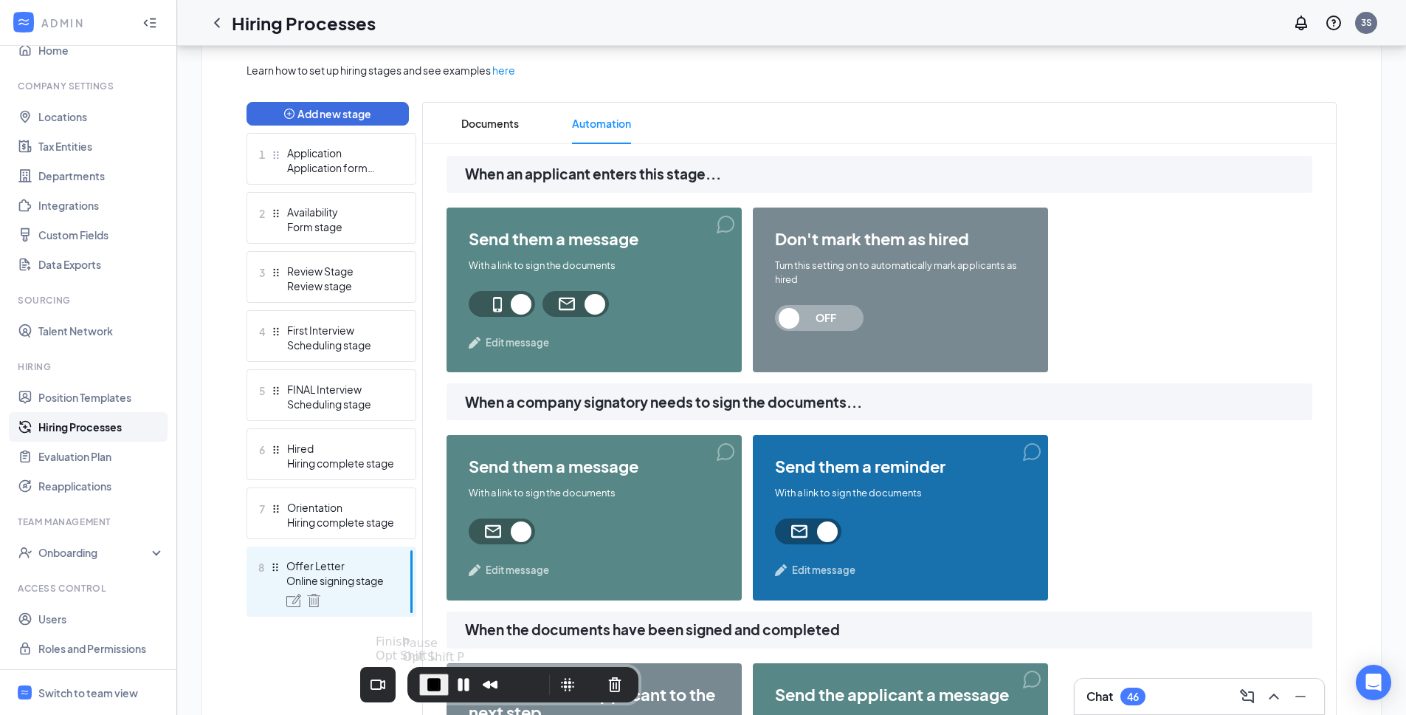
click at [439, 678] on span "End Recording" at bounding box center [434, 684] width 18 height 18
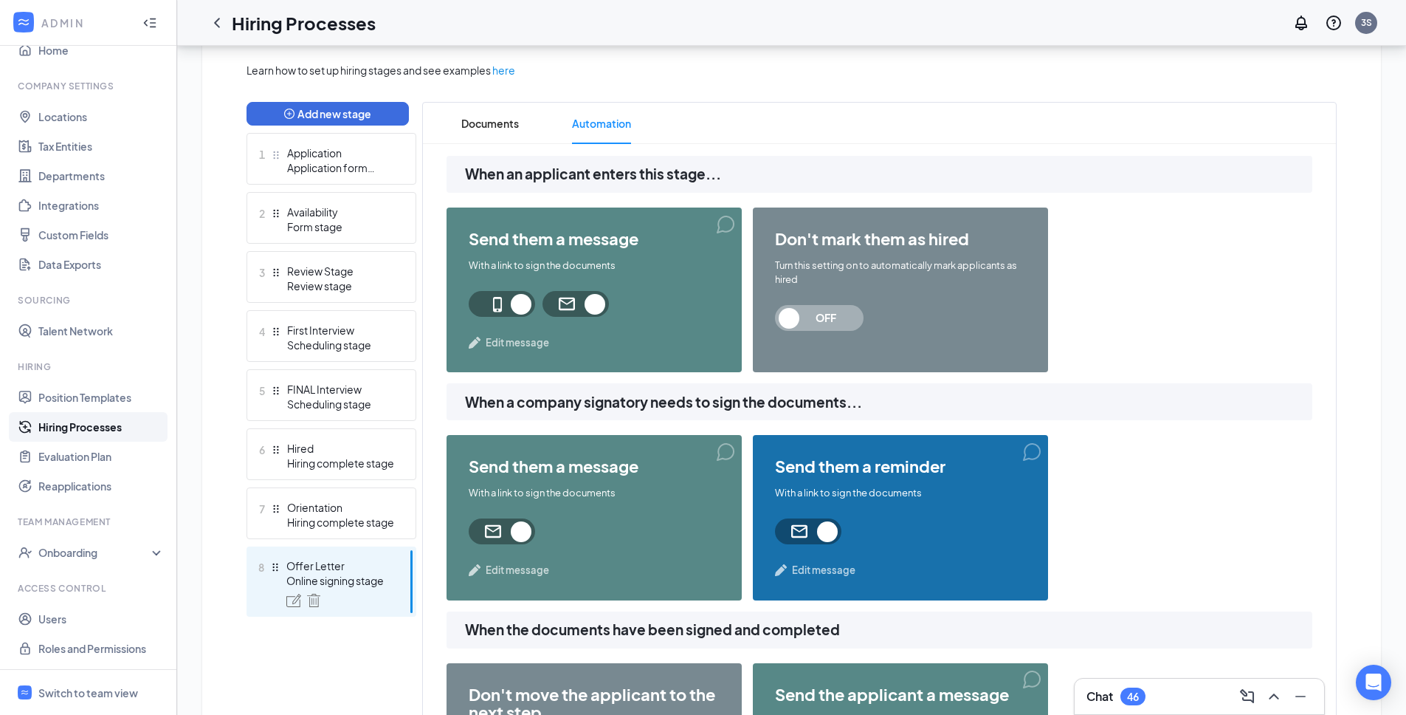
click at [534, 348] on span "Edit message" at bounding box center [517, 342] width 63 height 15
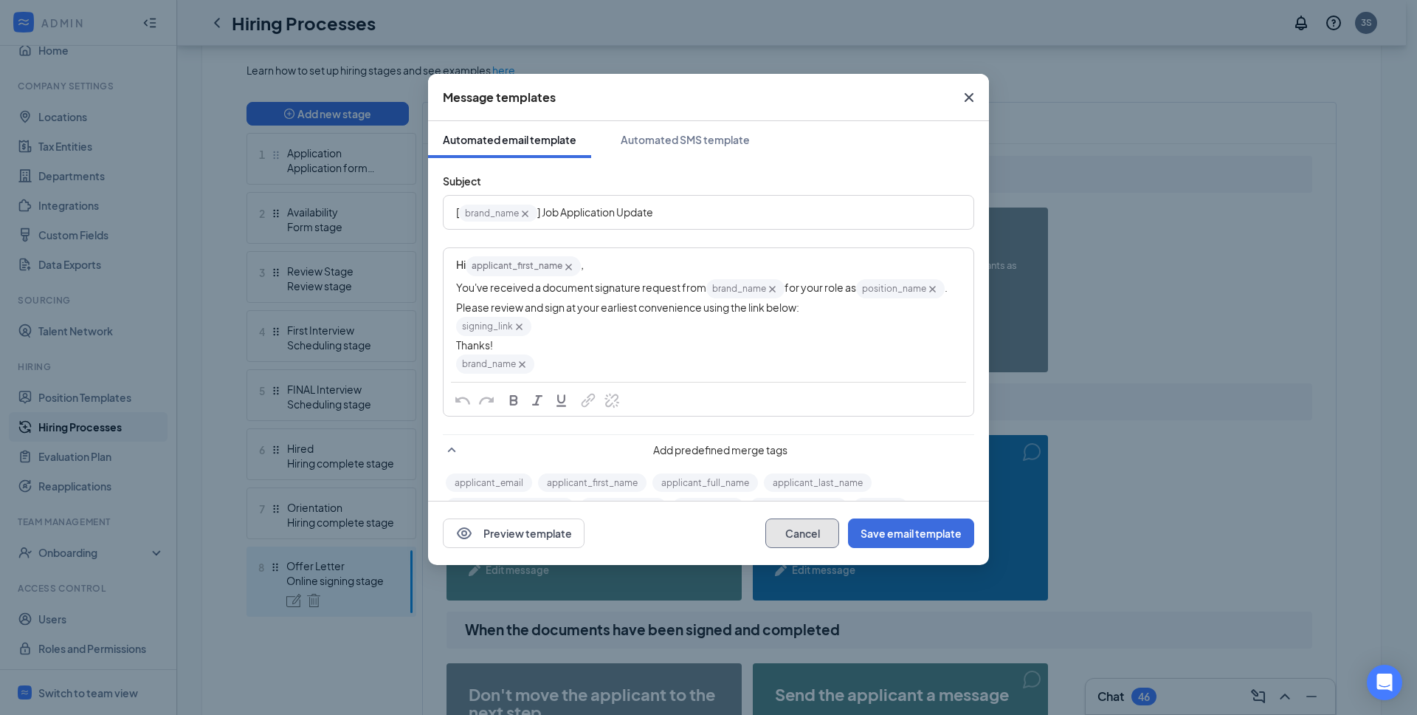
click at [799, 524] on button "Cancel" at bounding box center [803, 533] width 74 height 30
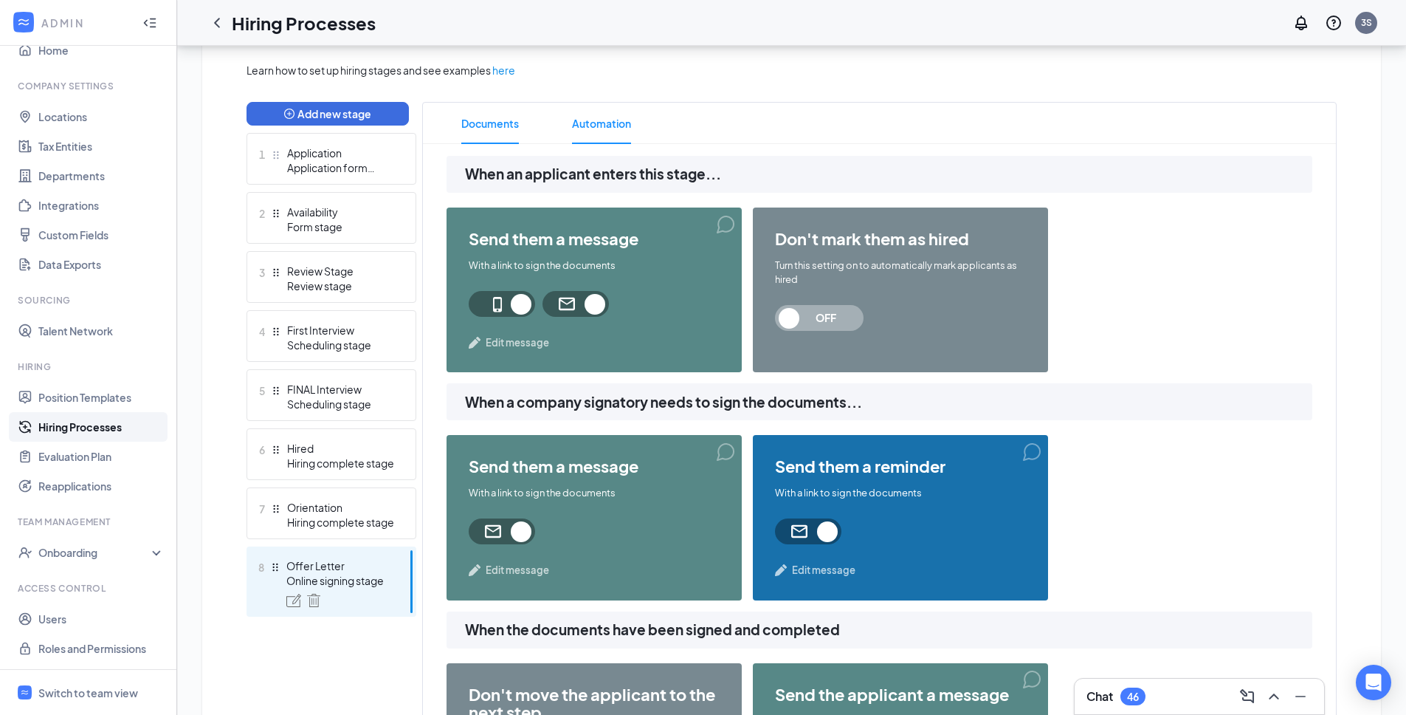
click at [498, 130] on span "Documents" at bounding box center [490, 123] width 58 height 41
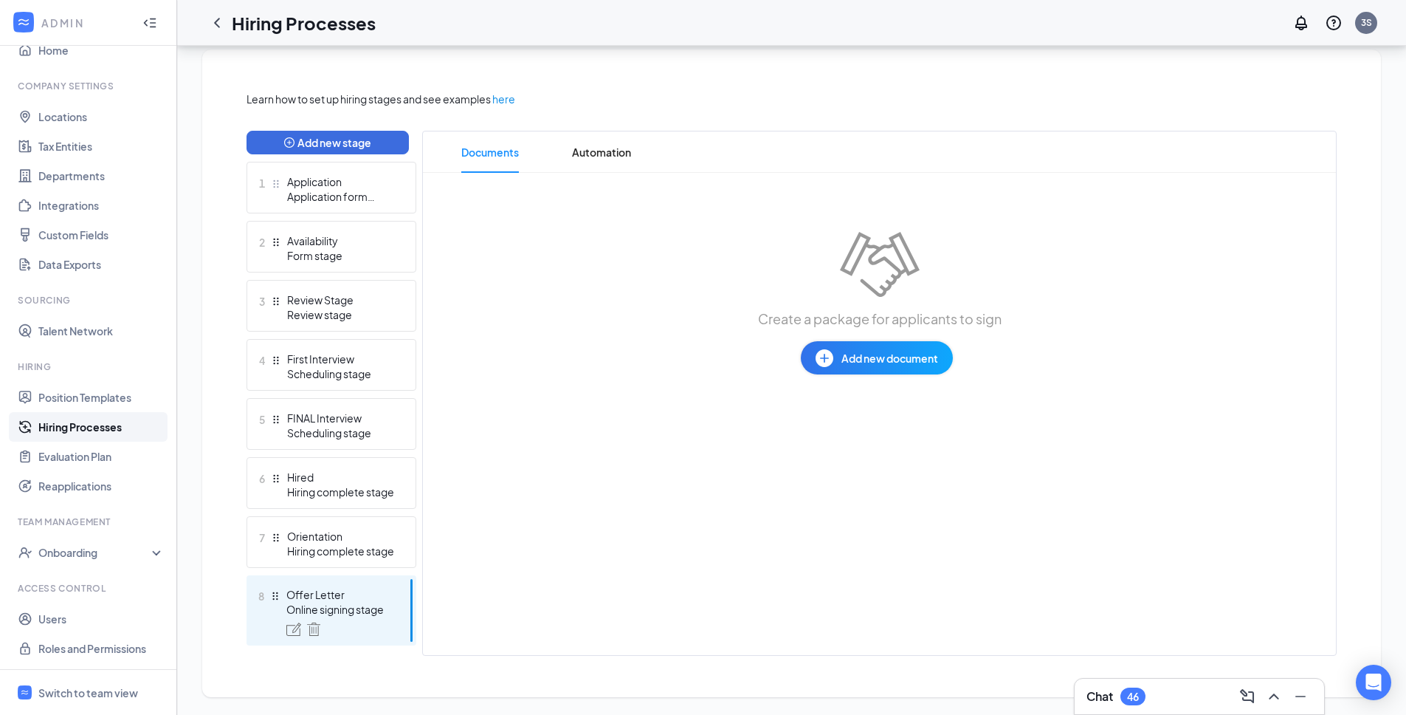
click at [882, 361] on span "Add new document" at bounding box center [890, 358] width 97 height 16
click at [862, 413] on div "Draft template" at bounding box center [836, 416] width 72 height 15
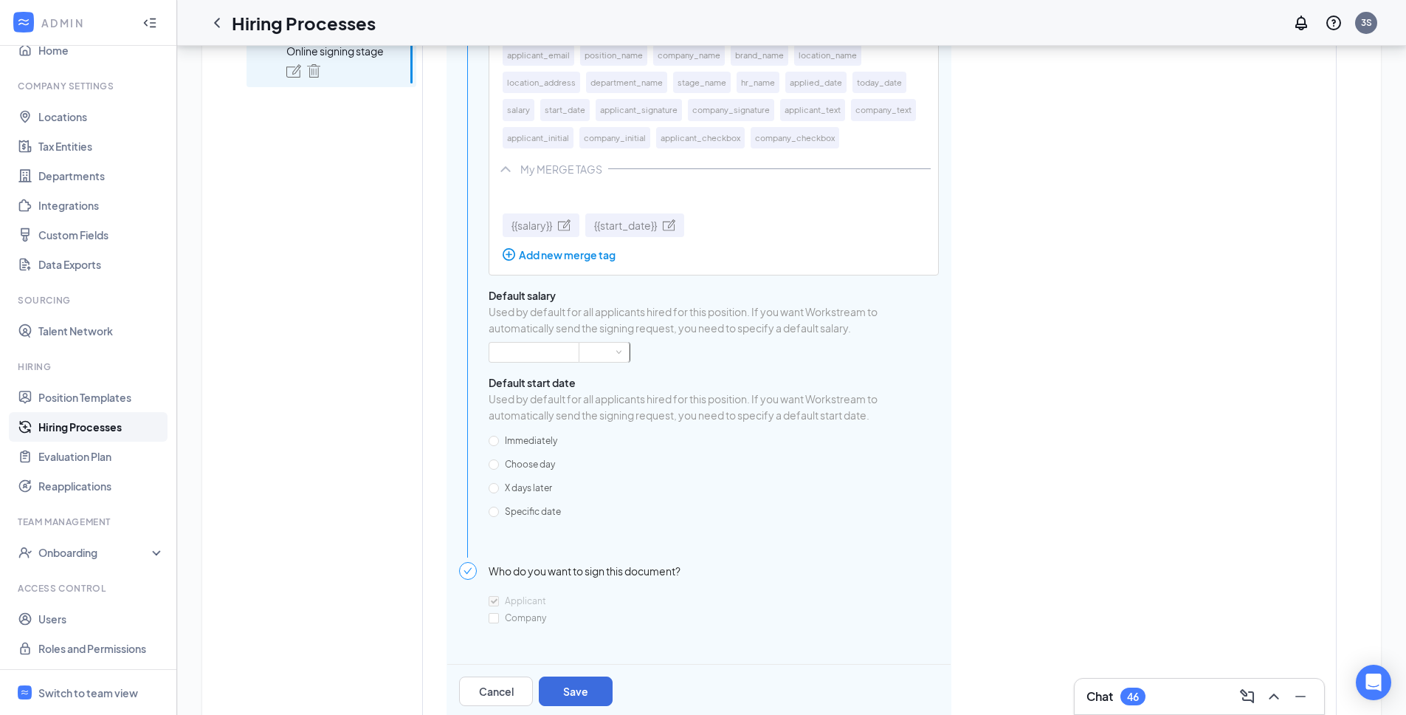
scroll to position [969, 0]
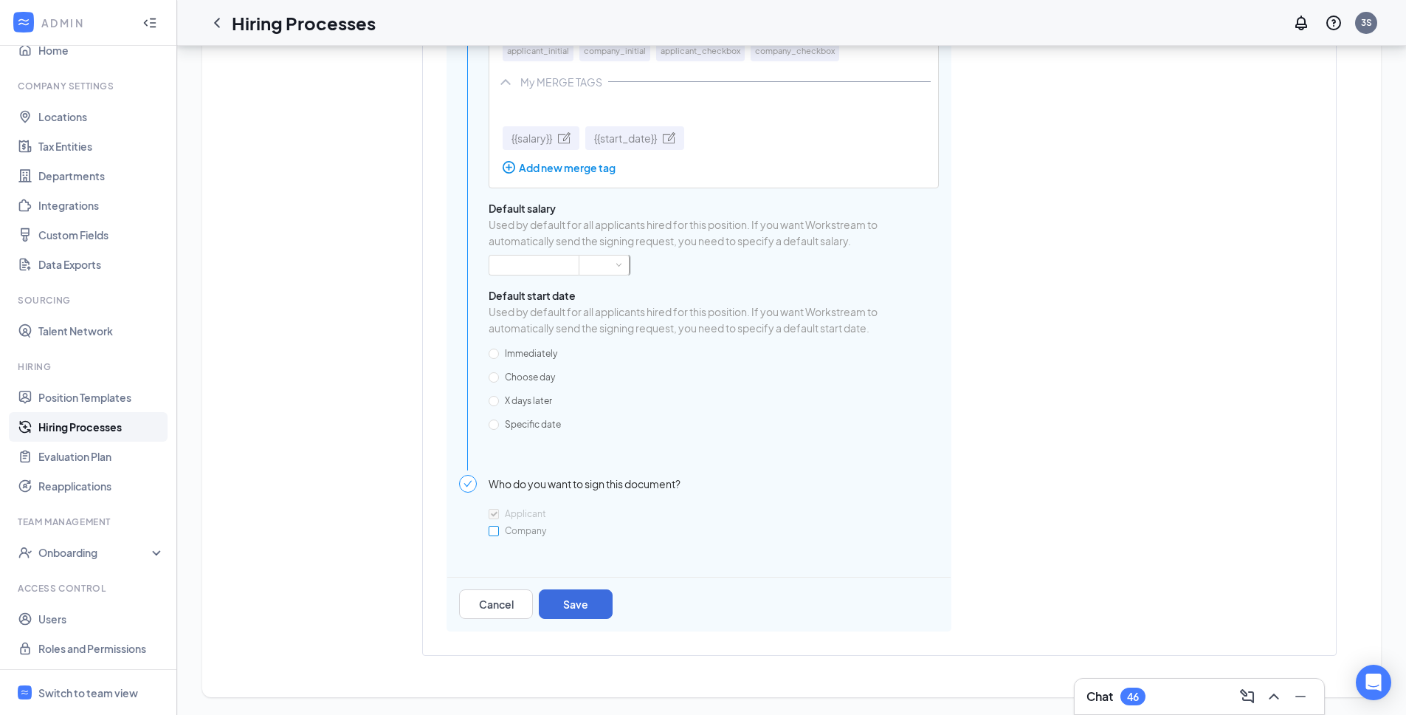
click at [512, 529] on span "Company" at bounding box center [525, 530] width 53 height 11
click at [499, 529] on input "Company" at bounding box center [494, 531] width 10 height 10
checkbox input "true"
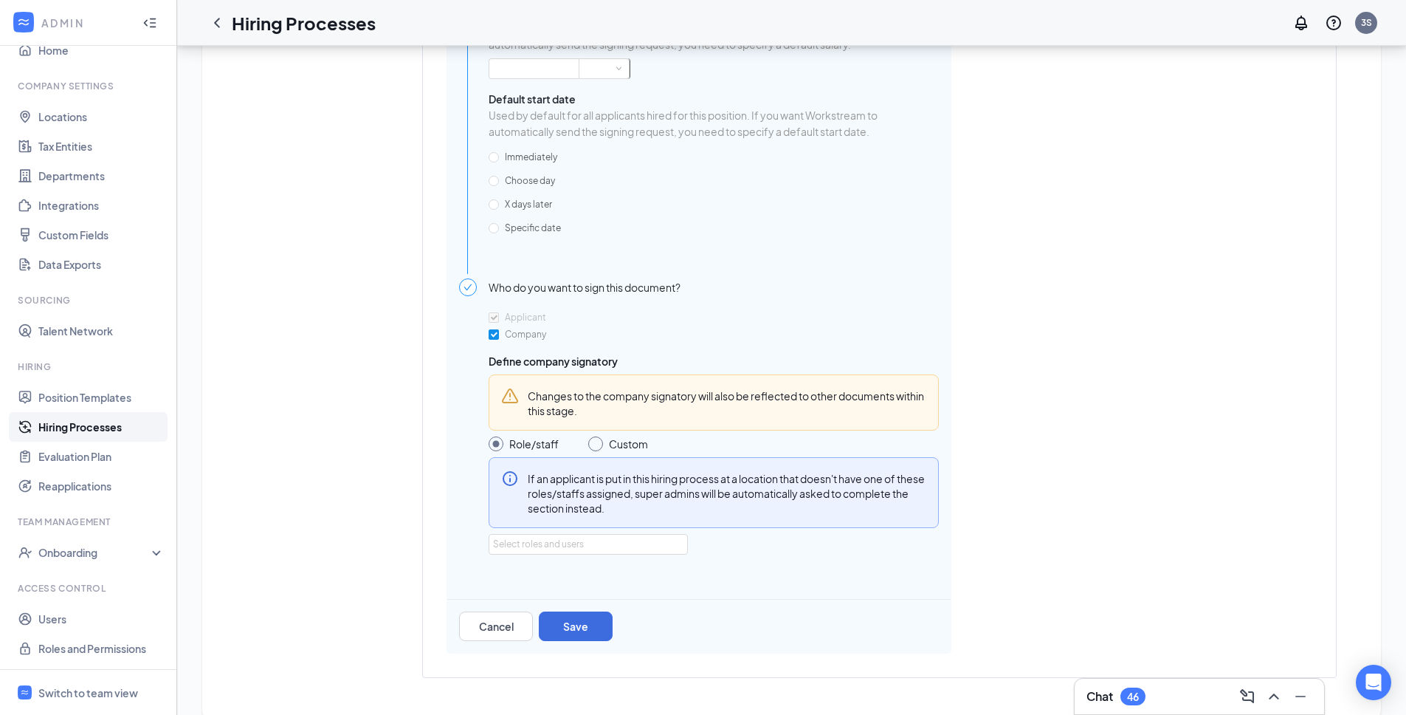
scroll to position [1188, 0]
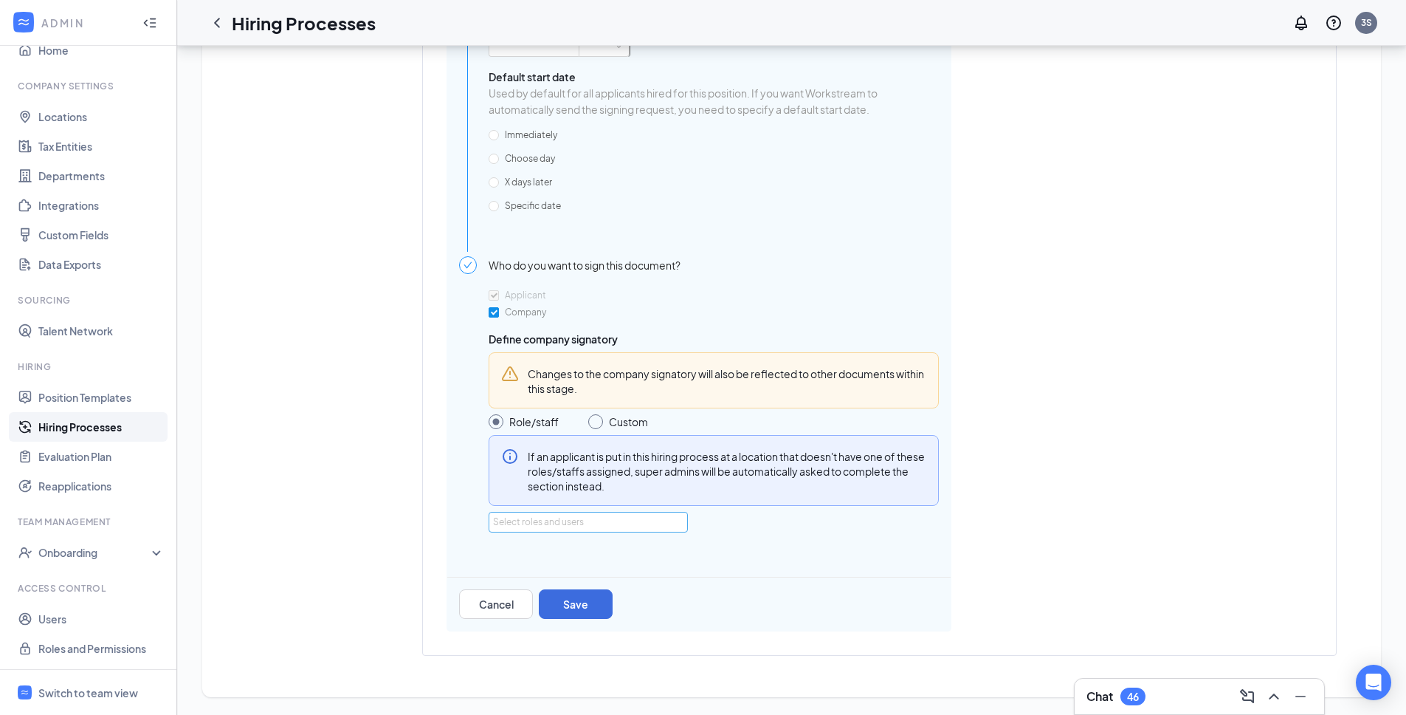
click at [600, 521] on div "Select roles and users" at bounding box center [584, 522] width 182 height 15
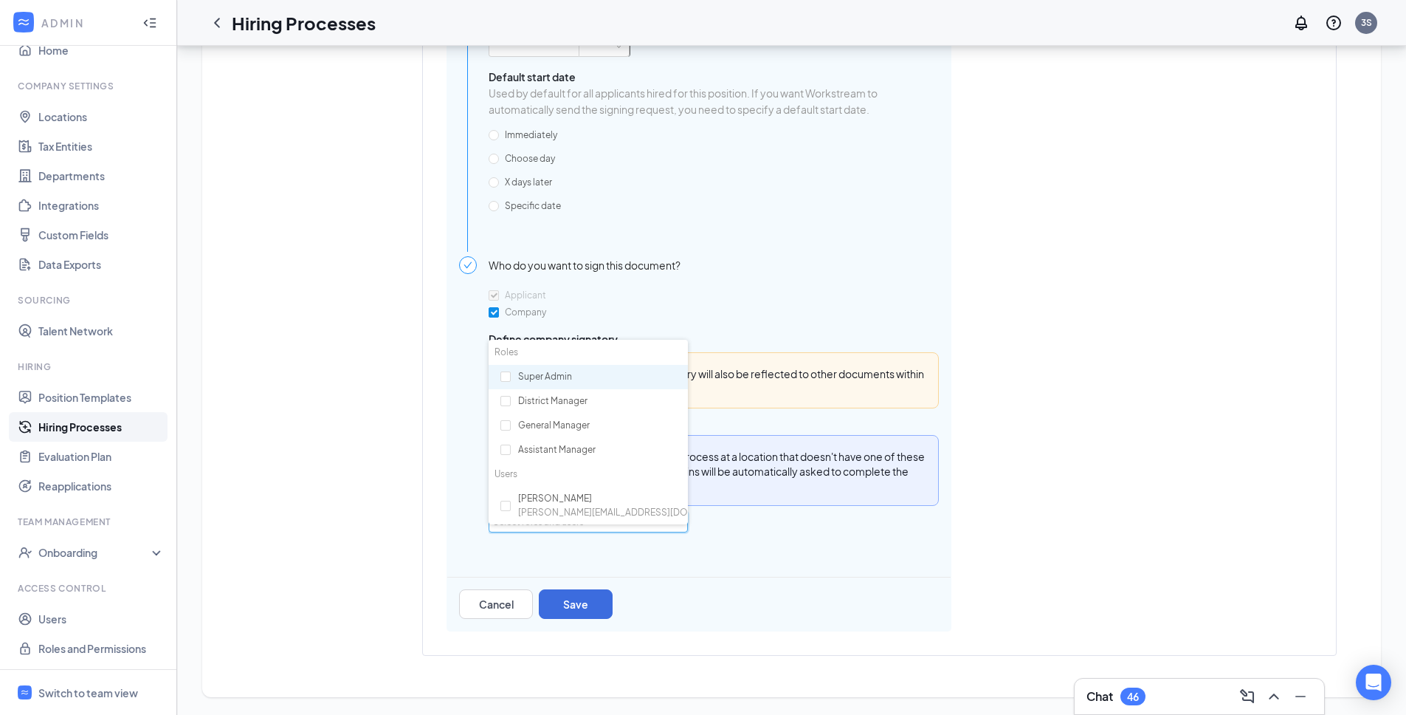
click at [600, 521] on div "Select roles and users" at bounding box center [584, 522] width 182 height 15
click at [709, 556] on div "Applicant Company Define company signatory Changes to the company signatory wil…" at bounding box center [714, 431] width 450 height 291
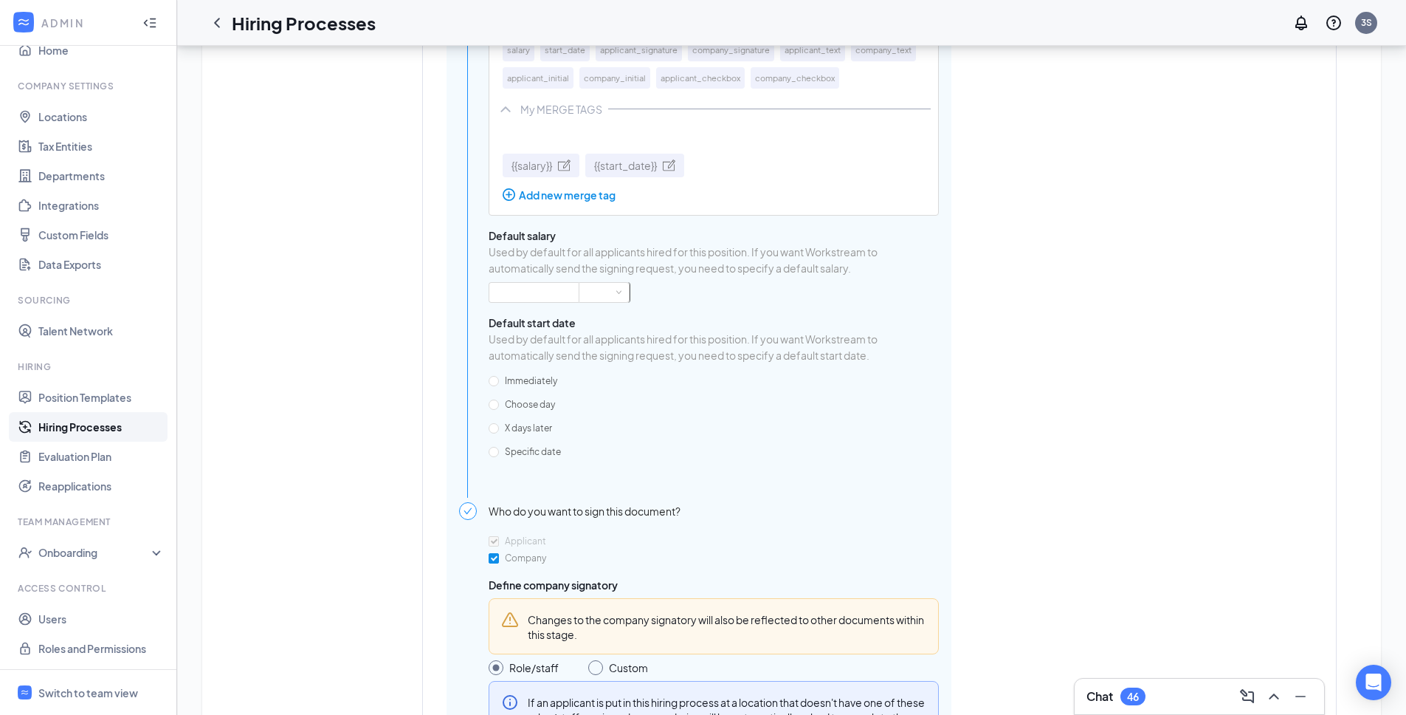
scroll to position [898, 0]
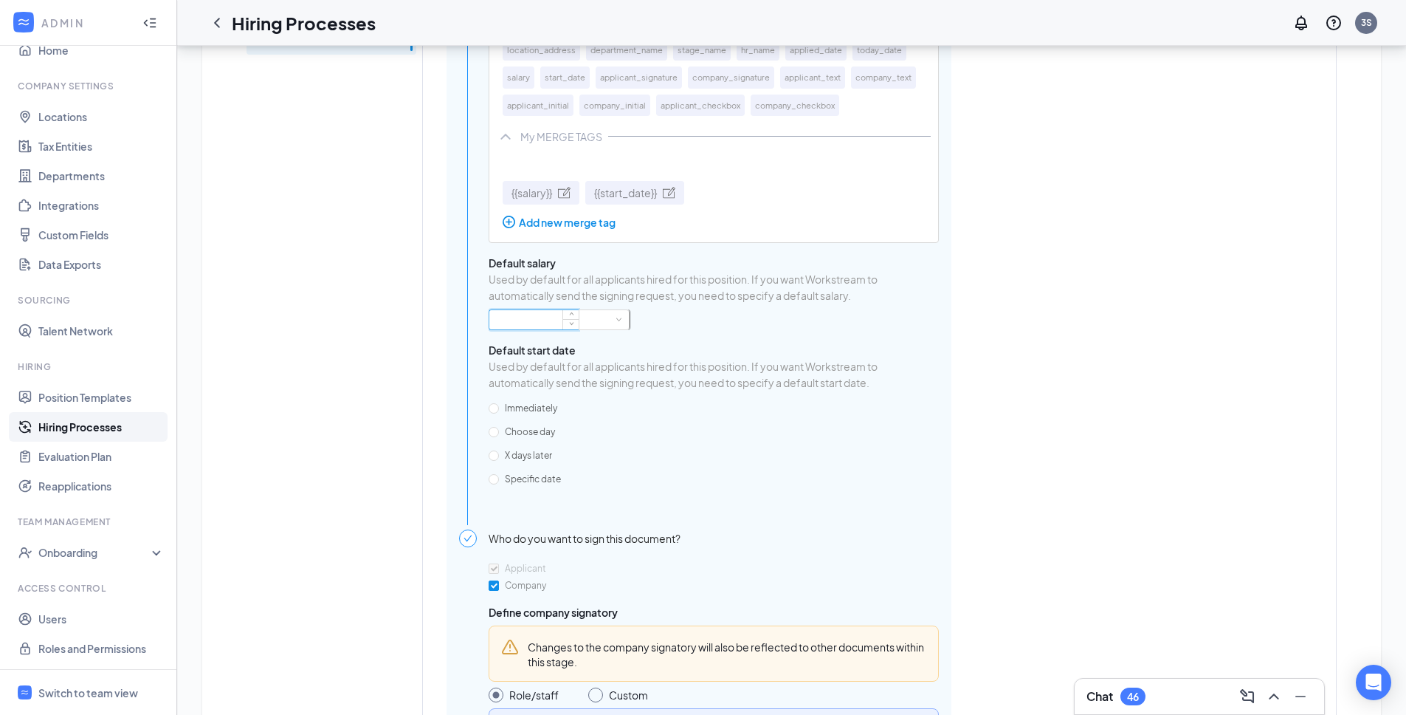
click at [549, 329] on input at bounding box center [533, 319] width 89 height 19
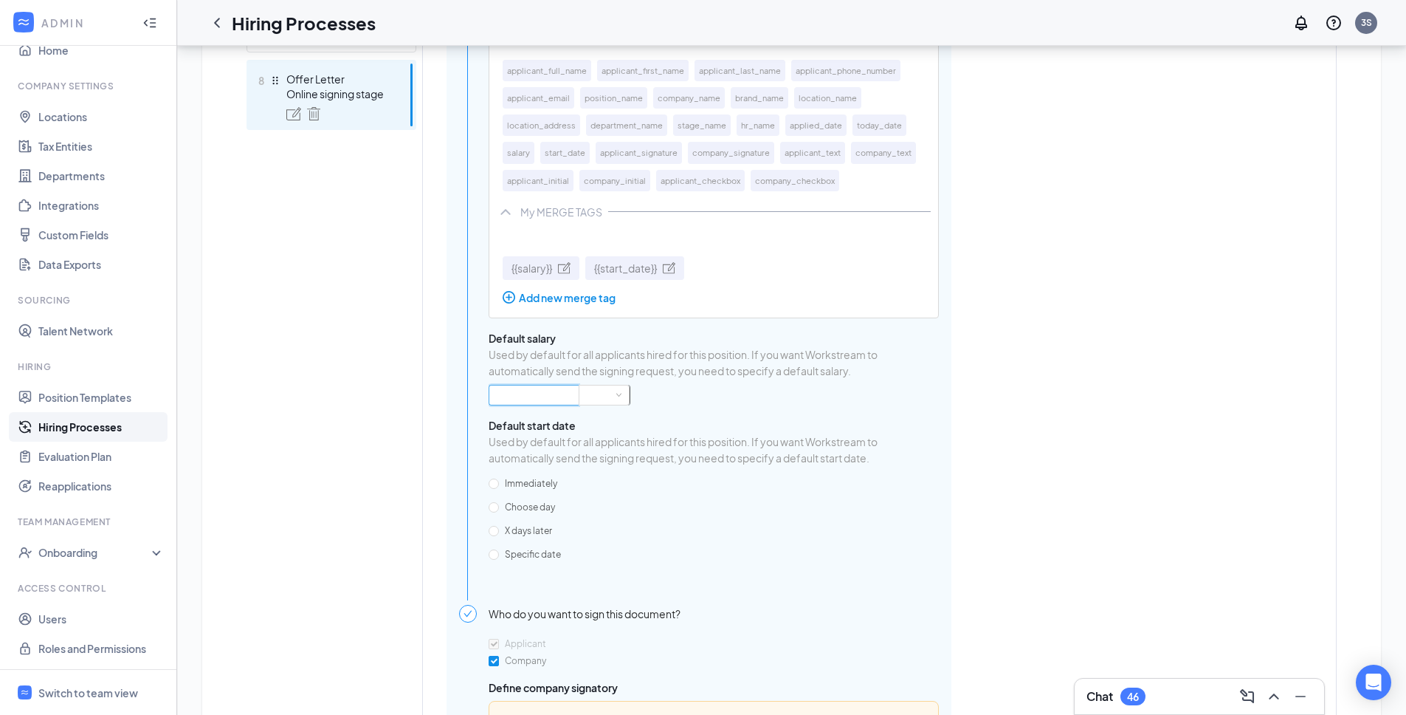
scroll to position [826, 0]
click at [616, 395] on span at bounding box center [619, 391] width 7 height 7
click at [714, 419] on div "Dear {{applicant_full_name}} , Congratulations! {{brand_name}} is pleased to of…" at bounding box center [714, 169] width 450 height 848
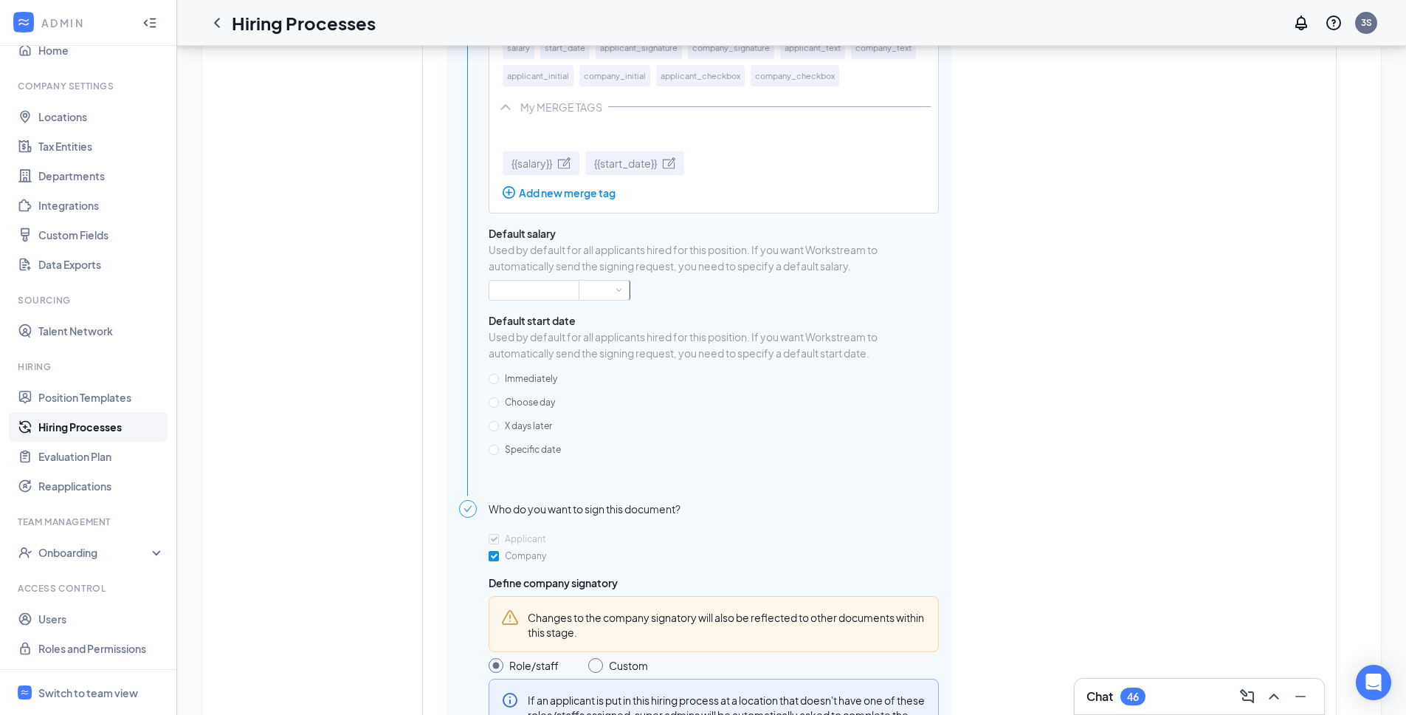
scroll to position [927, 0]
click at [562, 318] on div "Dear {{applicant_full_name}} , Congratulations! {{brand_name}} is pleased to of…" at bounding box center [714, 67] width 450 height 848
click at [557, 300] on input at bounding box center [533, 290] width 89 height 19
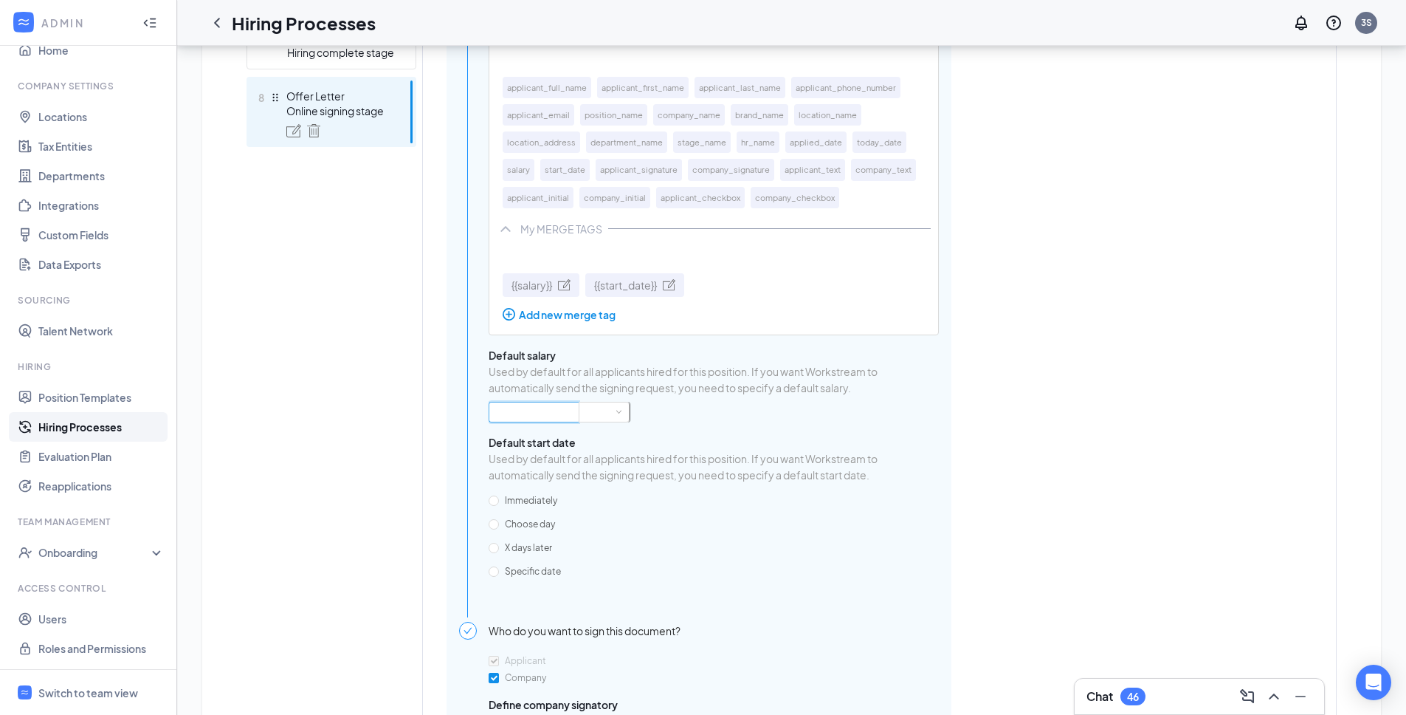
scroll to position [783, 0]
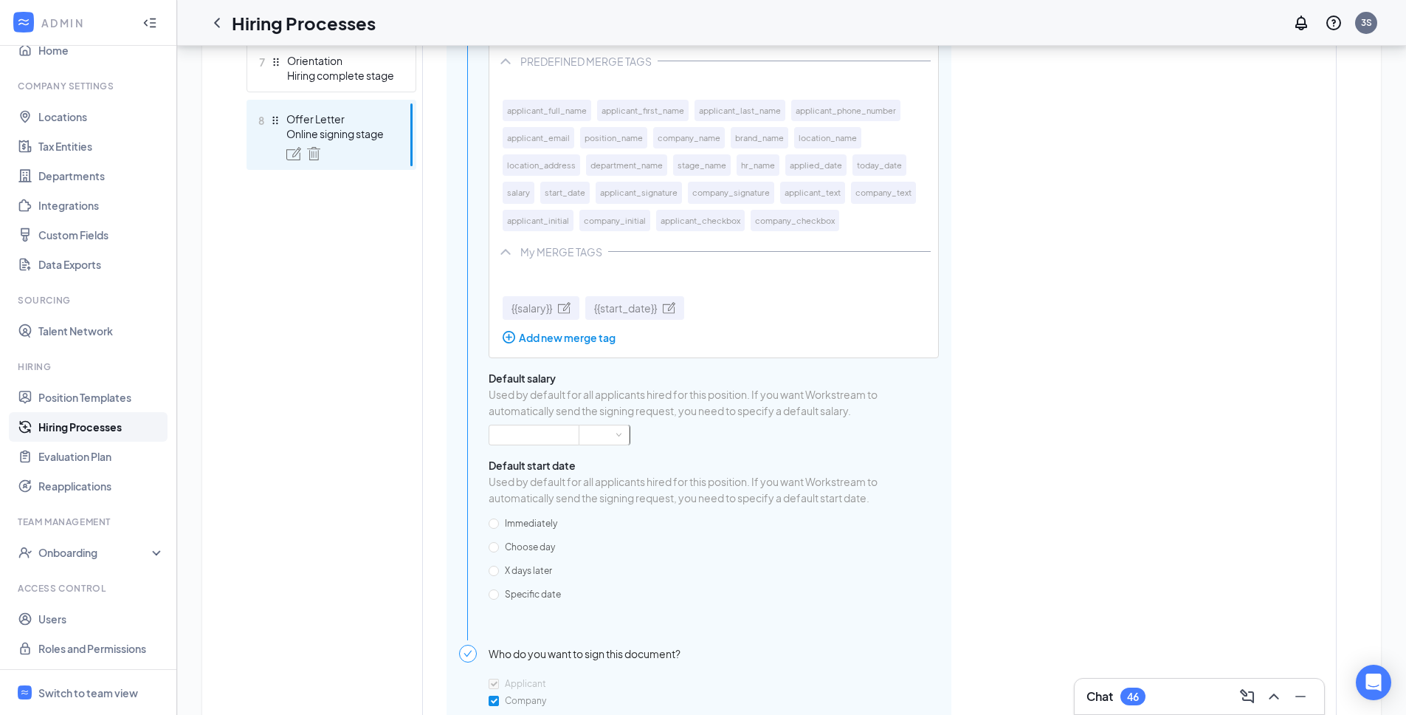
click at [714, 419] on span "Used by default for all applicants hired for this position. If you want Workstr…" at bounding box center [714, 402] width 450 height 32
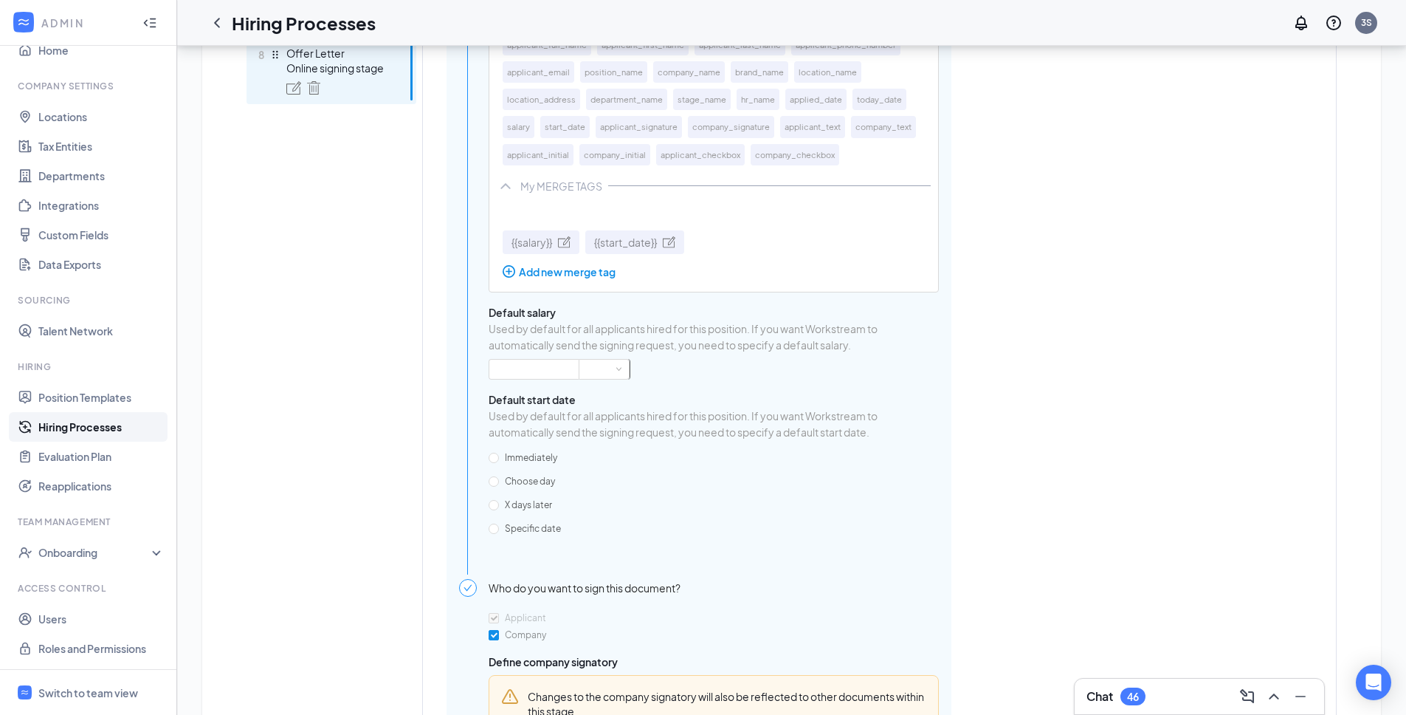
scroll to position [1124, 0]
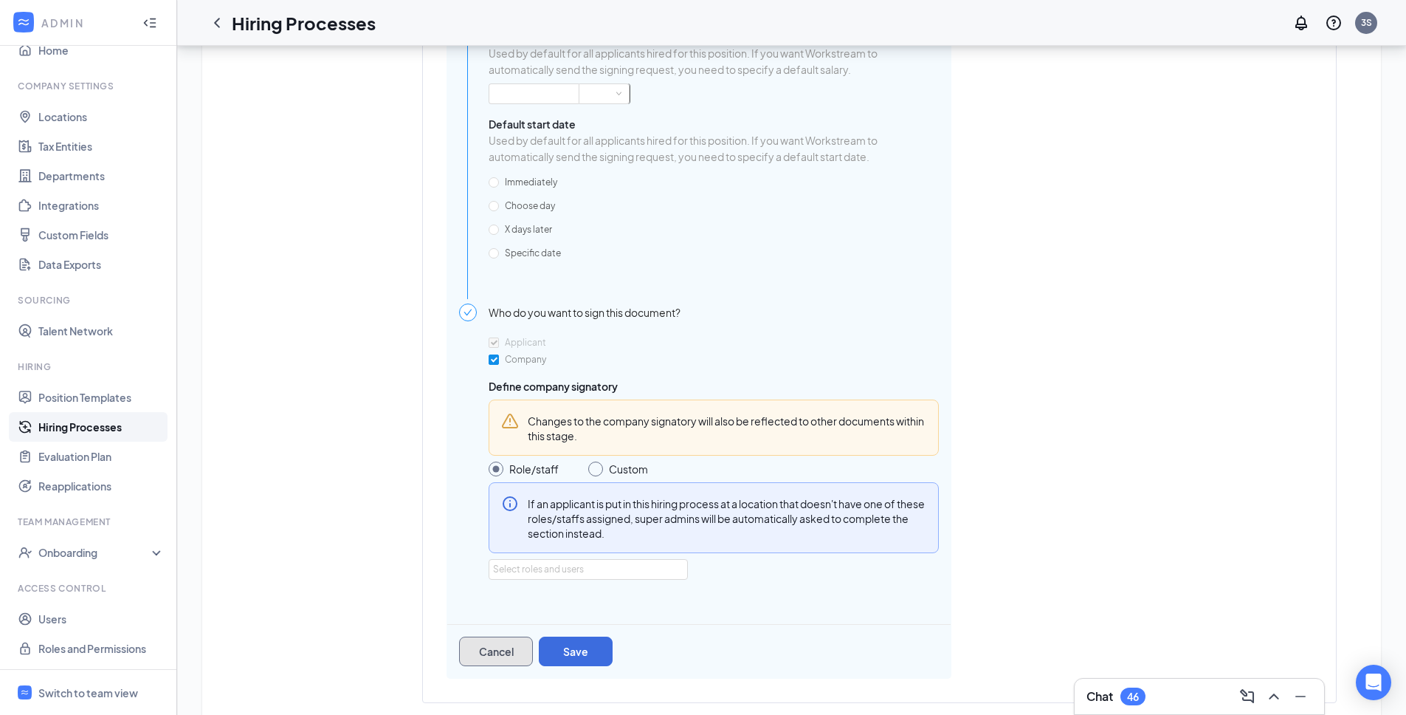
click at [520, 659] on button "Cancel" at bounding box center [496, 651] width 74 height 30
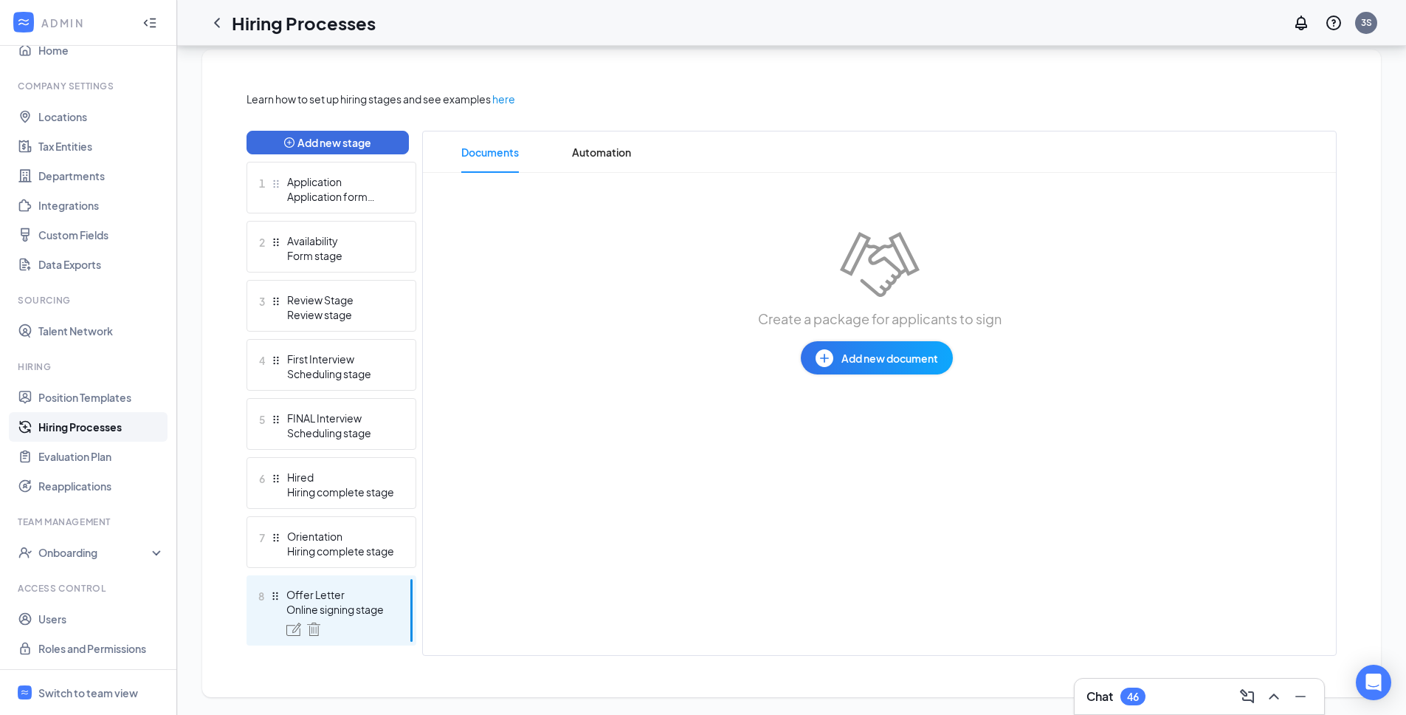
scroll to position [308, 0]
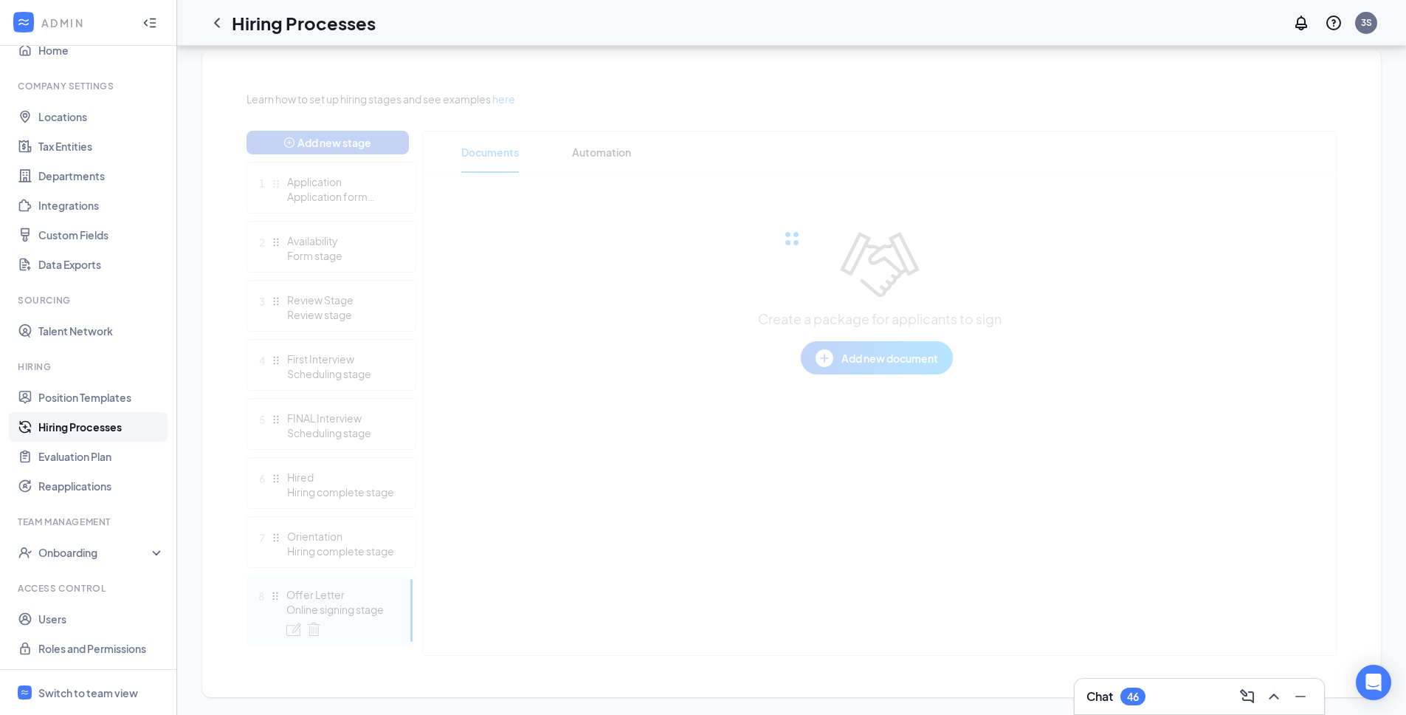
click at [871, 361] on div at bounding box center [792, 238] width 1090 height 295
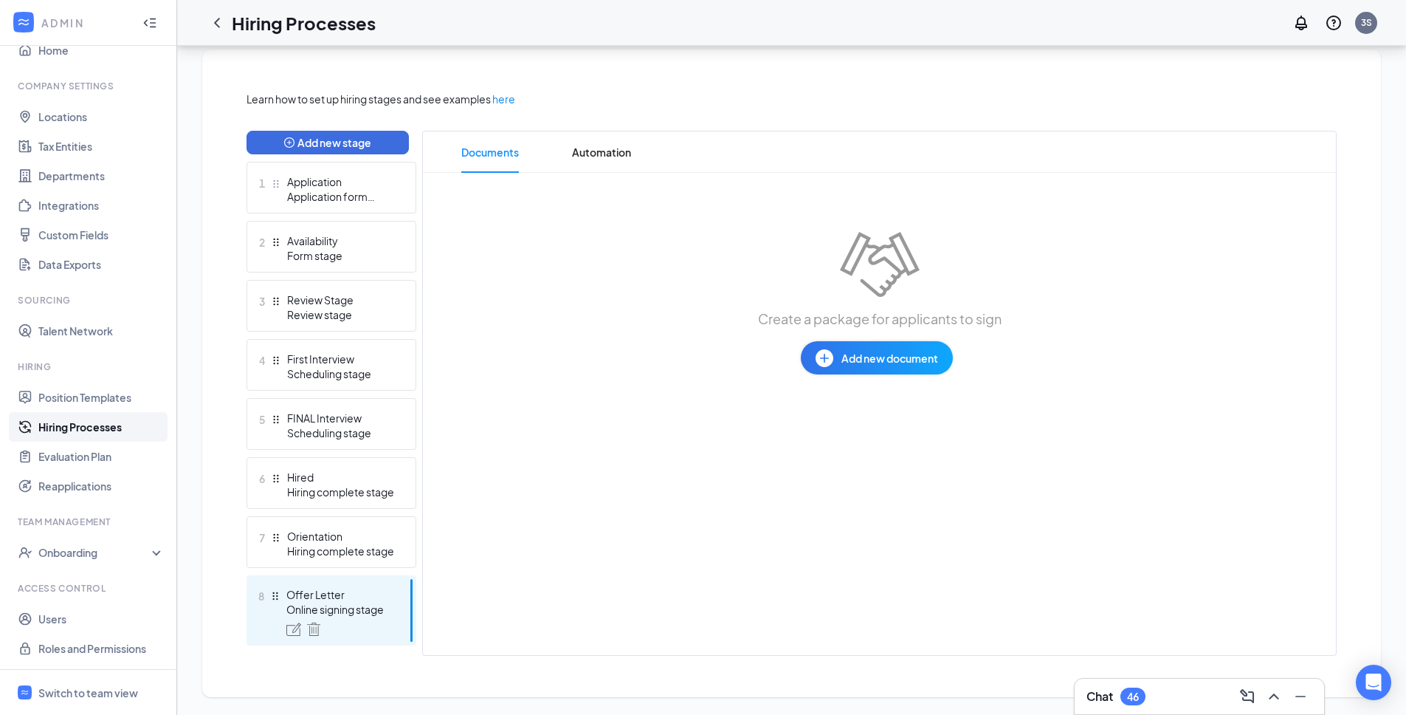
click at [873, 361] on span "Add new document" at bounding box center [890, 358] width 97 height 16
click at [879, 413] on span "Draft template" at bounding box center [877, 416] width 154 height 32
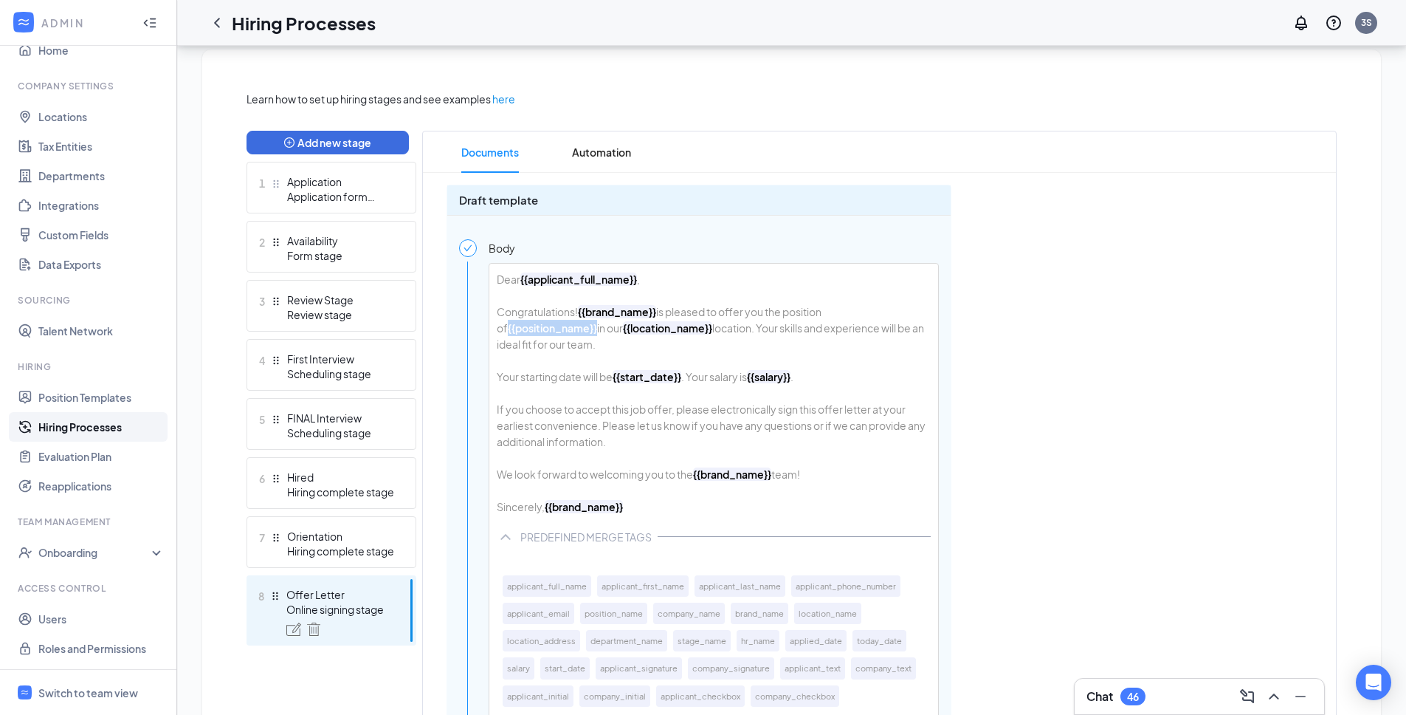
drag, startPoint x: 588, startPoint y: 327, endPoint x: 495, endPoint y: 328, distance: 92.3
click at [495, 328] on div "Dear {{applicant_full_name}} , Congratulations! {{brand_name}} is pleased to of…" at bounding box center [713, 393] width 449 height 258
copy b "{{position_name}}"
